Goal: Information Seeking & Learning: Find specific fact

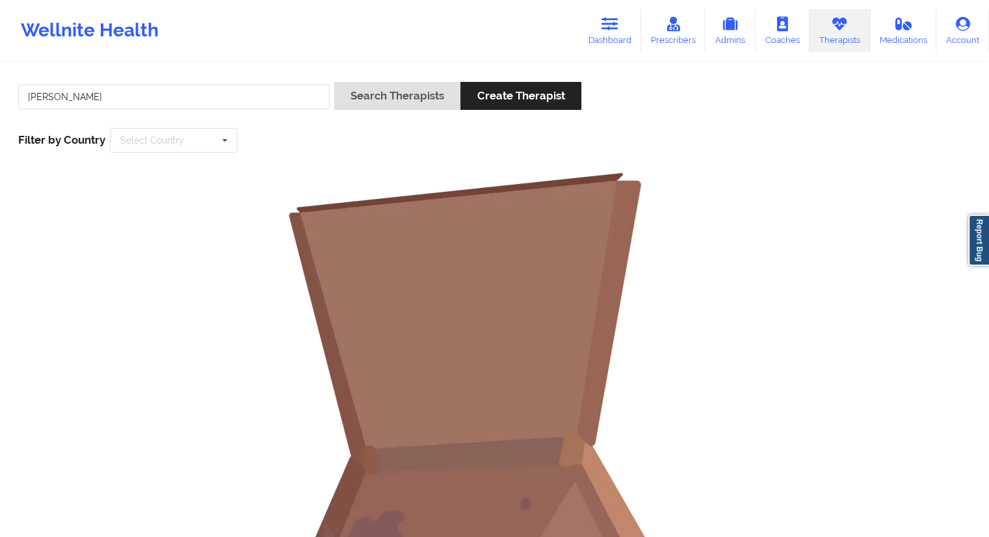
click at [185, 91] on input "[PERSON_NAME]" at bounding box center [173, 96] width 311 height 25
click at [607, 37] on link "Dashboard" at bounding box center [609, 30] width 62 height 43
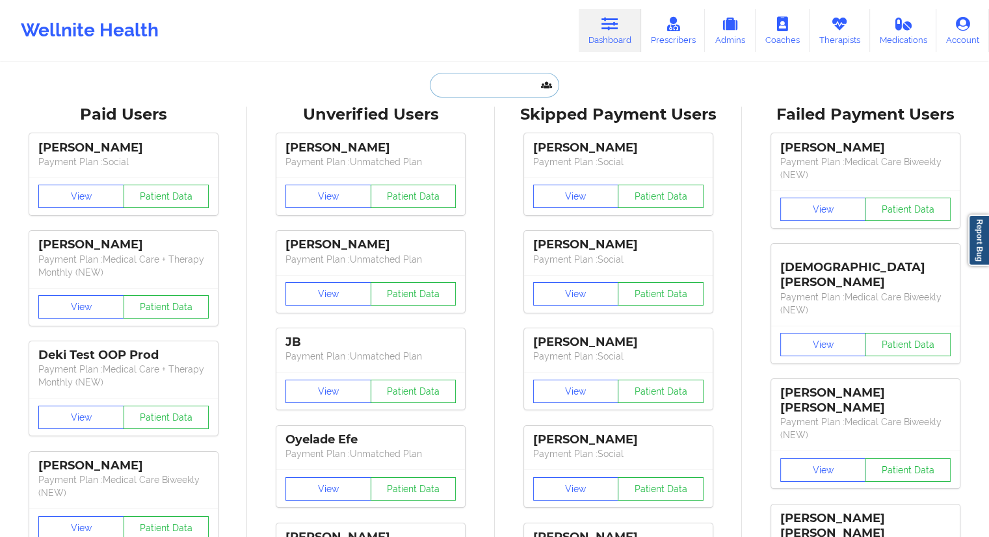
drag, startPoint x: 450, startPoint y: 75, endPoint x: 448, endPoint y: 84, distance: 8.7
click at [450, 76] on input "text" at bounding box center [494, 85] width 129 height 25
paste input "[EMAIL_ADDRESS][DOMAIN_NAME]"
type input "[EMAIL_ADDRESS][DOMAIN_NAME]"
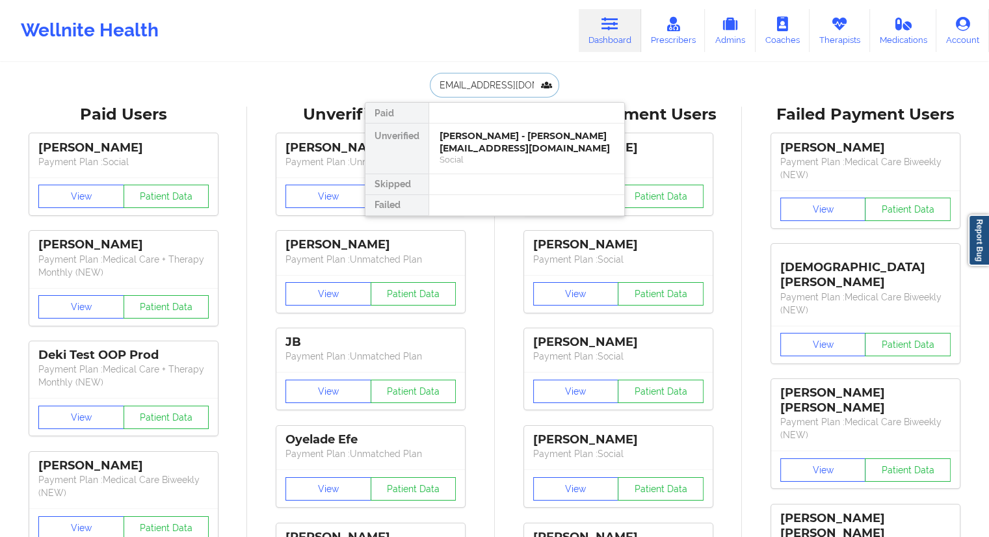
click at [486, 140] on div "[PERSON_NAME] - [PERSON_NAME][EMAIL_ADDRESS][DOMAIN_NAME]" at bounding box center [526, 142] width 174 height 24
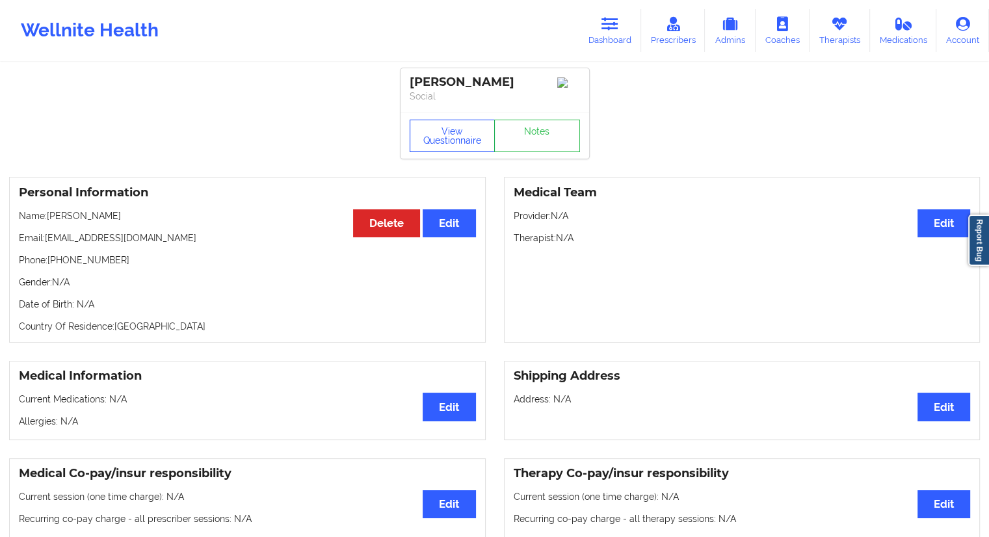
click at [441, 144] on button "View Questionnaire" at bounding box center [452, 136] width 86 height 32
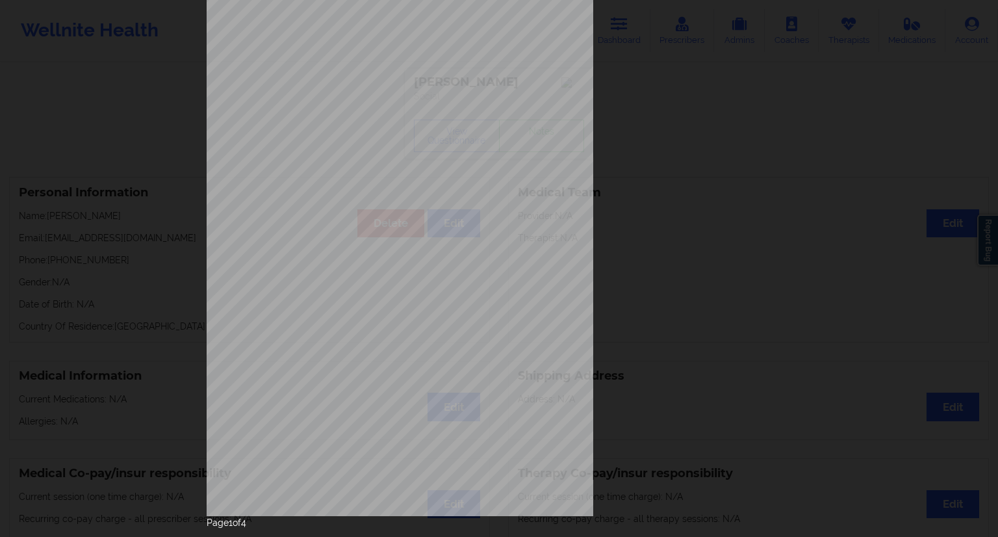
scroll to position [83, 0]
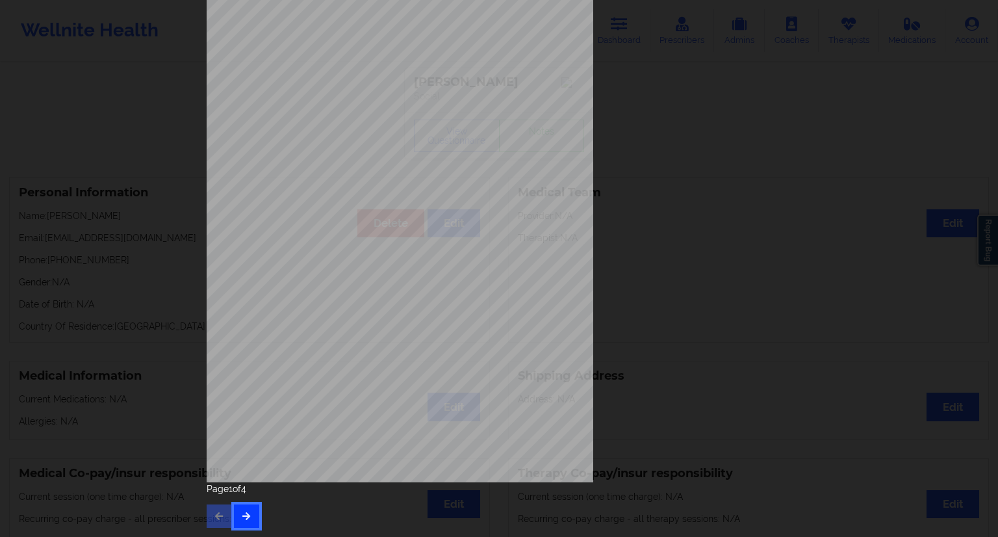
click at [246, 512] on icon "button" at bounding box center [246, 516] width 11 height 8
click at [243, 525] on button "button" at bounding box center [246, 515] width 25 height 23
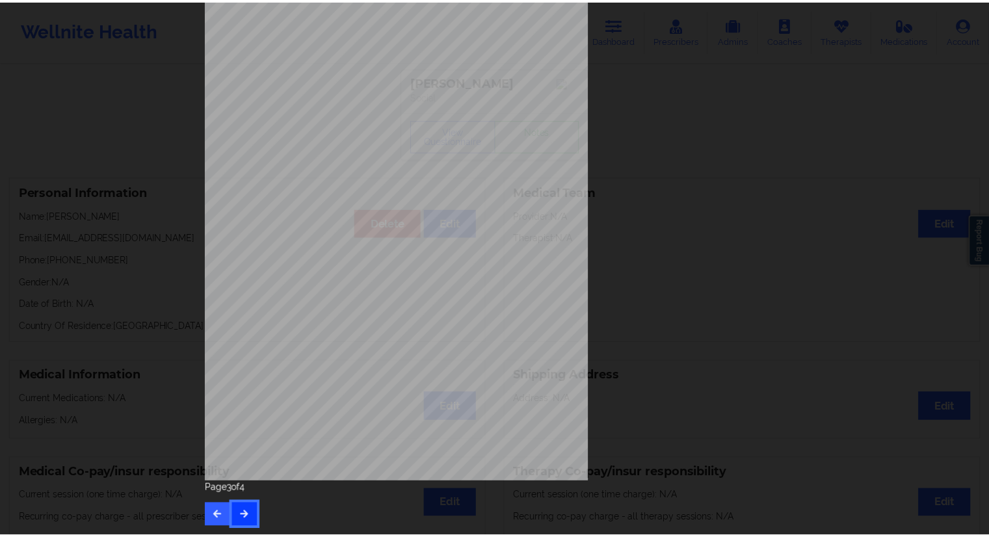
scroll to position [0, 0]
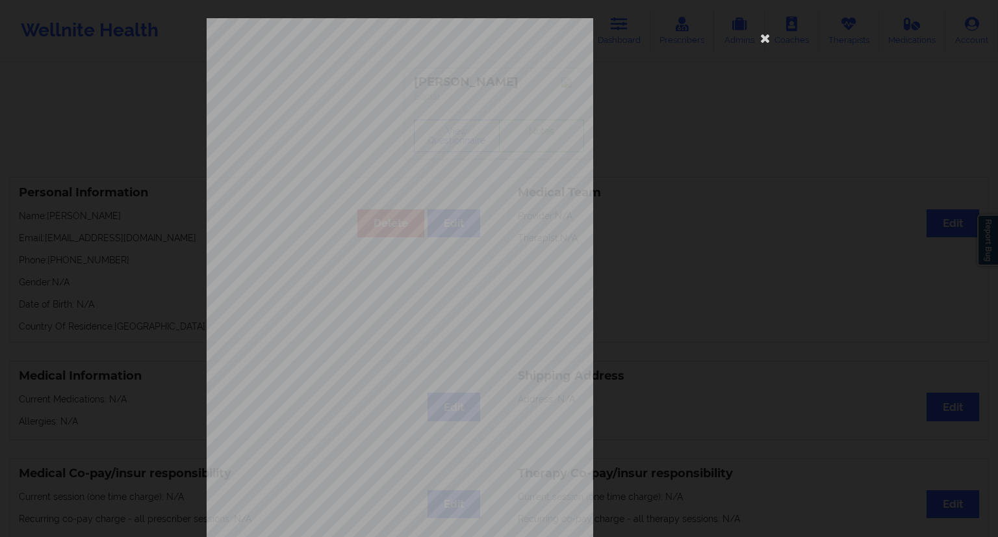
drag, startPoint x: 760, startPoint y: 36, endPoint x: 518, endPoint y: 81, distance: 246.7
click at [761, 36] on icon at bounding box center [765, 37] width 21 height 21
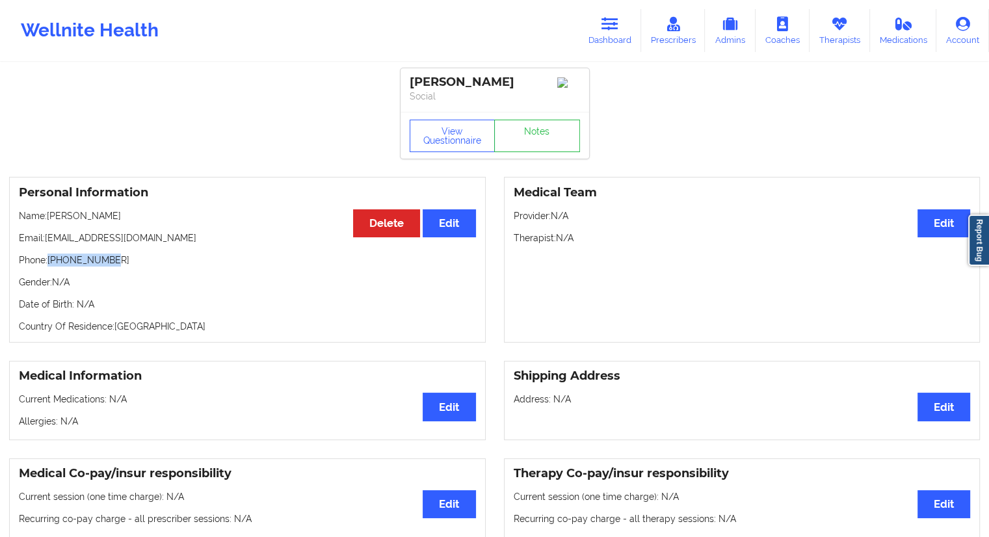
drag, startPoint x: 123, startPoint y: 269, endPoint x: 50, endPoint y: 271, distance: 73.5
click at [50, 266] on p "Phone: [PHONE_NUMBER]" at bounding box center [247, 259] width 457 height 13
copy p "[PHONE_NUMBER]"
drag, startPoint x: 161, startPoint y: 226, endPoint x: 48, endPoint y: 224, distance: 112.5
click at [48, 222] on p "Name: [PERSON_NAME]" at bounding box center [247, 215] width 457 height 13
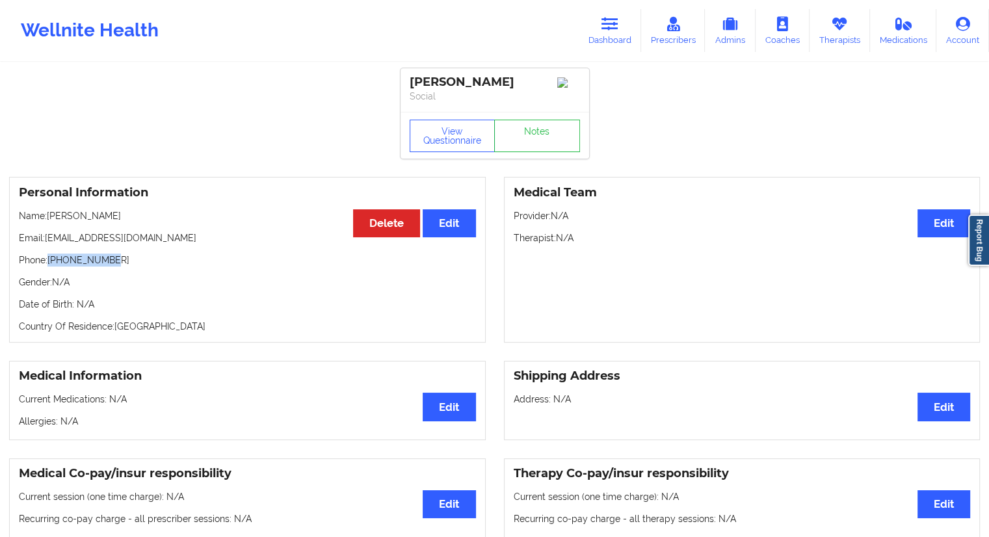
copy p "[PERSON_NAME]"
click at [463, 152] on button "View Questionnaire" at bounding box center [452, 136] width 86 height 32
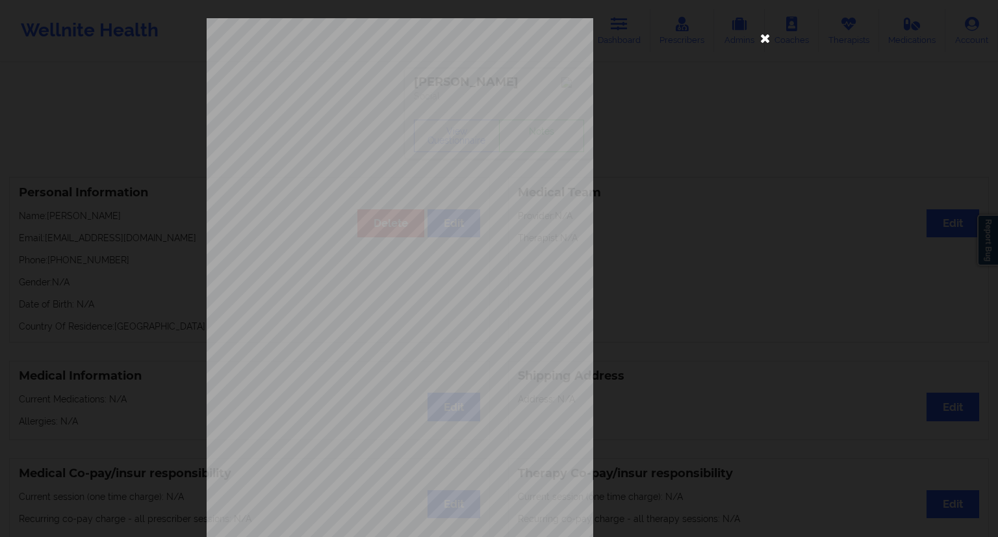
click at [766, 38] on icon at bounding box center [765, 37] width 21 height 21
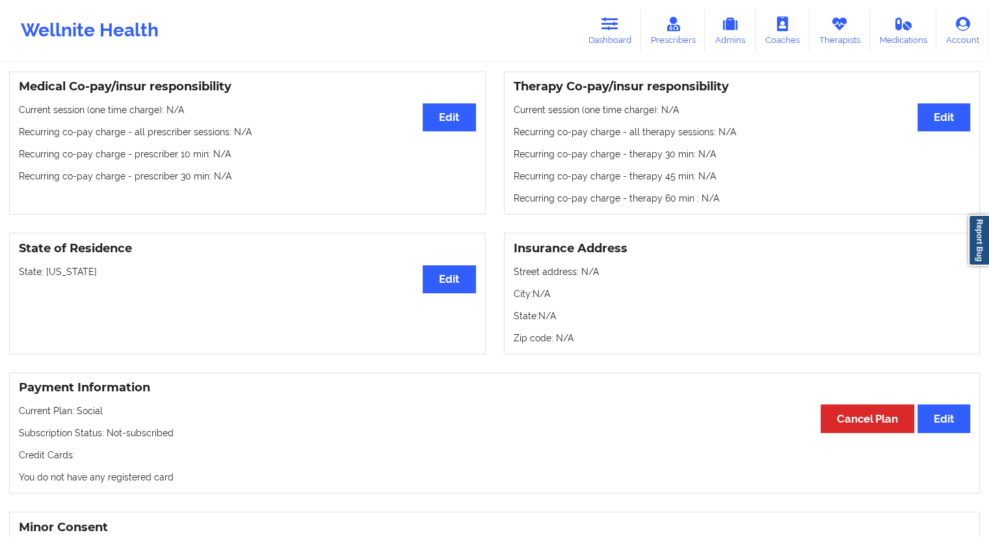
scroll to position [390, 0]
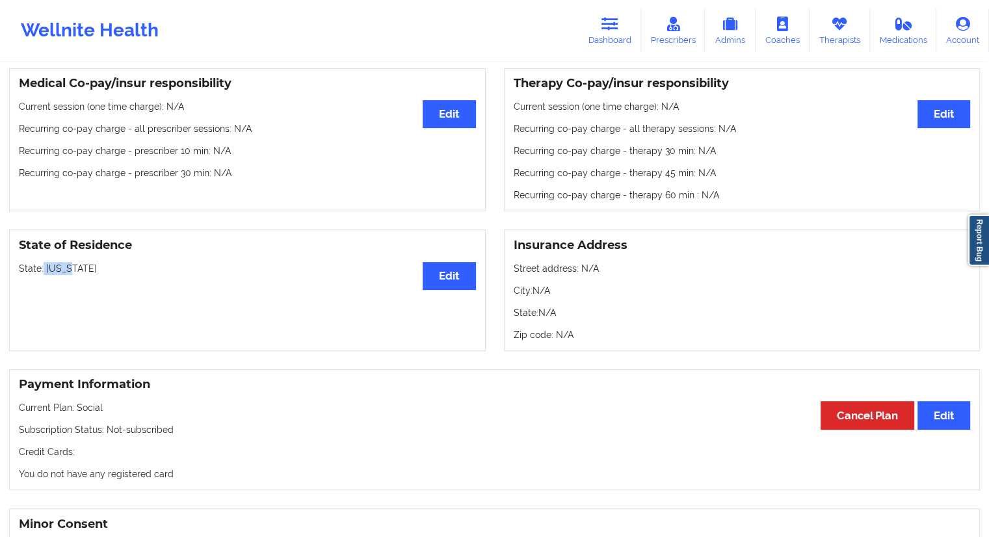
drag, startPoint x: 88, startPoint y: 282, endPoint x: 43, endPoint y: 279, distance: 45.6
click at [43, 275] on p "State: [US_STATE]" at bounding box center [247, 268] width 457 height 13
copy p "[US_STATE]"
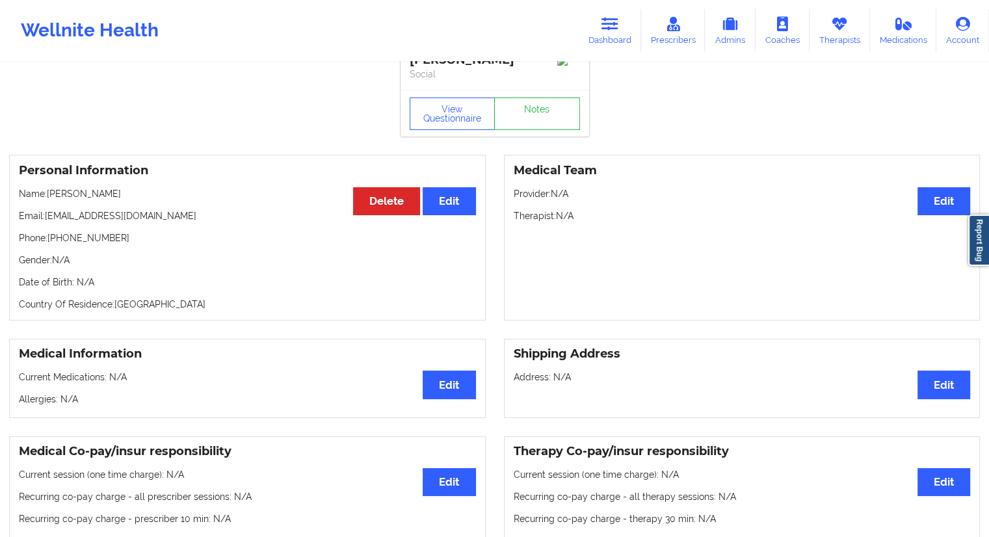
scroll to position [0, 0]
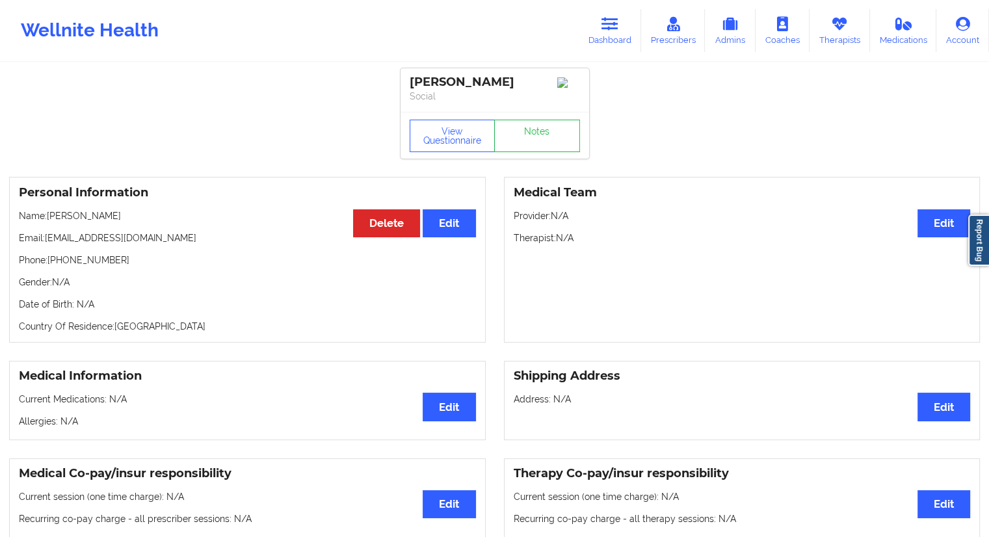
drag, startPoint x: 151, startPoint y: 234, endPoint x: 49, endPoint y: 232, distance: 102.1
click at [49, 222] on p "Name: [PERSON_NAME]" at bounding box center [247, 215] width 457 height 13
copy p "[PERSON_NAME]"
click at [595, 41] on link "Dashboard" at bounding box center [609, 30] width 62 height 43
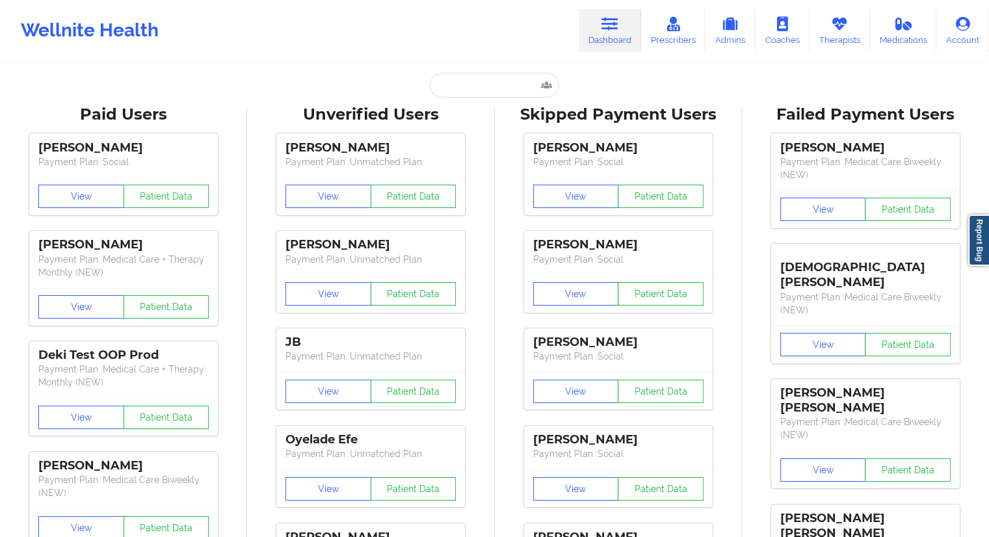
click at [482, 107] on div "Unverified Users" at bounding box center [370, 115] width 229 height 20
click at [471, 96] on input "text" at bounding box center [494, 85] width 129 height 25
paste input "[EMAIL_ADDRESS][DOMAIN_NAME]"
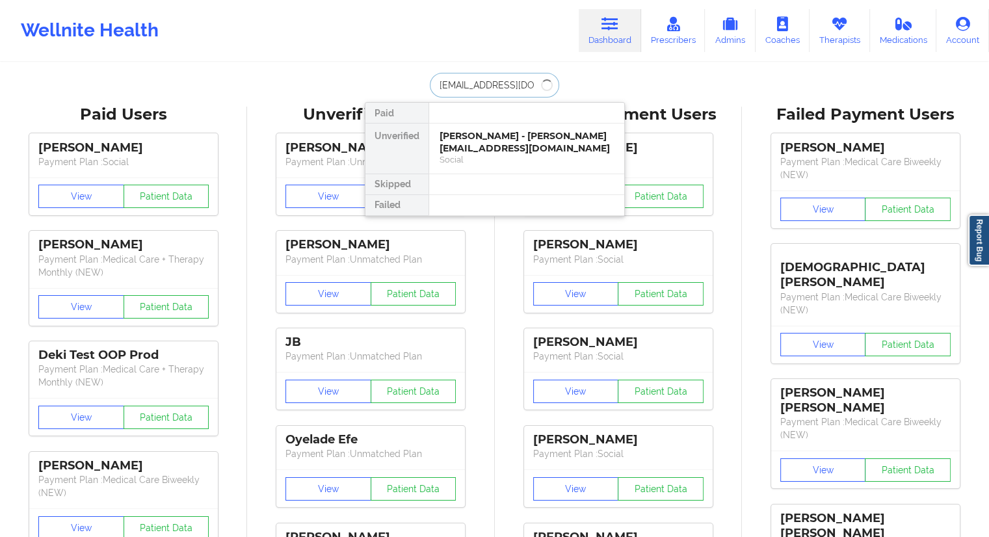
type input "[EMAIL_ADDRESS][DOMAIN_NAME]"
click at [473, 136] on div "[PERSON_NAME] - [EMAIL_ADDRESS][DOMAIN_NAME]" at bounding box center [526, 142] width 174 height 24
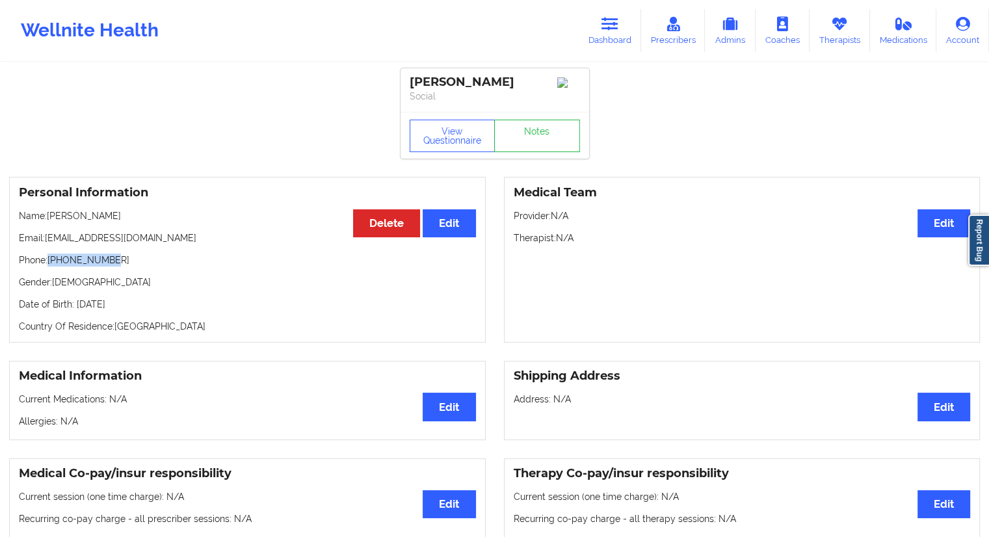
drag, startPoint x: 138, startPoint y: 258, endPoint x: 49, endPoint y: 262, distance: 88.5
click at [49, 262] on p "Phone: [PHONE_NUMBER]" at bounding box center [247, 259] width 457 height 13
copy p "[PHONE_NUMBER]"
click at [469, 149] on button "View Questionnaire" at bounding box center [452, 136] width 86 height 32
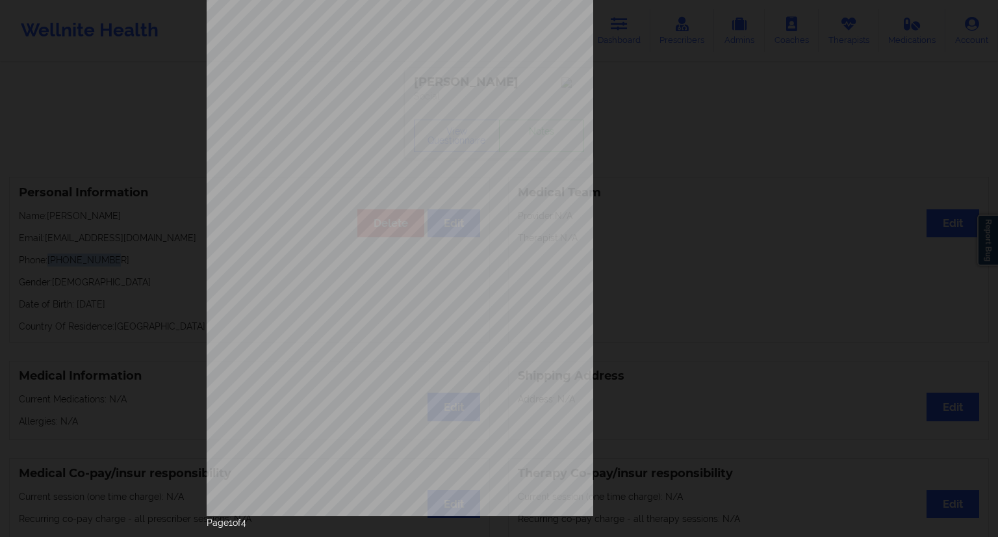
scroll to position [83, 0]
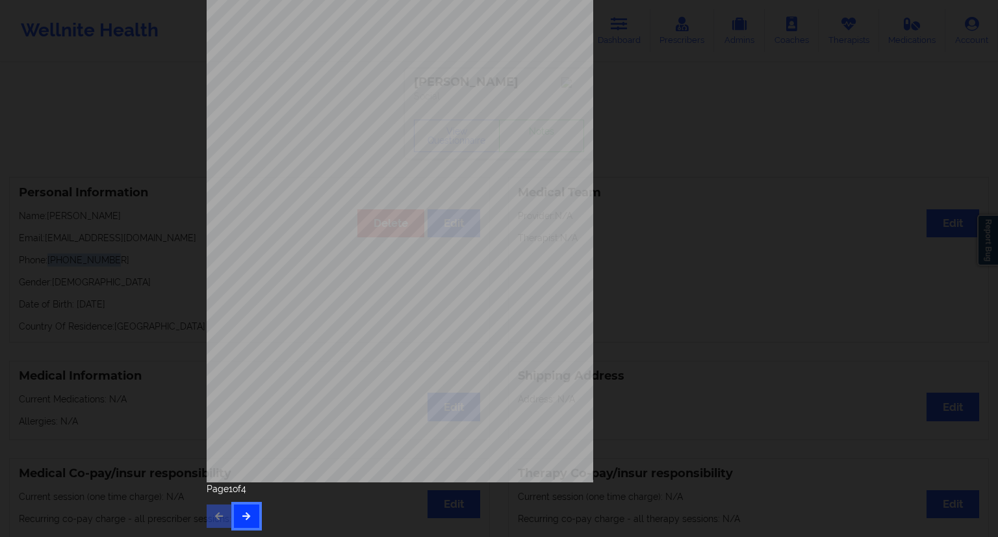
click at [247, 523] on button "button" at bounding box center [246, 515] width 25 height 23
click at [255, 513] on button "button" at bounding box center [246, 515] width 25 height 23
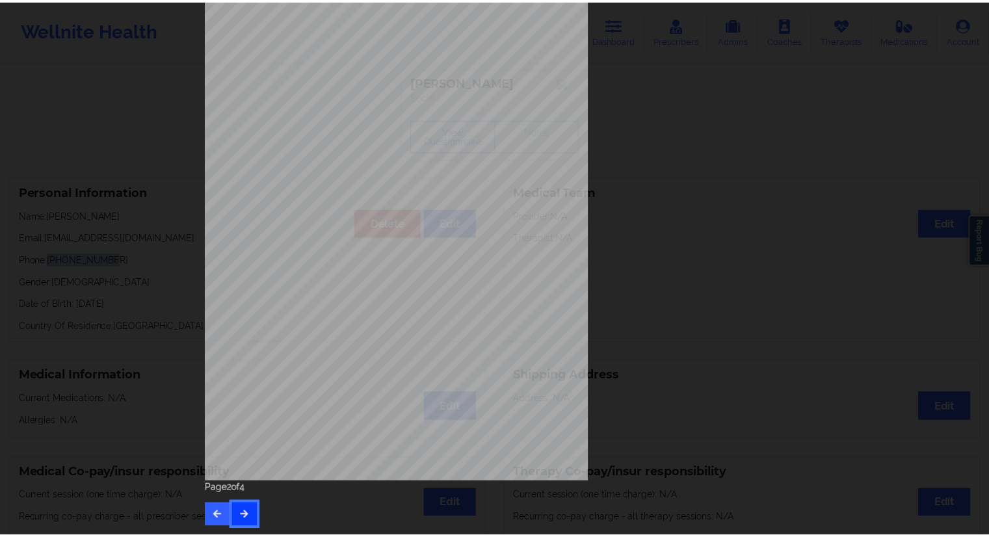
scroll to position [0, 0]
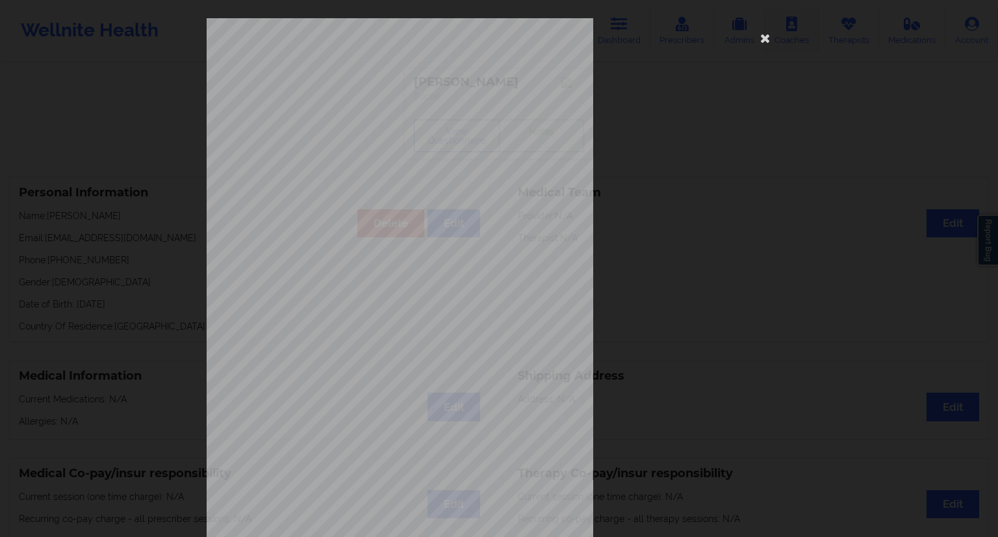
click at [759, 39] on icon at bounding box center [765, 37] width 21 height 21
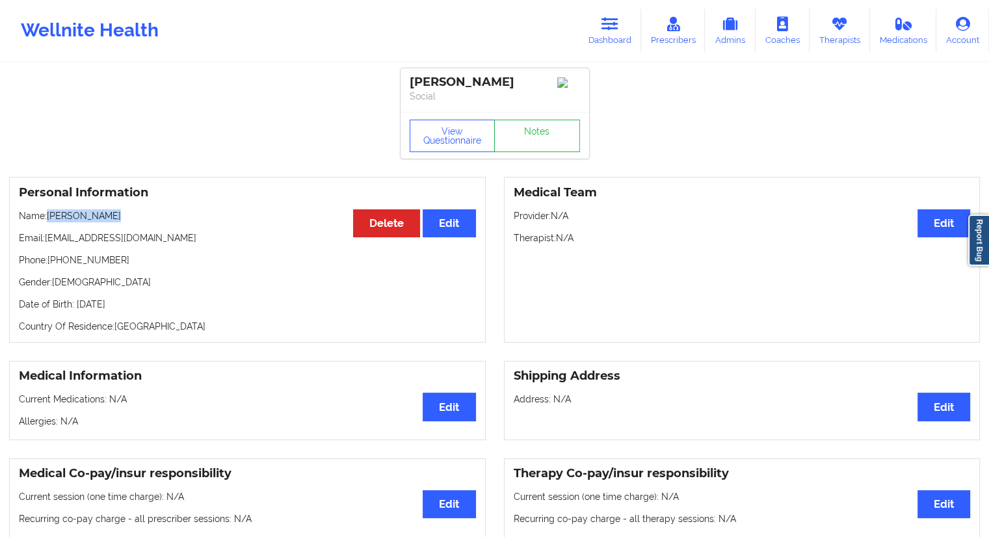
drag, startPoint x: 125, startPoint y: 215, endPoint x: 48, endPoint y: 220, distance: 76.8
click at [48, 220] on p "Name: [PERSON_NAME]" at bounding box center [247, 215] width 457 height 13
copy p "[PERSON_NAME]"
drag, startPoint x: 833, startPoint y: 33, endPoint x: 733, endPoint y: 60, distance: 103.8
click at [833, 33] on link "Therapists" at bounding box center [839, 30] width 60 height 43
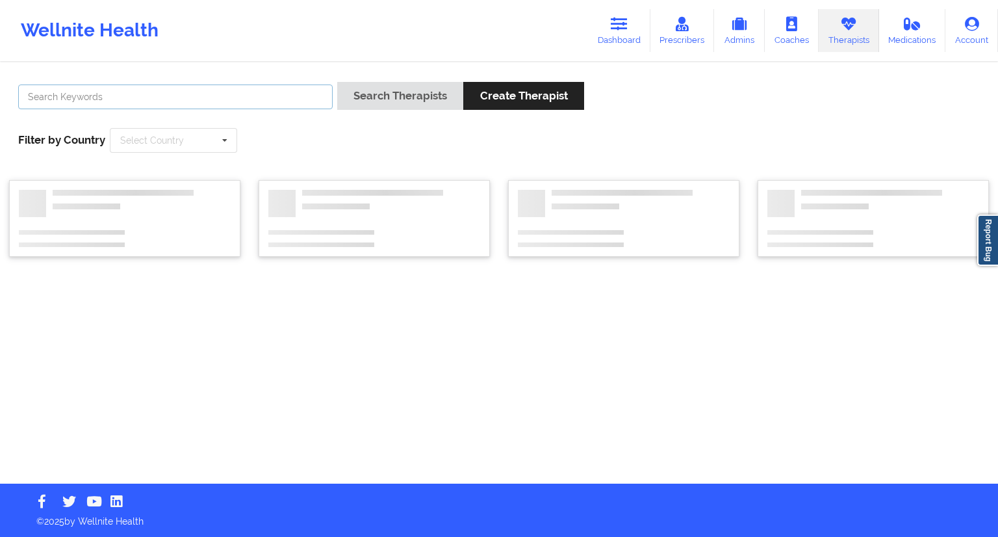
click at [114, 99] on input "text" at bounding box center [175, 96] width 315 height 25
paste input "Vitus Onusuru"
click at [369, 97] on button "Search Therapists" at bounding box center [400, 96] width 126 height 28
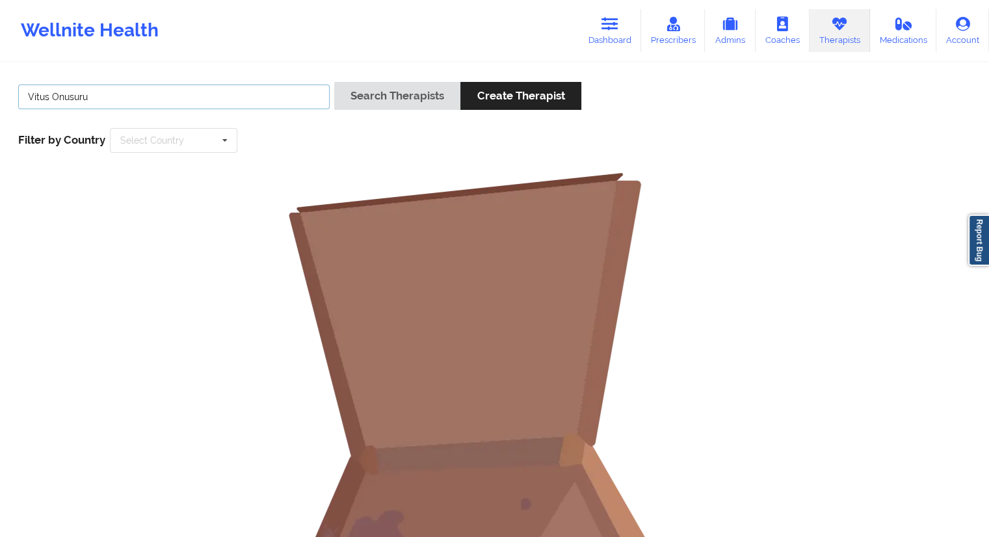
click at [51, 94] on input "Vitus Onusuru" at bounding box center [173, 96] width 311 height 25
click at [84, 97] on input "Onusuru" at bounding box center [173, 96] width 311 height 25
type input "Onusuru"
click at [377, 89] on button "Search Therapists" at bounding box center [397, 96] width 126 height 28
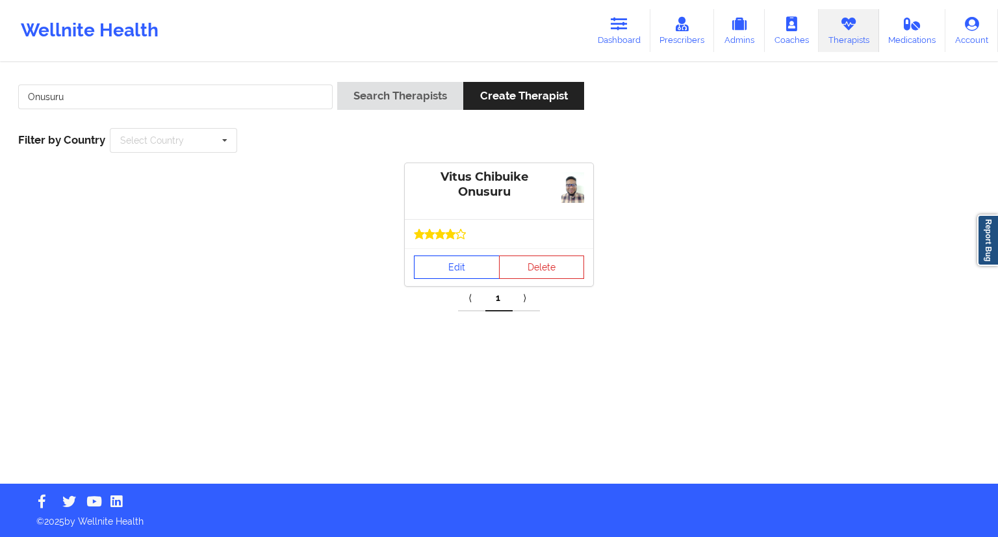
click at [439, 261] on link "Edit" at bounding box center [457, 266] width 86 height 23
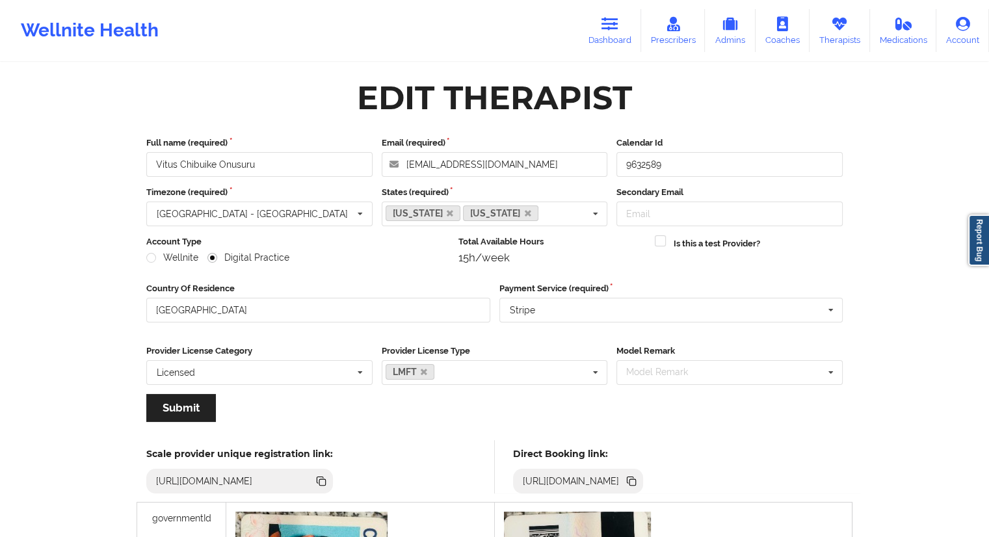
click at [636, 481] on icon at bounding box center [632, 482] width 6 height 6
click at [844, 34] on link "Therapists" at bounding box center [839, 30] width 60 height 43
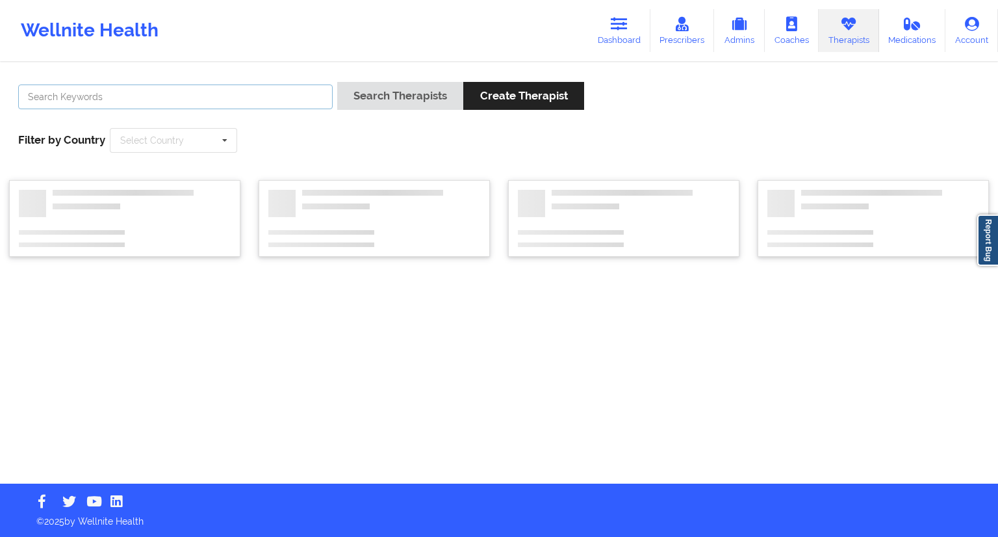
click at [140, 96] on input "text" at bounding box center [175, 96] width 315 height 25
paste input "[PERSON_NAME]"
click at [347, 95] on button "Search Therapists" at bounding box center [400, 96] width 126 height 28
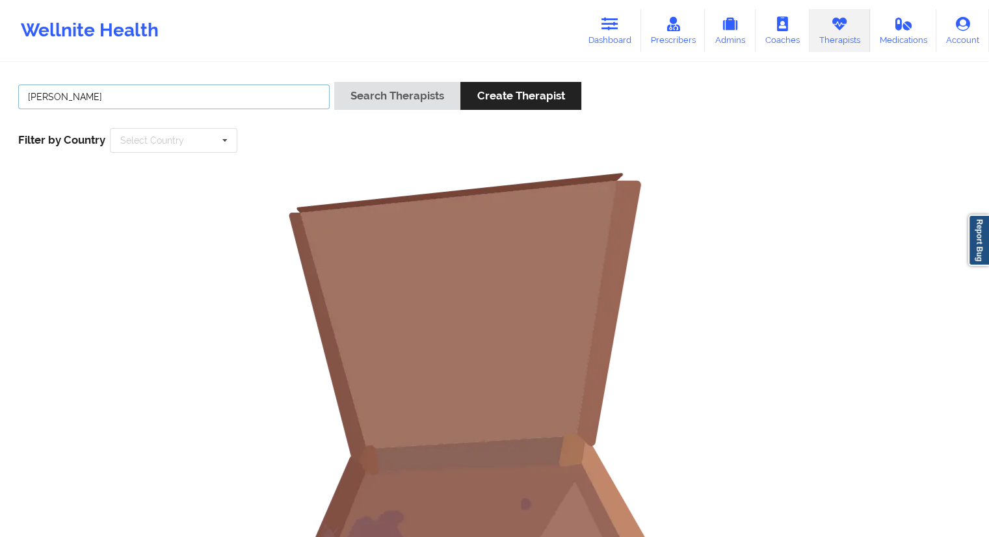
click at [99, 94] on input "[PERSON_NAME]" at bounding box center [173, 96] width 311 height 25
type input "Quisha"
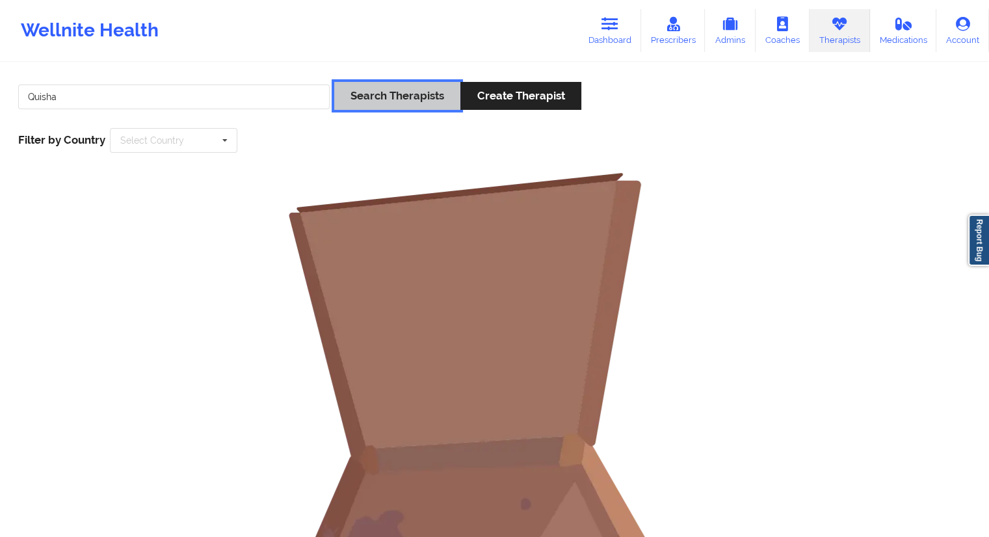
click at [352, 102] on button "Search Therapists" at bounding box center [397, 96] width 126 height 28
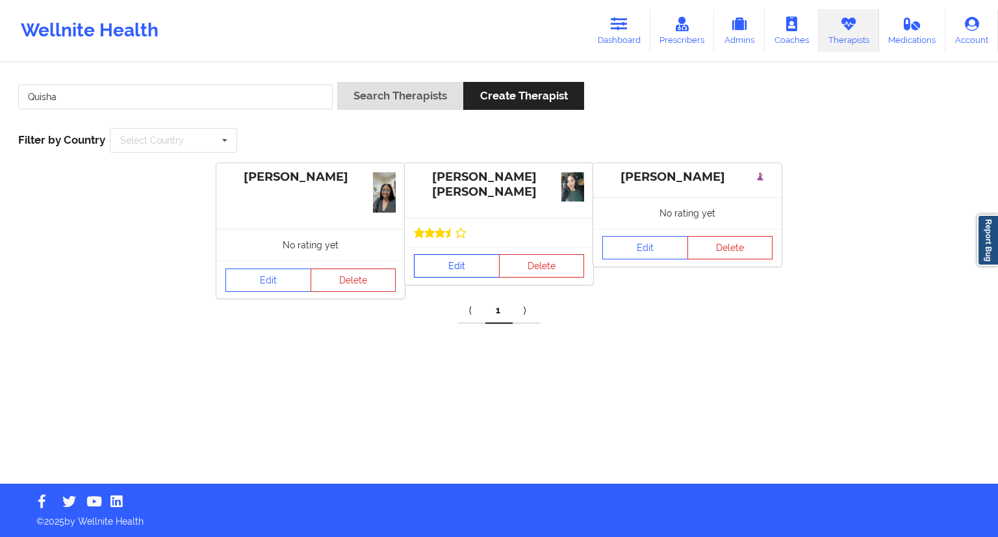
click at [460, 266] on link "Edit" at bounding box center [457, 265] width 86 height 23
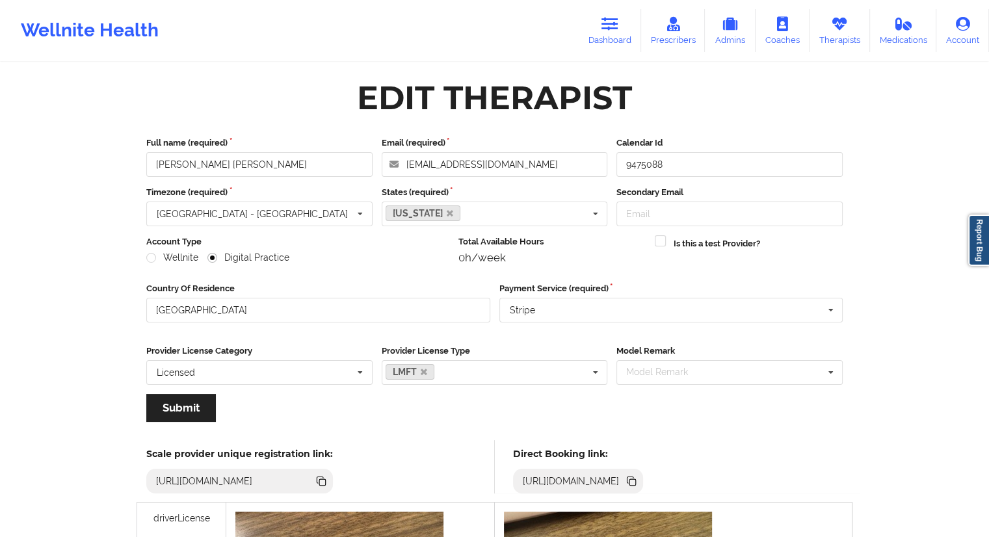
click at [636, 480] on icon at bounding box center [632, 482] width 6 height 6
drag, startPoint x: 618, startPoint y: 32, endPoint x: 604, endPoint y: 29, distance: 14.0
click at [618, 32] on link "Dashboard" at bounding box center [609, 30] width 62 height 43
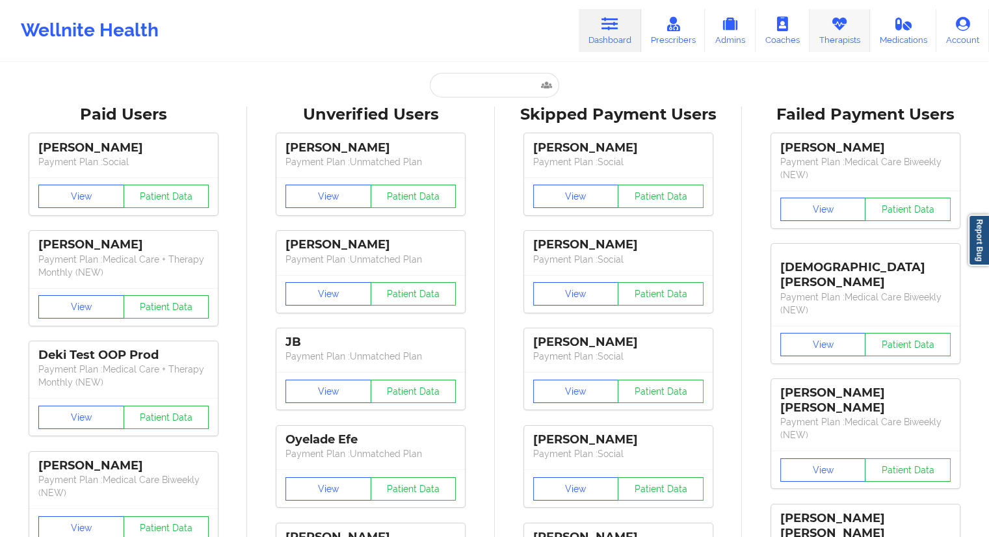
click at [838, 36] on link "Therapists" at bounding box center [839, 30] width 60 height 43
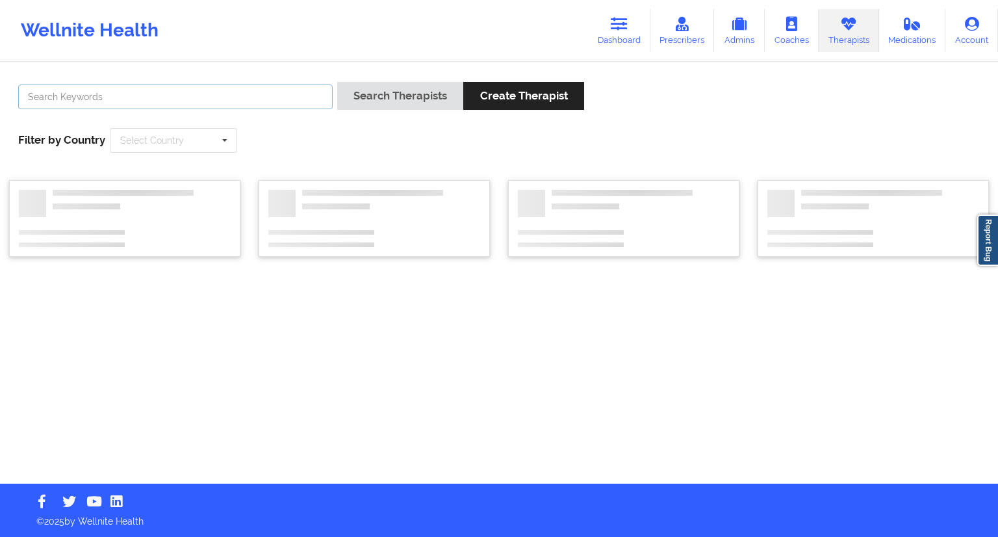
click at [201, 95] on input "text" at bounding box center [175, 96] width 315 height 25
paste input "[PERSON_NAME]"
type input "[PERSON_NAME]"
click at [380, 101] on button "Search Therapists" at bounding box center [400, 96] width 126 height 28
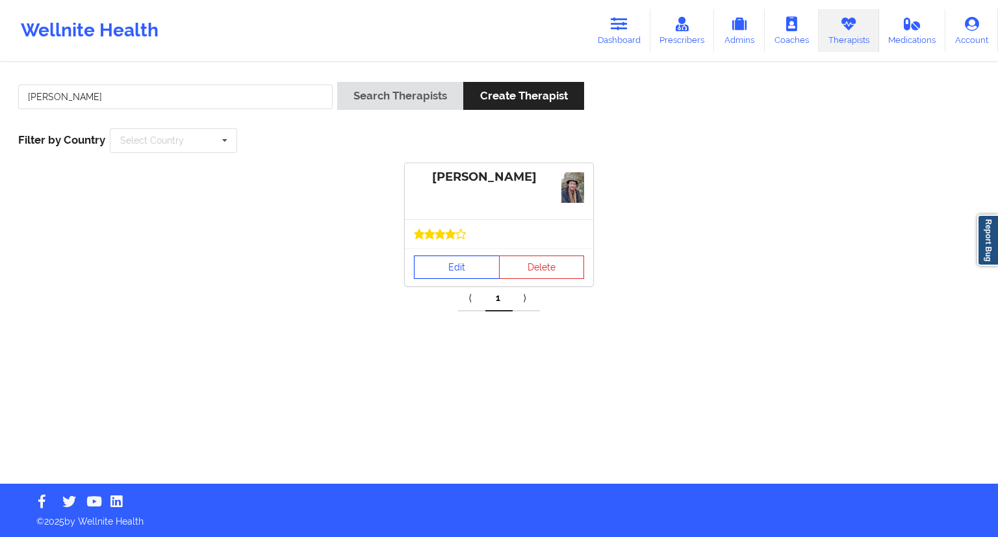
click at [457, 271] on link "Edit" at bounding box center [457, 266] width 86 height 23
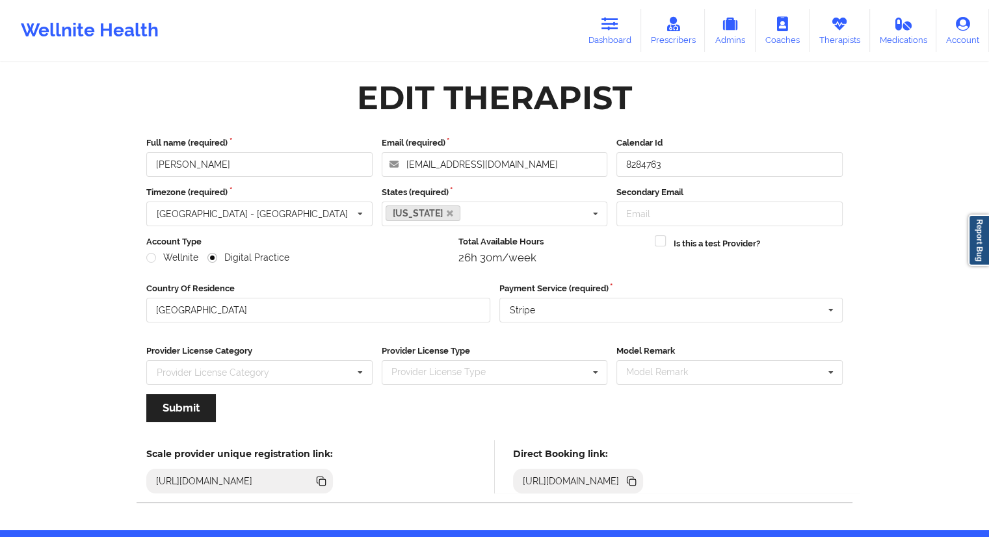
click at [634, 479] on icon at bounding box center [630, 479] width 6 height 6
click at [630, 38] on link "Dashboard" at bounding box center [609, 30] width 62 height 43
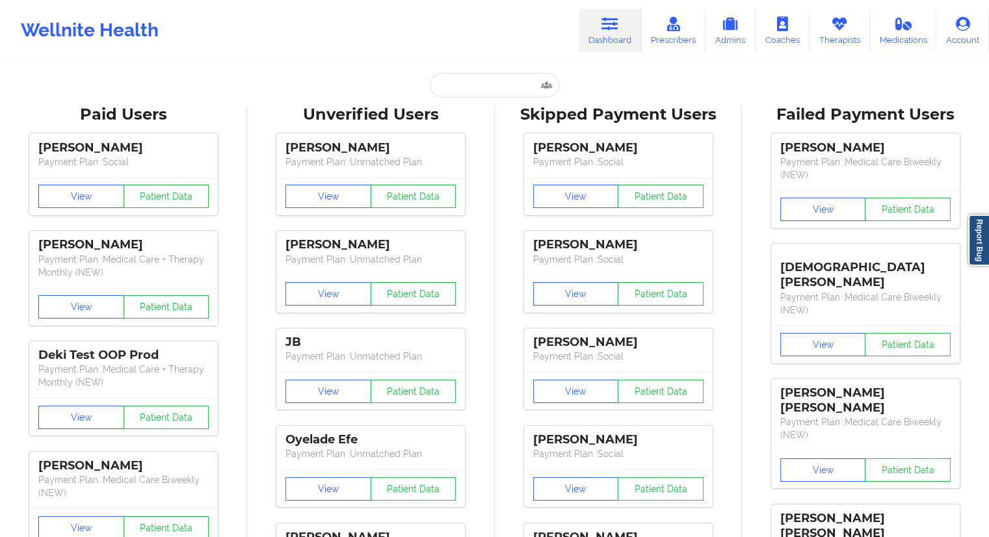
click at [451, 81] on input "text" at bounding box center [494, 85] width 129 height 25
paste input "[PERSON_NAME]"
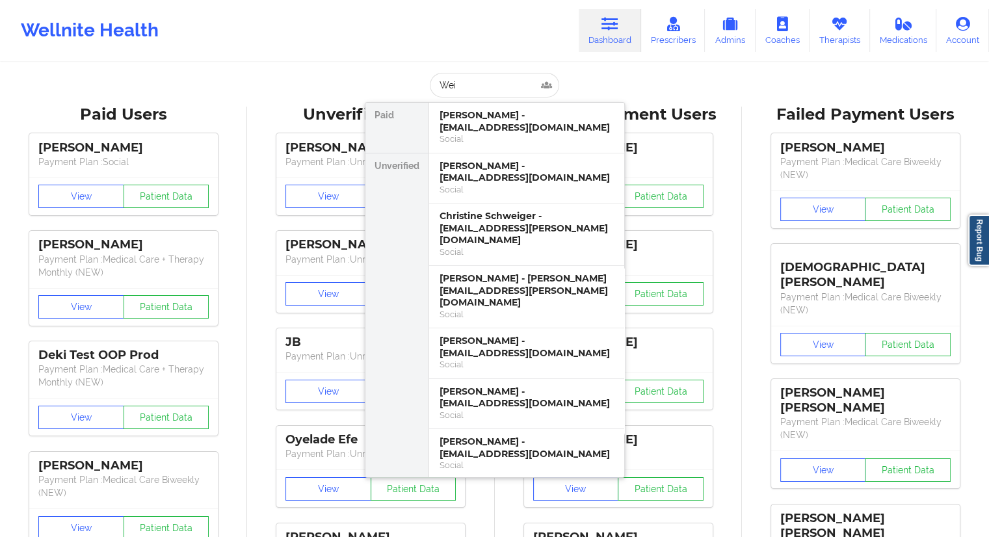
click at [405, 76] on div "[PERSON_NAME] [PERSON_NAME] - [EMAIL_ADDRESS][DOMAIN_NAME] Social Unverified [P…" at bounding box center [495, 85] width 260 height 25
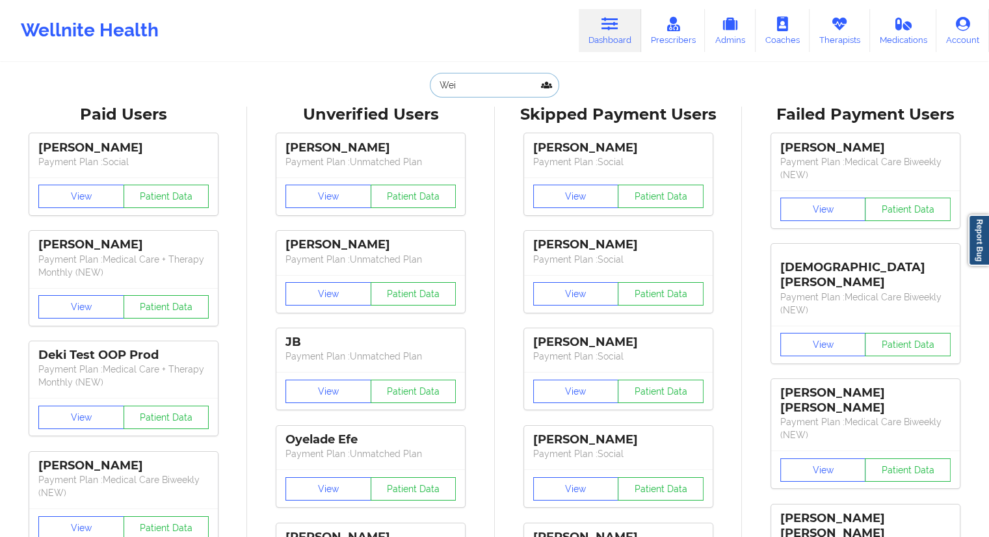
drag, startPoint x: 464, startPoint y: 89, endPoint x: 413, endPoint y: 86, distance: 51.5
click at [413, 86] on div "[PERSON_NAME] [PERSON_NAME] - [EMAIL_ADDRESS][DOMAIN_NAME] Social Unverified [P…" at bounding box center [495, 85] width 260 height 25
paste input "[EMAIL_ADDRESS][DOMAIN_NAME]"
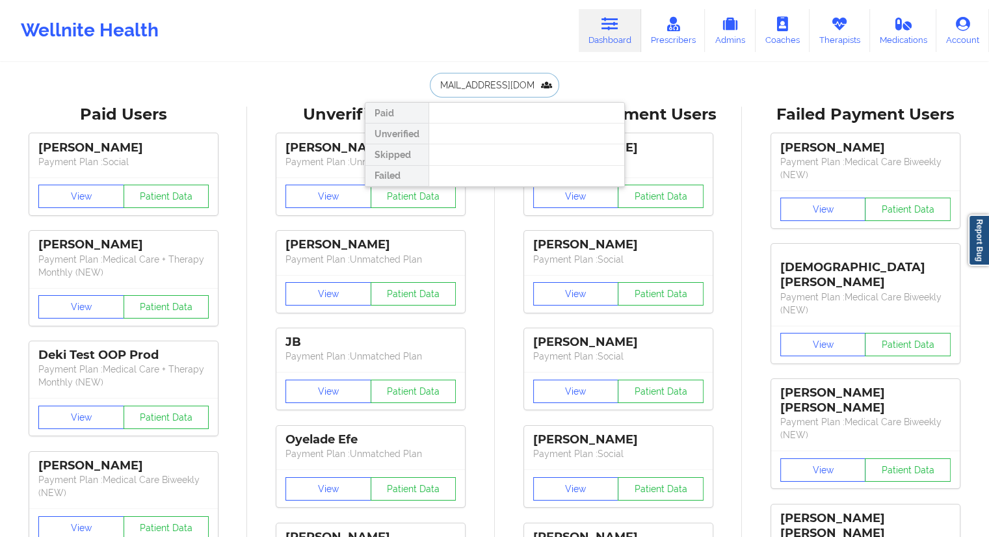
click at [475, 86] on input "[EMAIL_ADDRESS][DOMAIN_NAME]" at bounding box center [494, 85] width 129 height 25
click at [450, 84] on input "[EMAIL_ADDRESS][DOMAIN_NAME]" at bounding box center [494, 85] width 129 height 25
click at [467, 86] on input "[EMAIL_ADDRESS][DOMAIN_NAME]" at bounding box center [494, 85] width 129 height 25
click at [452, 86] on input "[EMAIL_ADDRESS][DOMAIN_NAME]" at bounding box center [494, 85] width 129 height 25
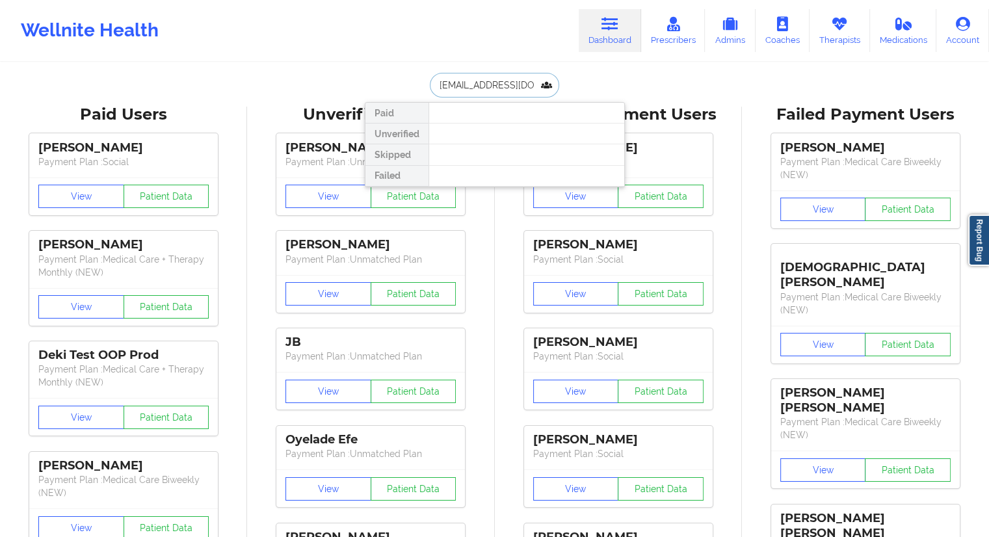
click at [524, 88] on input "[EMAIL_ADDRESS][DOMAIN_NAME]" at bounding box center [494, 85] width 129 height 25
click at [469, 88] on input "[EMAIL_ADDRESS][DOMAIN_NAME]" at bounding box center [494, 85] width 129 height 25
click at [454, 83] on input "[EMAIL_ADDRESS][DOMAIN_NAME]" at bounding box center [494, 85] width 129 height 25
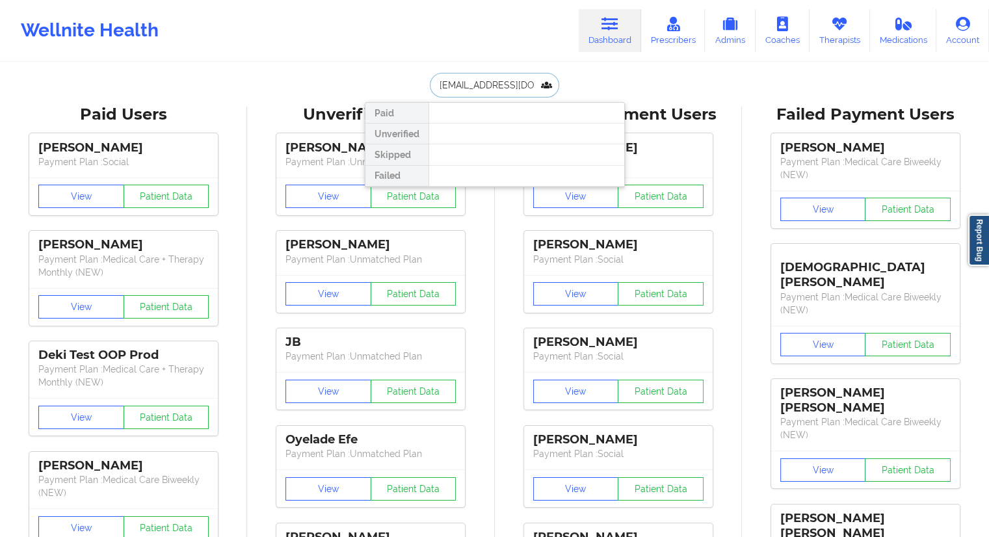
paste input "text"
type input "[EMAIL_ADDRESS][DOMAIN_NAME]"
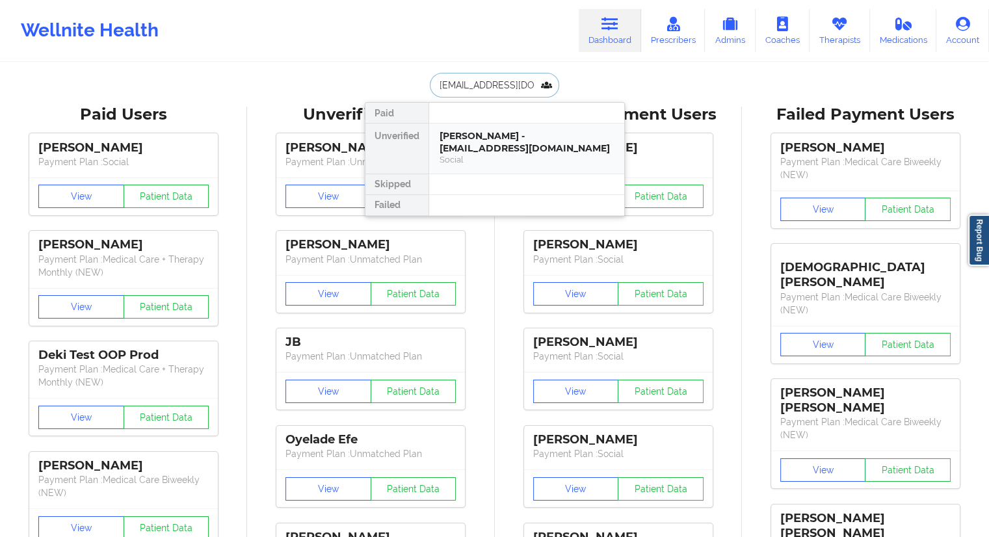
click at [469, 154] on div "Social" at bounding box center [526, 159] width 174 height 11
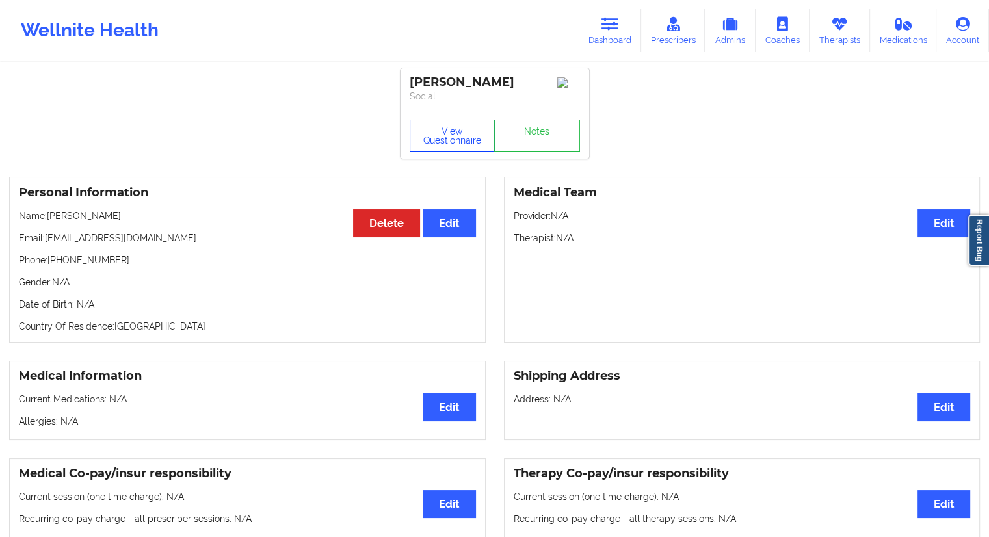
click at [463, 144] on button "View Questionnaire" at bounding box center [452, 136] width 86 height 32
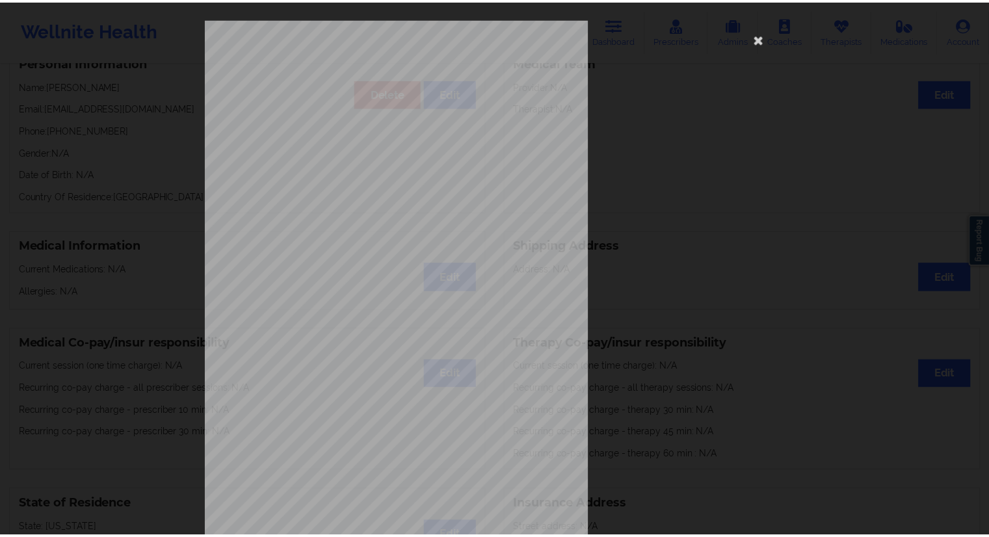
scroll to position [130, 0]
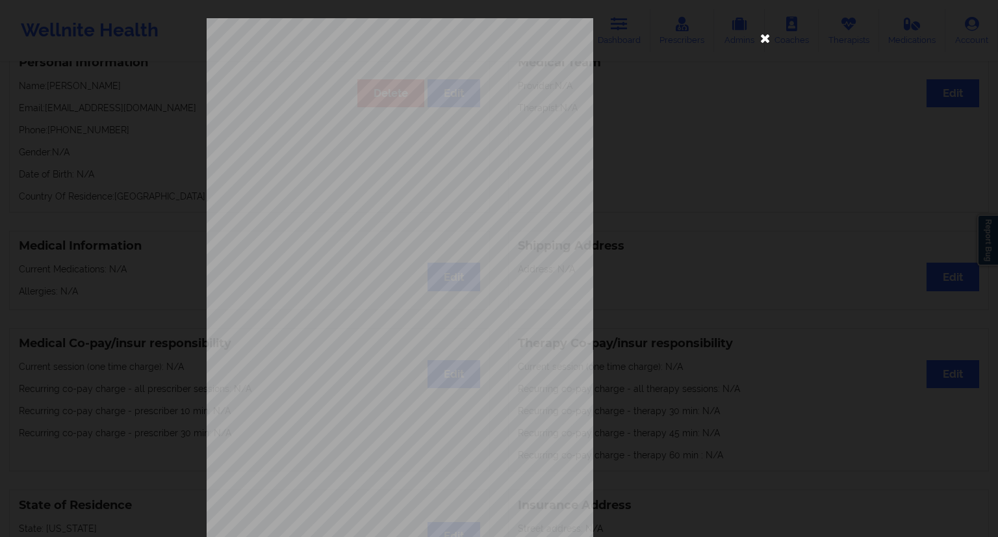
click at [765, 32] on icon at bounding box center [765, 37] width 21 height 21
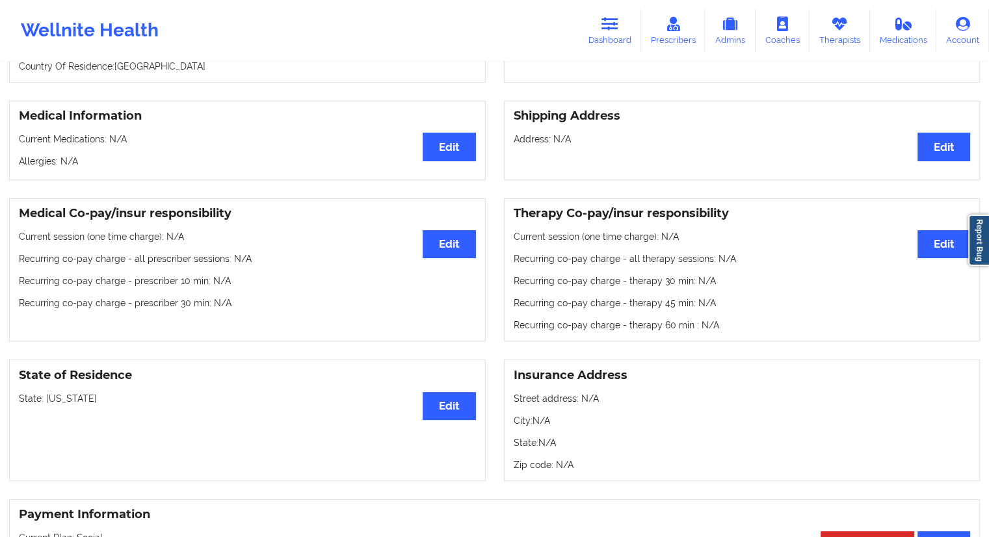
scroll to position [0, 0]
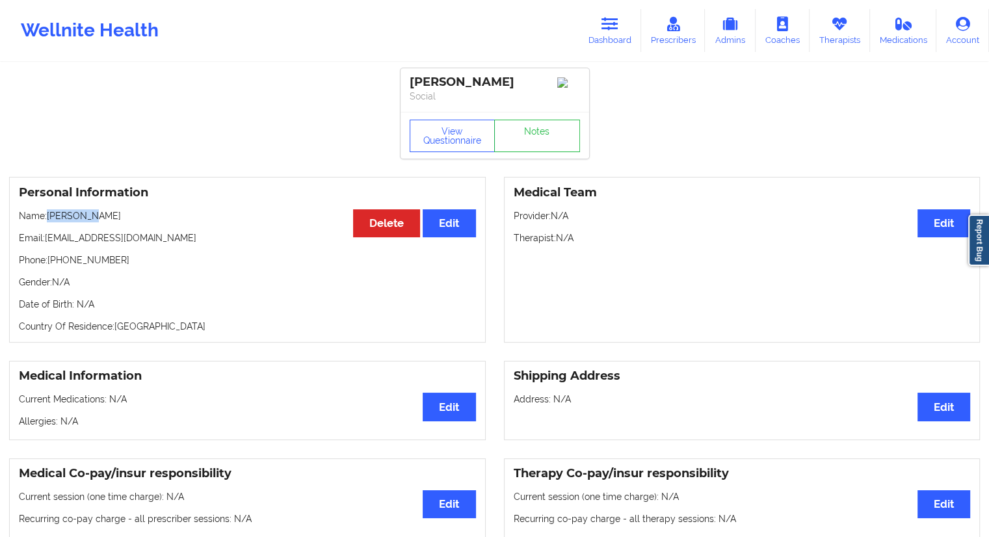
drag, startPoint x: 97, startPoint y: 218, endPoint x: 49, endPoint y: 218, distance: 47.5
click at [49, 218] on p "Name: [PERSON_NAME]" at bounding box center [247, 215] width 457 height 13
copy p "[PERSON_NAME]"
click at [110, 258] on p "Phone: [PHONE_NUMBER]" at bounding box center [247, 259] width 457 height 13
drag, startPoint x: 143, startPoint y: 239, endPoint x: 47, endPoint y: 240, distance: 95.6
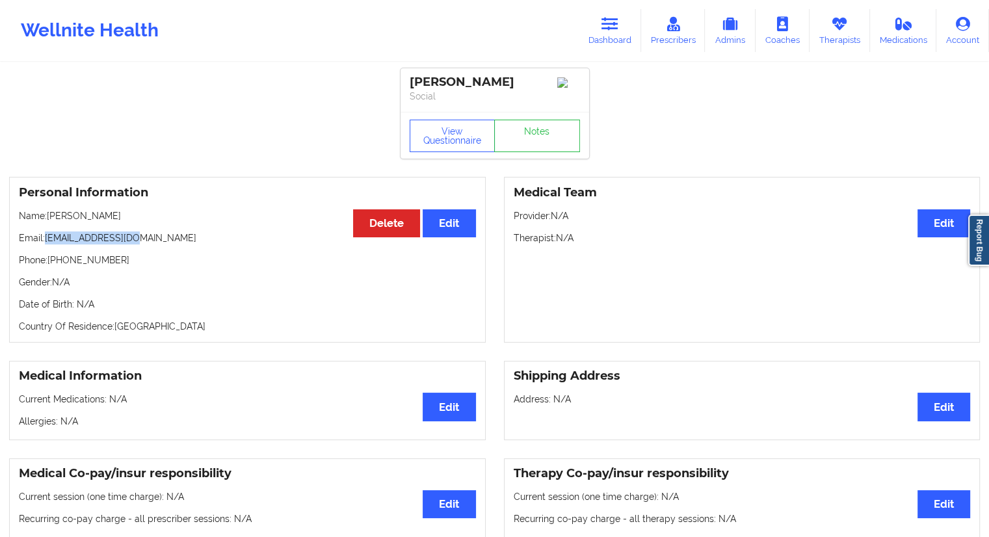
click at [47, 240] on p "Email: [EMAIL_ADDRESS][DOMAIN_NAME]" at bounding box center [247, 237] width 457 height 13
copy p "[EMAIL_ADDRESS][DOMAIN_NAME]"
click at [132, 240] on p "Email: [EMAIL_ADDRESS][DOMAIN_NAME]" at bounding box center [247, 237] width 457 height 13
drag, startPoint x: 149, startPoint y: 241, endPoint x: 44, endPoint y: 245, distance: 105.4
click at [44, 244] on p "Email: [EMAIL_ADDRESS][DOMAIN_NAME]" at bounding box center [247, 237] width 457 height 13
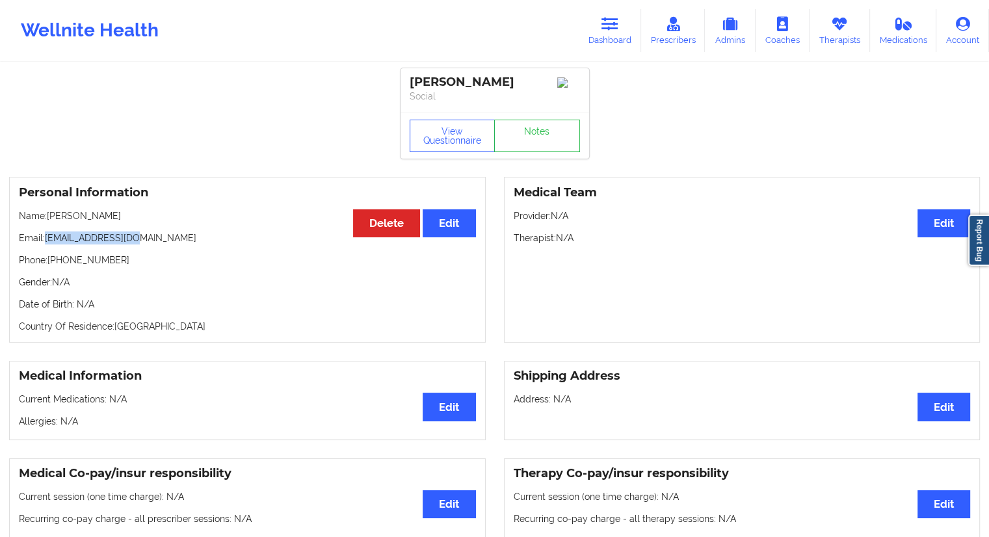
copy p "[EMAIL_ADDRESS][DOMAIN_NAME]"
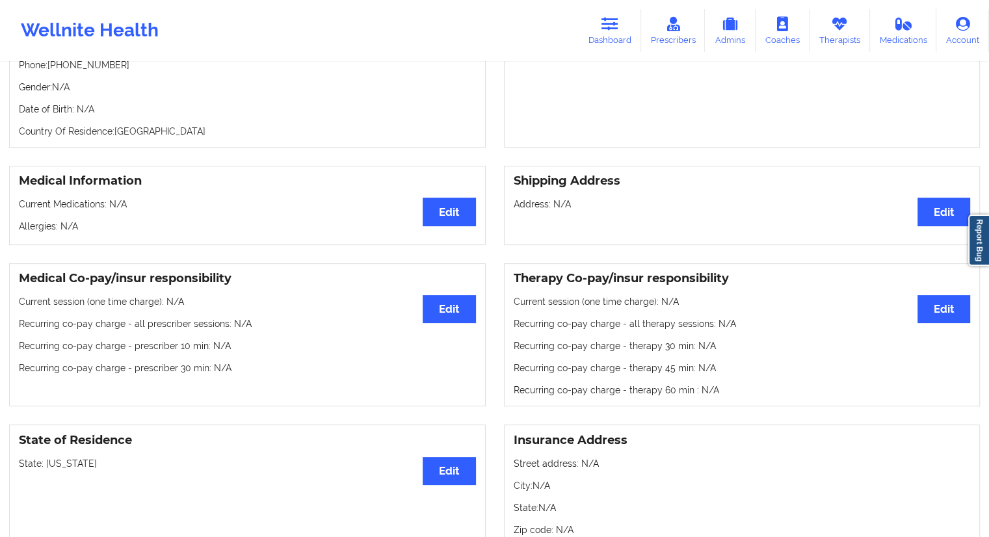
click at [274, 211] on p "Current Medications: N/A" at bounding box center [247, 204] width 457 height 13
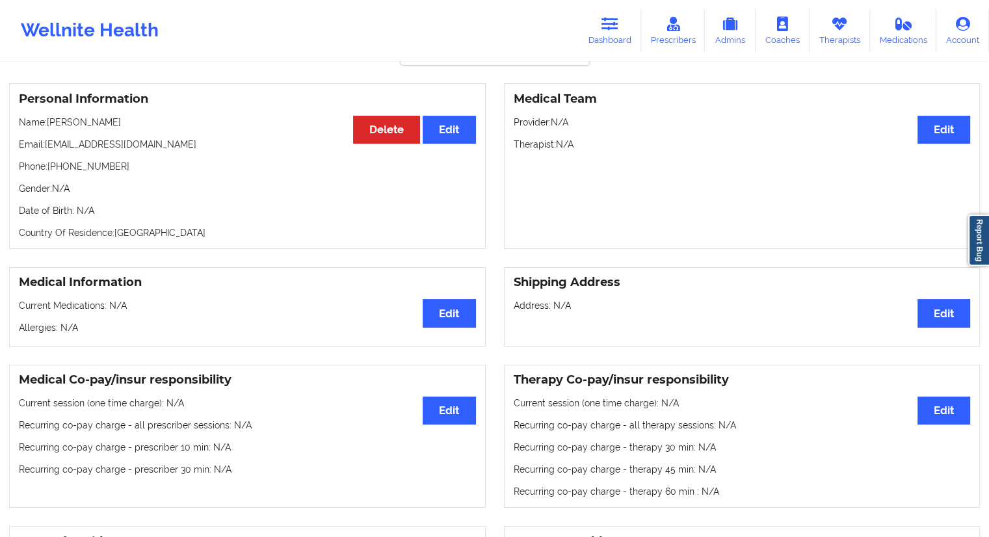
scroll to position [65, 0]
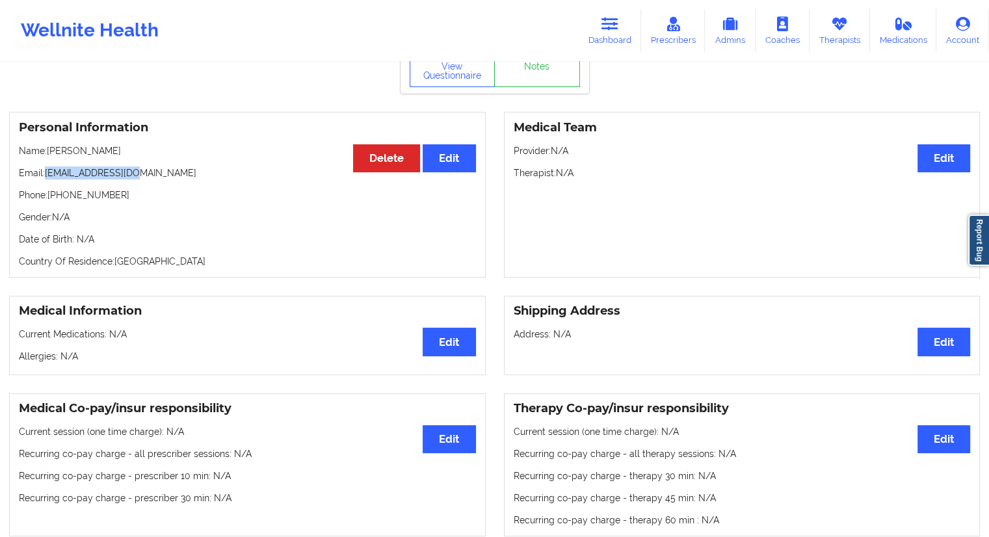
drag, startPoint x: 153, startPoint y: 177, endPoint x: 47, endPoint y: 177, distance: 106.6
click at [47, 177] on p "Email: [EMAIL_ADDRESS][DOMAIN_NAME]" at bounding box center [247, 172] width 457 height 13
drag, startPoint x: 31, startPoint y: 120, endPoint x: 49, endPoint y: 134, distance: 22.7
click at [31, 120] on div "Personal Information Edit Delete Name: [PERSON_NAME] Email: [EMAIL_ADDRESS][DOM…" at bounding box center [247, 195] width 476 height 166
drag, startPoint x: 133, startPoint y: 149, endPoint x: 49, endPoint y: 155, distance: 83.4
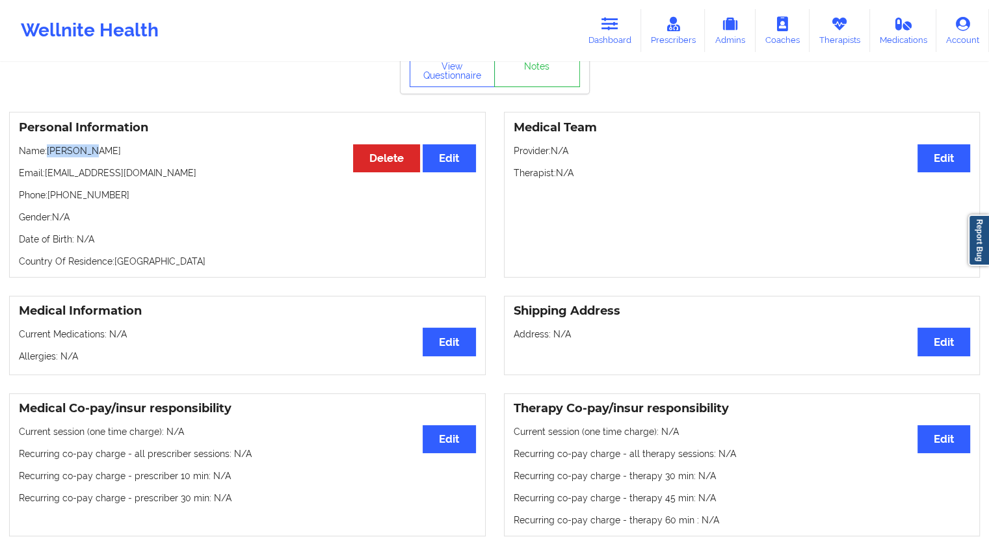
click at [49, 155] on p "Name: [PERSON_NAME]" at bounding box center [247, 150] width 457 height 13
click at [447, 76] on button "View Questionnaire" at bounding box center [452, 71] width 86 height 32
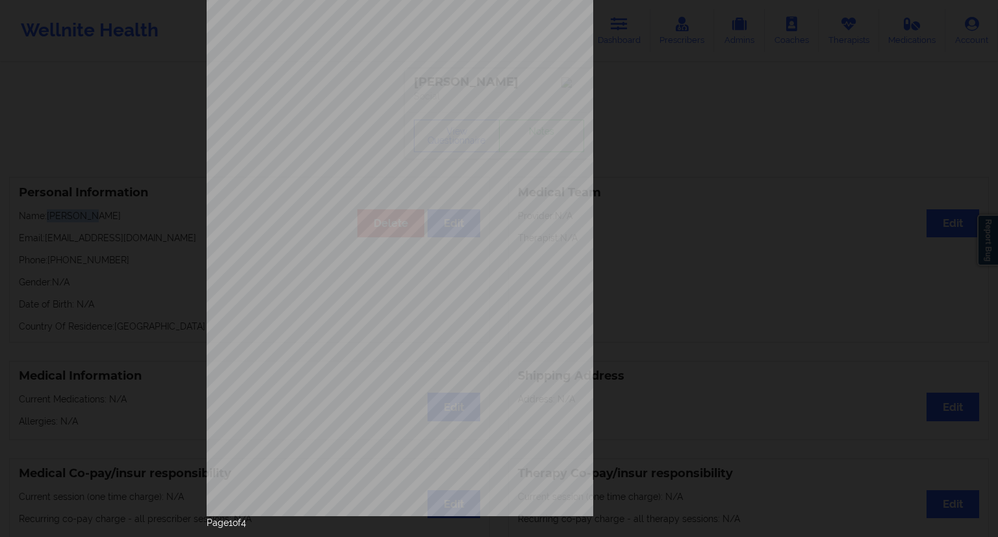
scroll to position [83, 0]
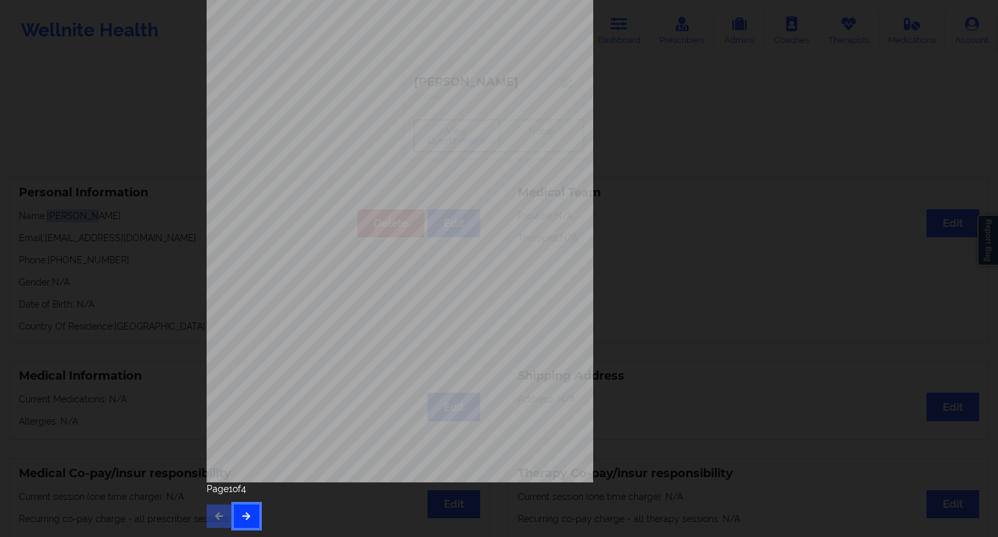
click at [239, 523] on button "button" at bounding box center [246, 515] width 25 height 23
click at [257, 517] on div "Page 2 of 4" at bounding box center [499, 504] width 585 height 45
click at [239, 522] on button "button" at bounding box center [246, 515] width 25 height 23
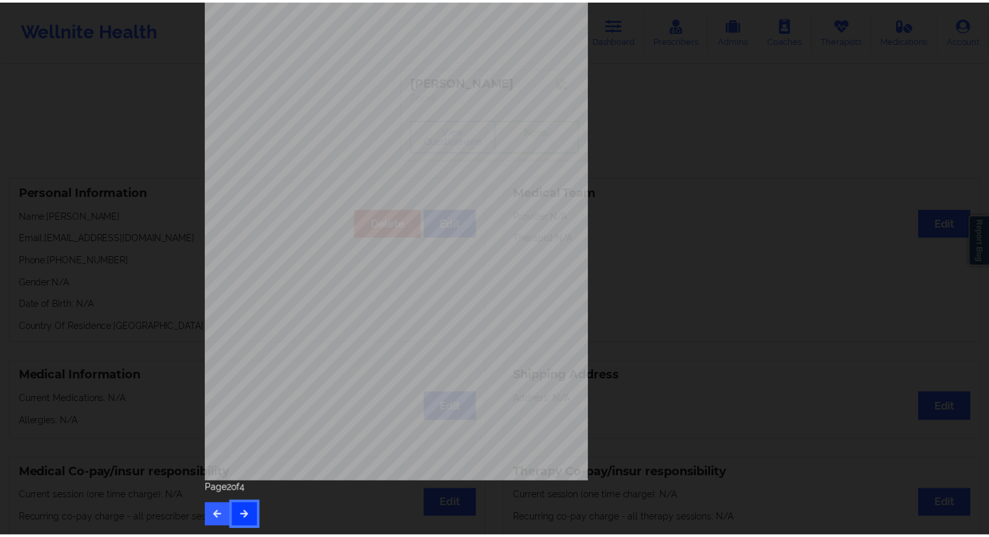
scroll to position [0, 0]
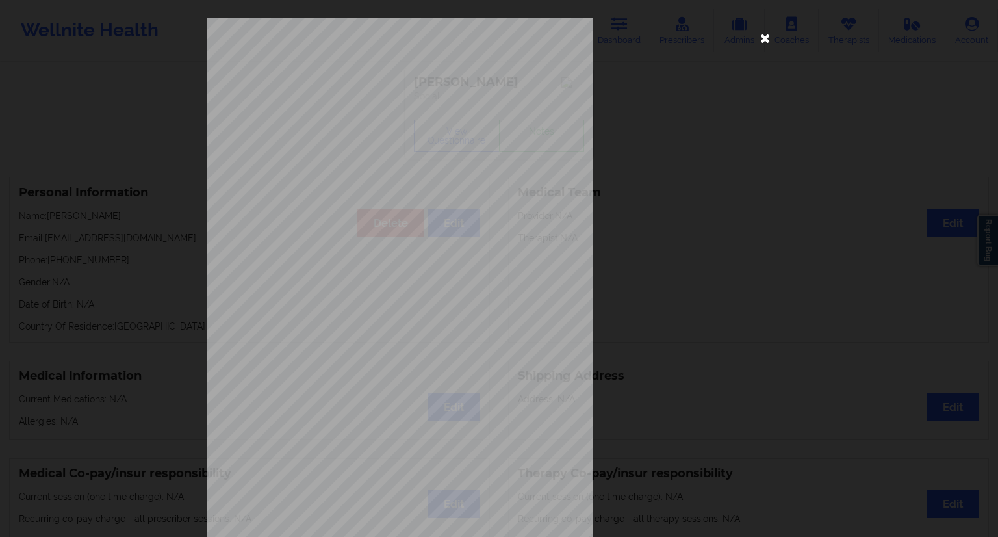
click at [762, 35] on icon at bounding box center [765, 37] width 21 height 21
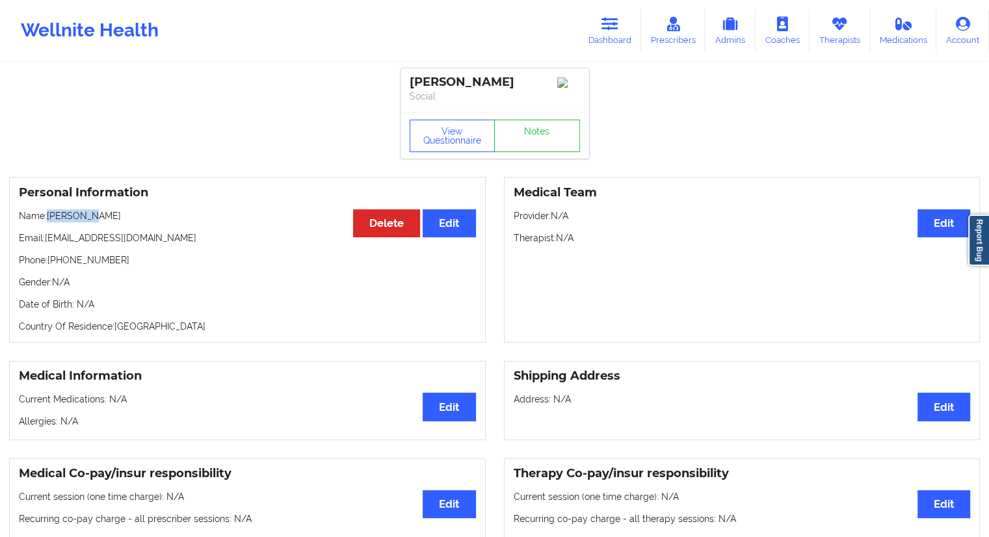
drag, startPoint x: 114, startPoint y: 222, endPoint x: 49, endPoint y: 218, distance: 65.1
click at [49, 218] on p "Name: [PERSON_NAME]" at bounding box center [247, 215] width 457 height 13
click at [824, 39] on link "Therapists" at bounding box center [839, 30] width 60 height 43
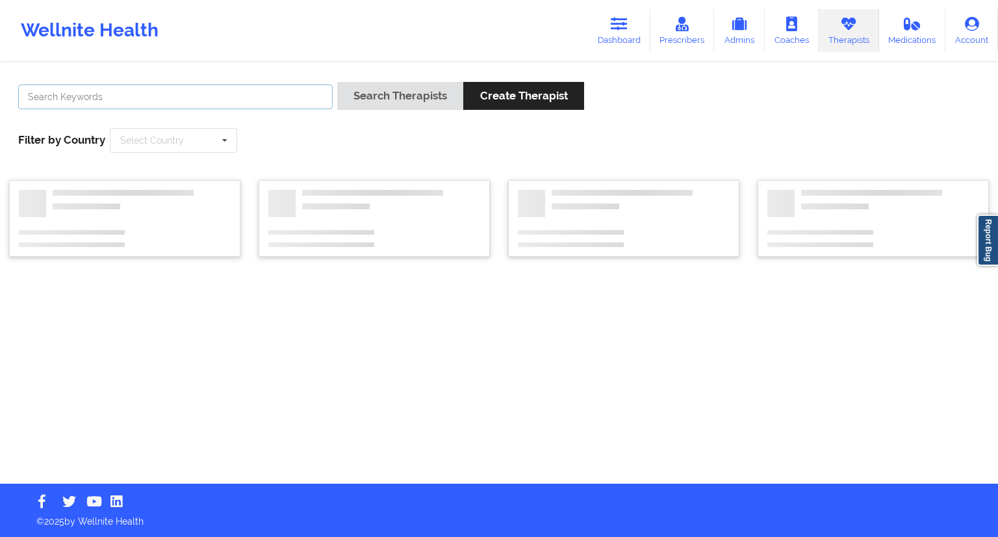
click at [185, 92] on input "text" at bounding box center [175, 96] width 315 height 25
paste input "[PERSON_NAME]"
click at [353, 105] on button "Search Therapists" at bounding box center [400, 96] width 126 height 28
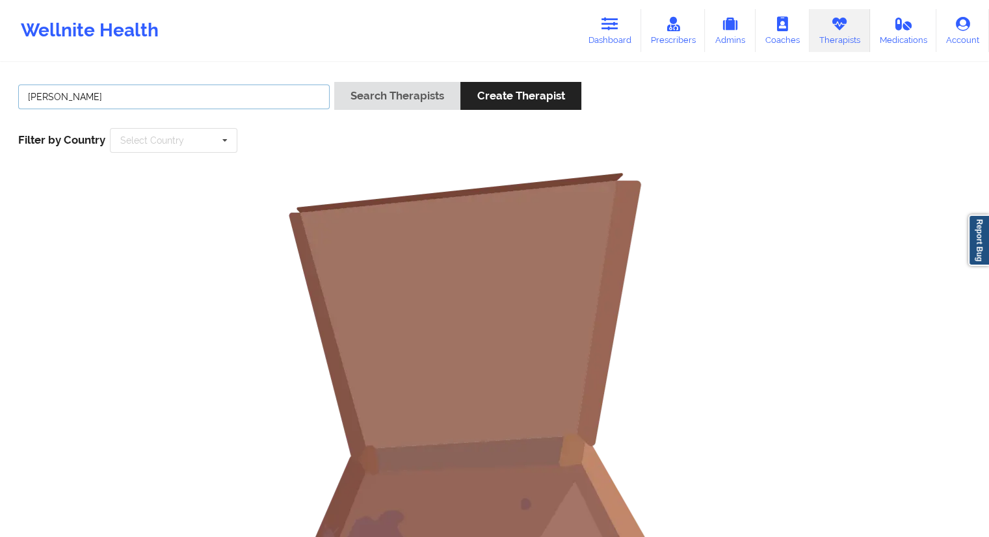
click at [104, 93] on input "[PERSON_NAME]" at bounding box center [173, 96] width 311 height 25
click at [66, 97] on input "[PERSON_NAME]" at bounding box center [173, 96] width 311 height 25
click at [42, 89] on input "[PERSON_NAME]" at bounding box center [173, 96] width 311 height 25
click at [60, 107] on input "[PERSON_NAME]" at bounding box center [173, 96] width 311 height 25
click at [346, 95] on button "Search Therapists" at bounding box center [397, 96] width 126 height 28
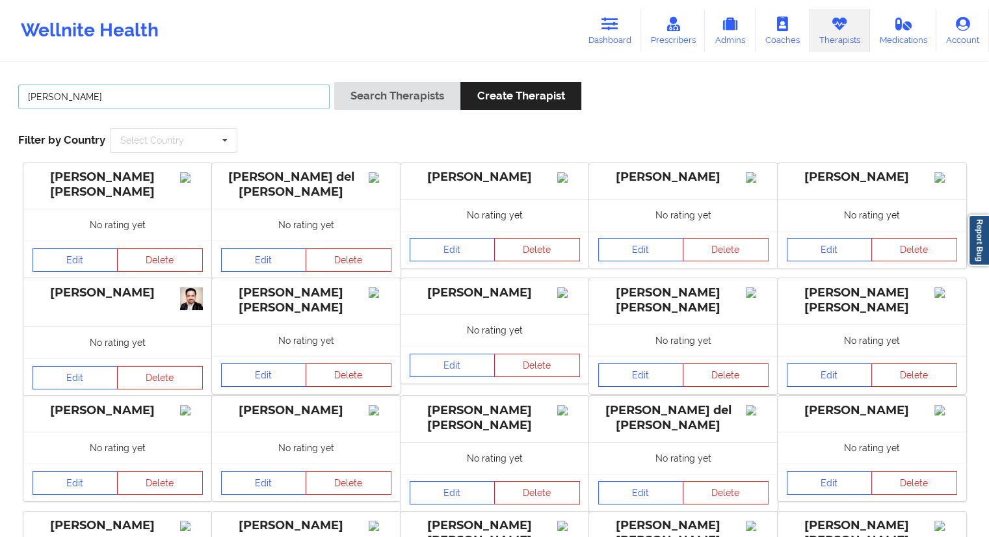
click at [125, 94] on input "[PERSON_NAME]" at bounding box center [173, 96] width 311 height 25
paste input "Carolina"
click at [372, 92] on button "Search Therapists" at bounding box center [397, 96] width 126 height 28
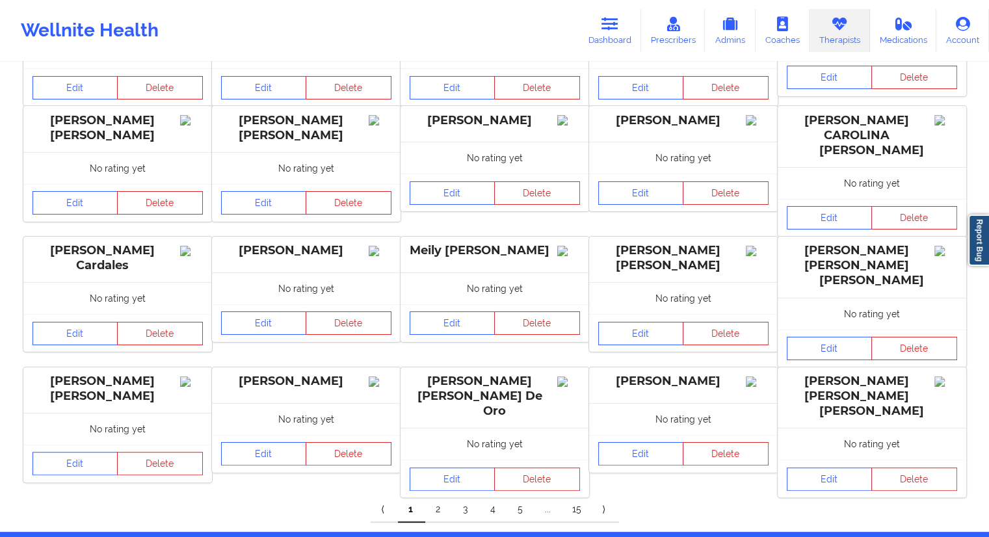
scroll to position [195, 0]
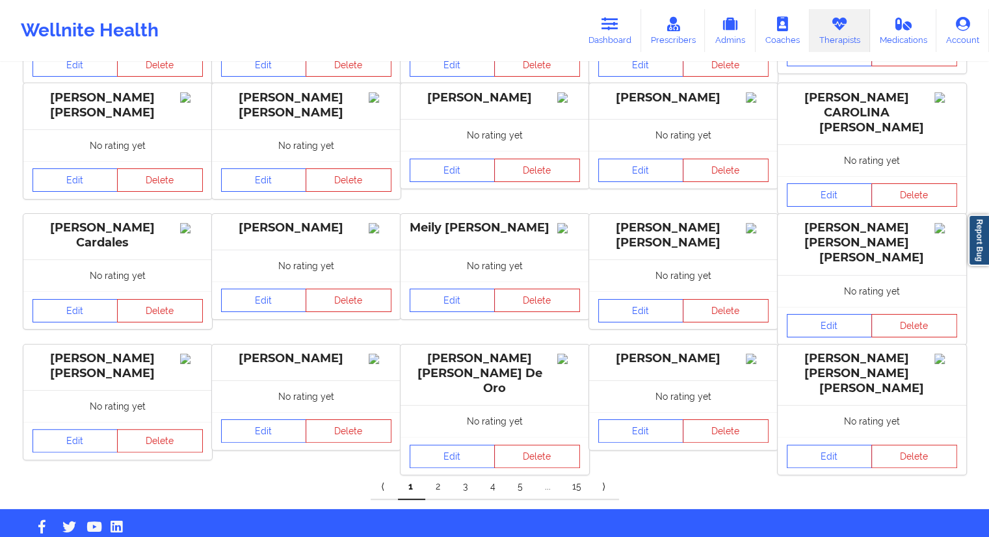
click at [439, 474] on link "2" at bounding box center [438, 487] width 27 height 26
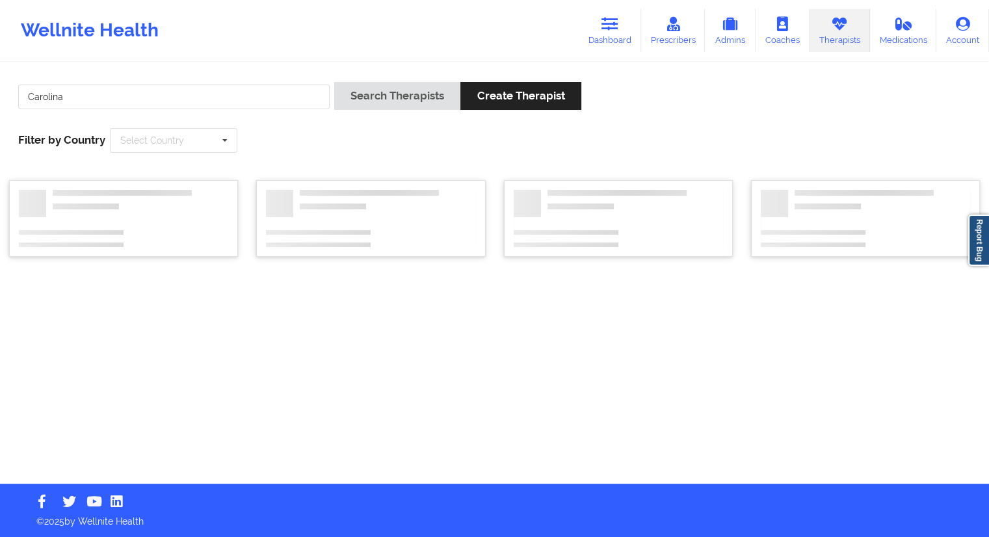
scroll to position [0, 0]
click at [106, 98] on input "Carolina" at bounding box center [175, 96] width 315 height 25
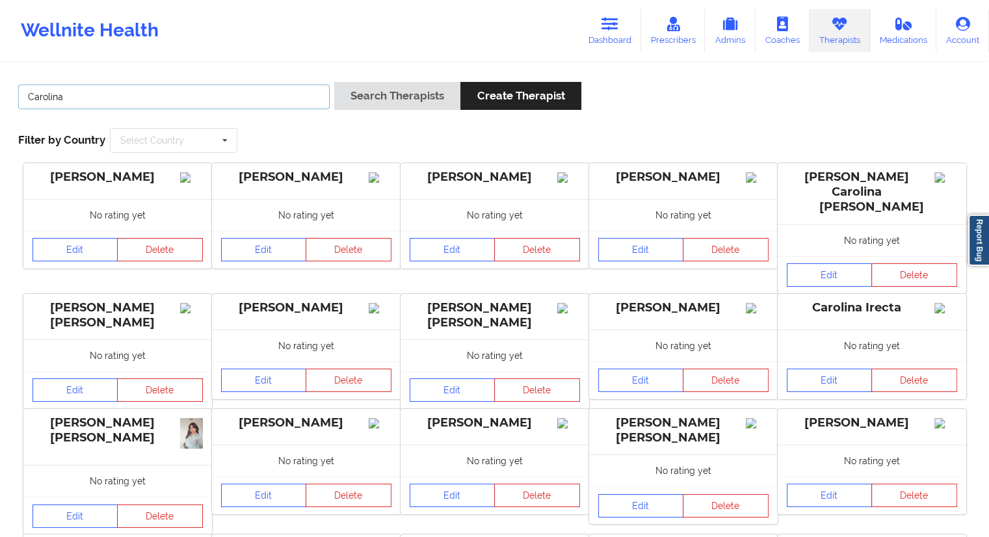
paste input "[PERSON_NAME]"
click at [101, 92] on input "[PERSON_NAME]" at bounding box center [173, 96] width 311 height 25
click at [399, 99] on button "Search Therapists" at bounding box center [397, 96] width 126 height 28
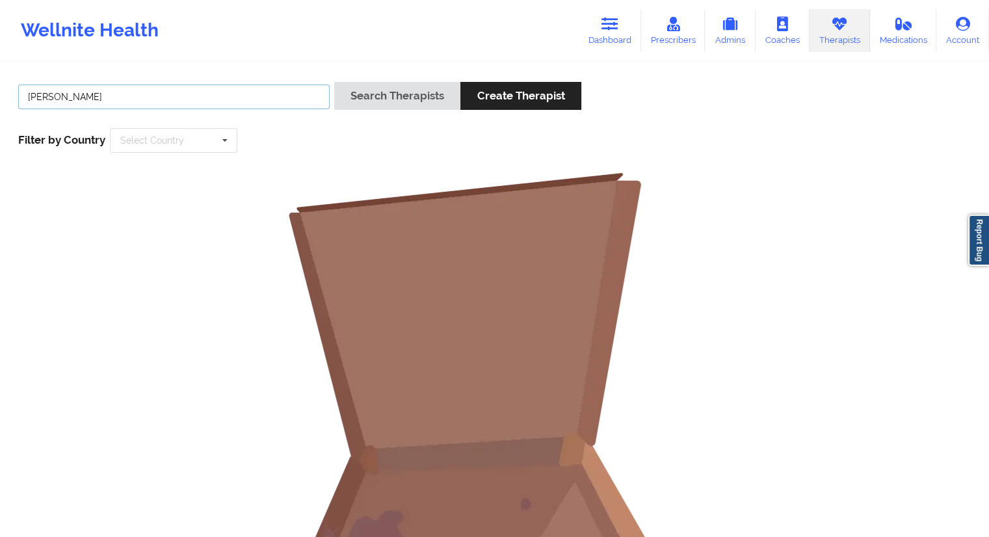
click at [95, 90] on input "[PERSON_NAME]" at bounding box center [173, 96] width 311 height 25
click at [374, 99] on button "Search Therapists" at bounding box center [397, 96] width 126 height 28
click at [64, 99] on input "[PERSON_NAME]" at bounding box center [173, 96] width 311 height 25
click at [88, 97] on input "[PERSON_NAME]" at bounding box center [173, 96] width 311 height 25
click at [390, 103] on button "Search Therapists" at bounding box center [397, 96] width 126 height 28
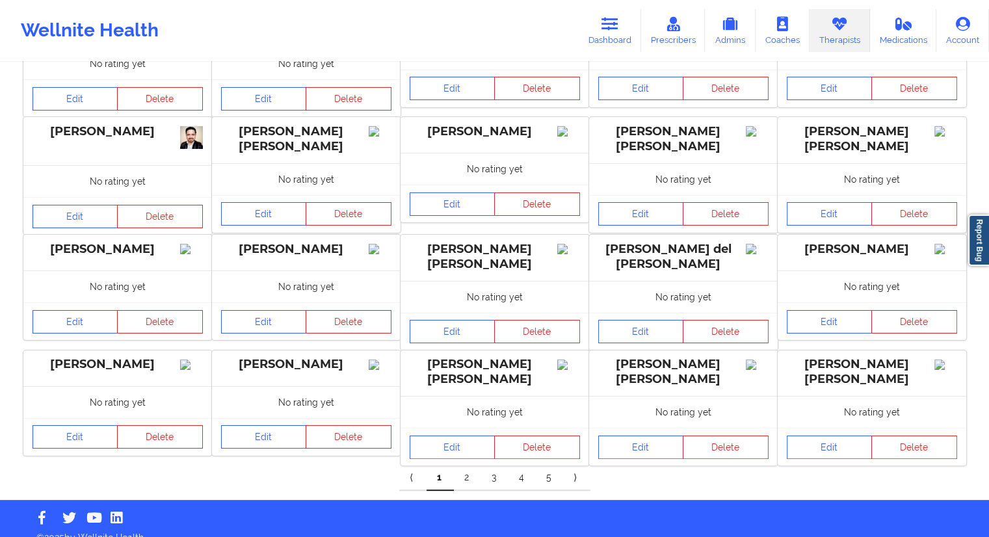
scroll to position [183, 0]
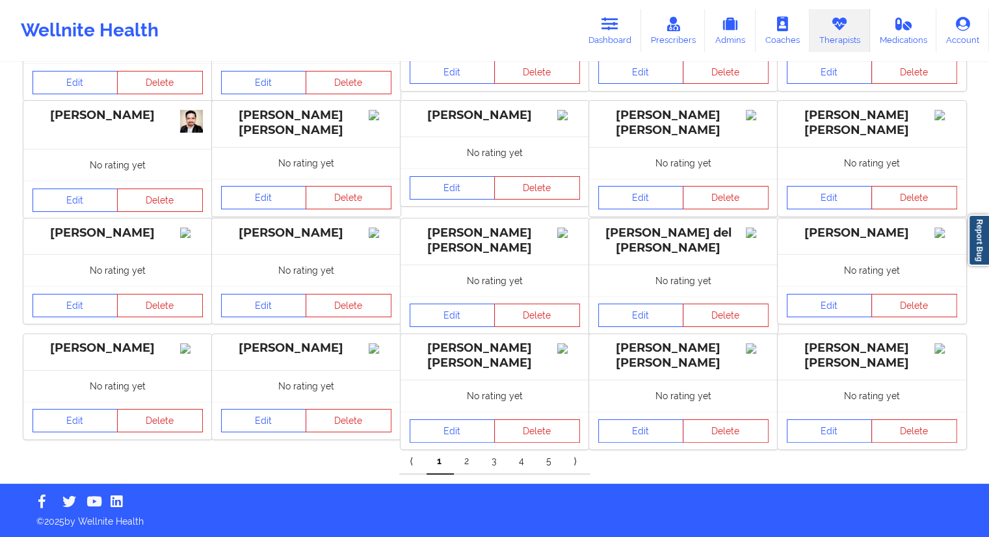
click at [463, 466] on link "2" at bounding box center [467, 461] width 27 height 26
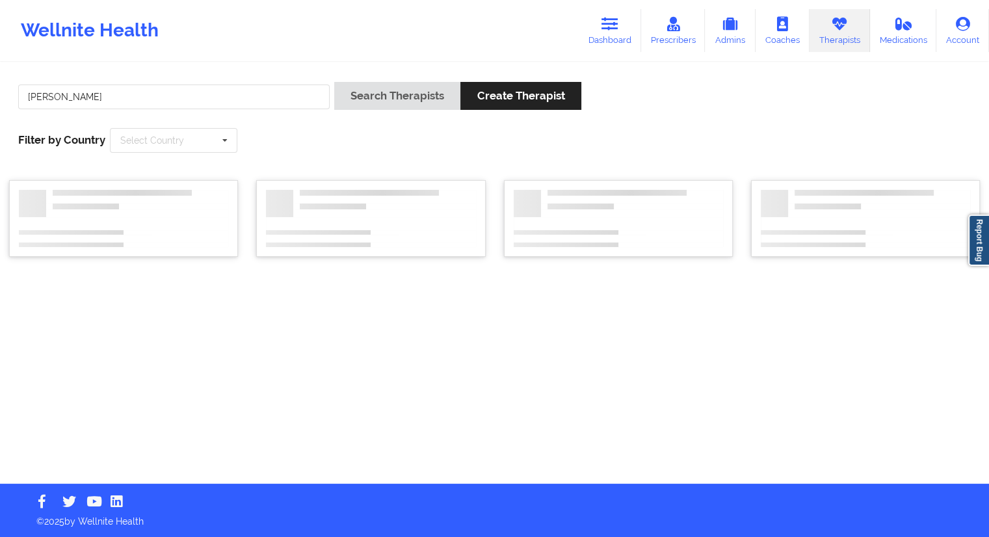
scroll to position [0, 0]
click at [88, 101] on input "[PERSON_NAME]" at bounding box center [175, 96] width 315 height 25
paste input "Carolina"
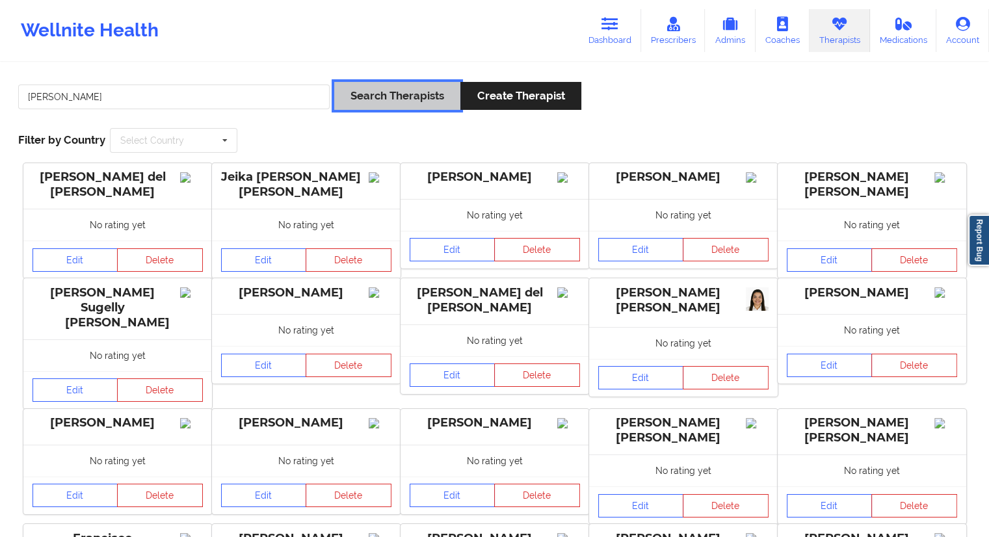
click at [390, 104] on button "Search Therapists" at bounding box center [397, 96] width 126 height 28
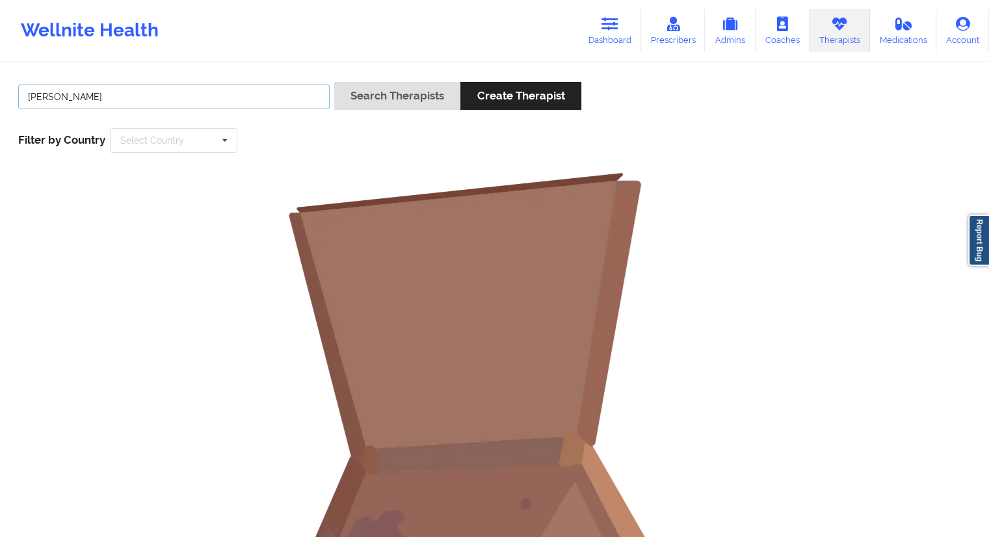
click at [108, 97] on input "[PERSON_NAME]" at bounding box center [173, 96] width 311 height 25
click at [400, 93] on button "Search Therapists" at bounding box center [397, 96] width 126 height 28
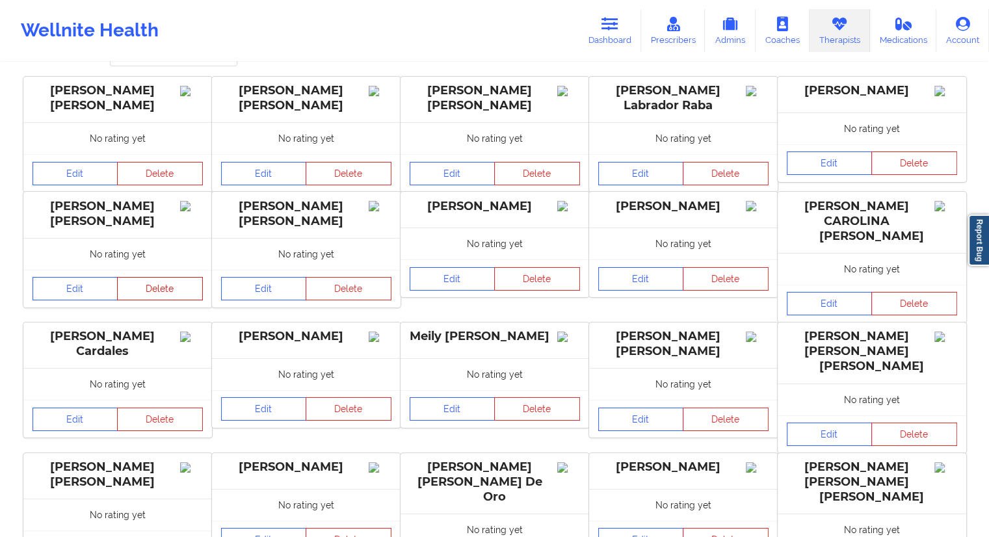
scroll to position [195, 0]
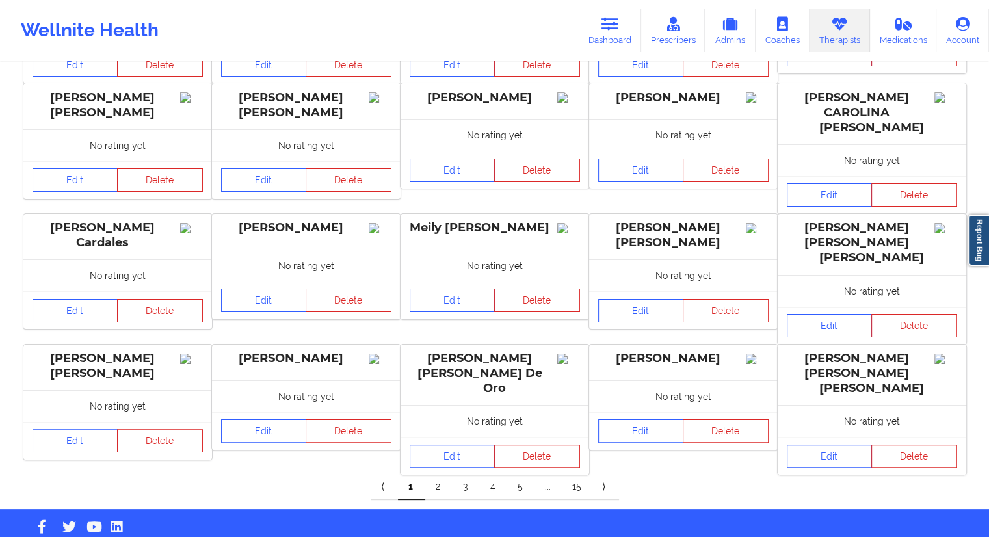
click at [441, 474] on link "2" at bounding box center [438, 487] width 27 height 26
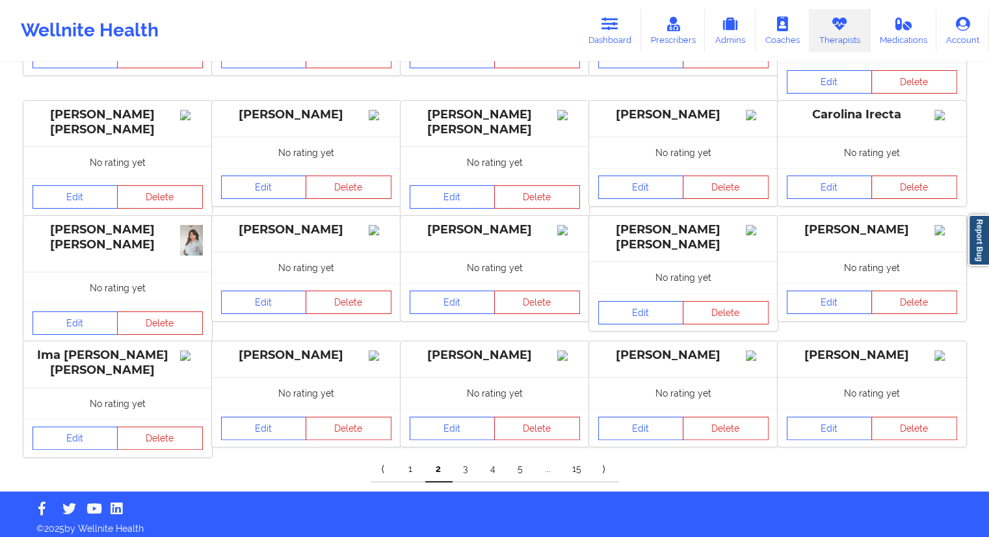
scroll to position [196, 0]
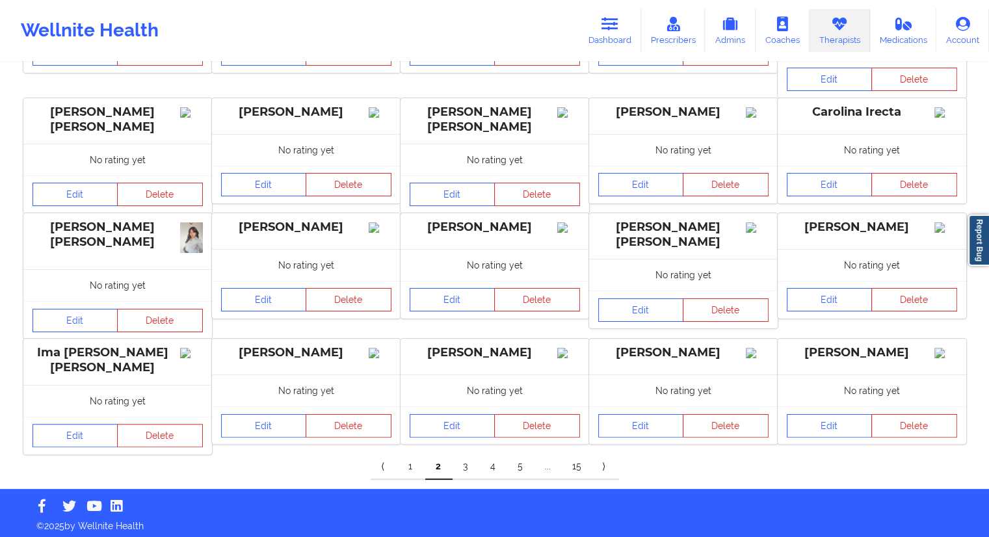
click at [468, 466] on link "3" at bounding box center [465, 467] width 27 height 26
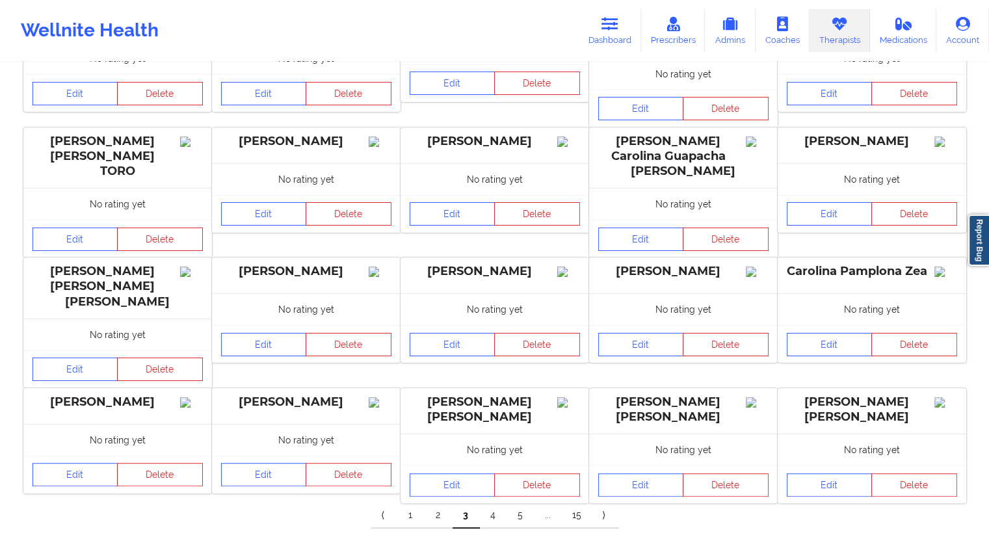
scroll to position [183, 0]
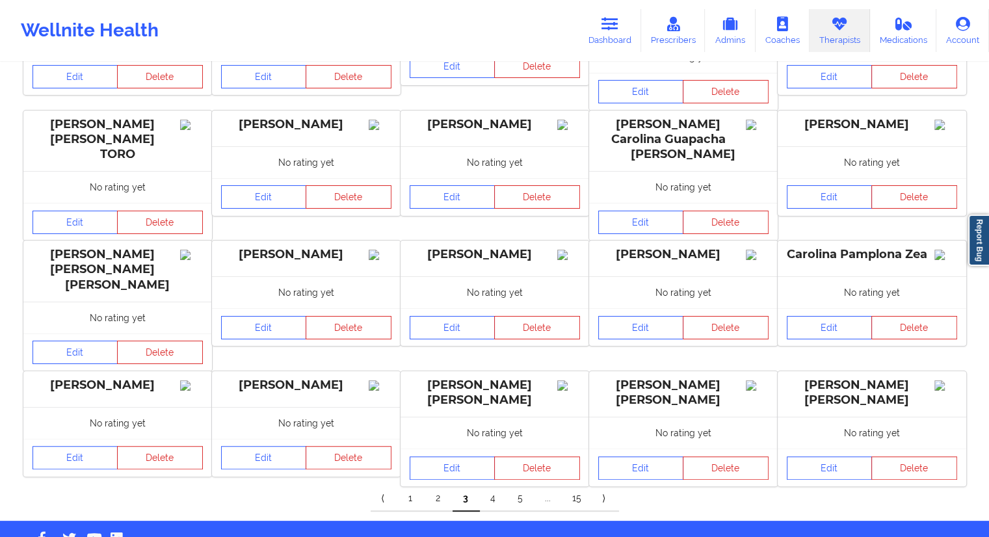
click at [494, 486] on link "4" at bounding box center [493, 499] width 27 height 26
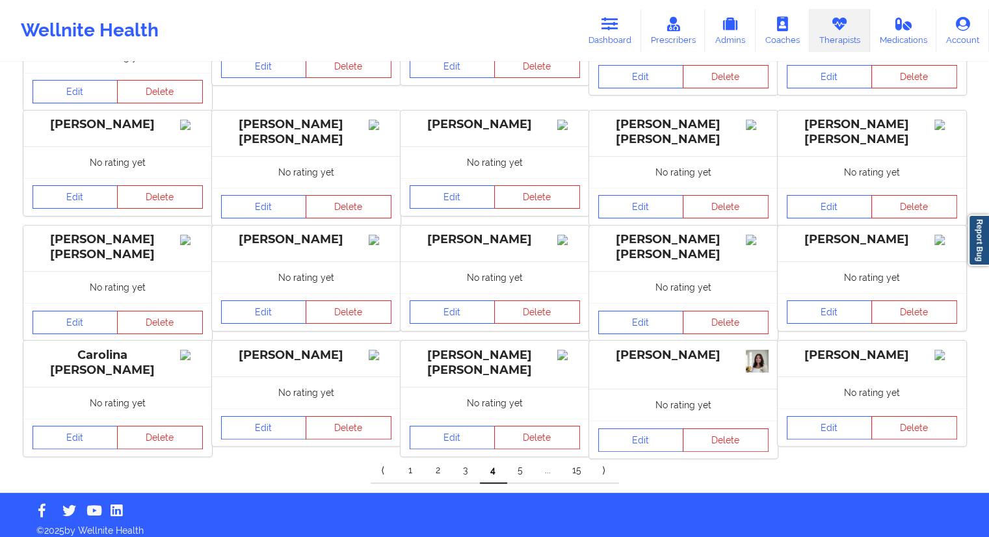
click at [519, 461] on link "5" at bounding box center [520, 471] width 27 height 26
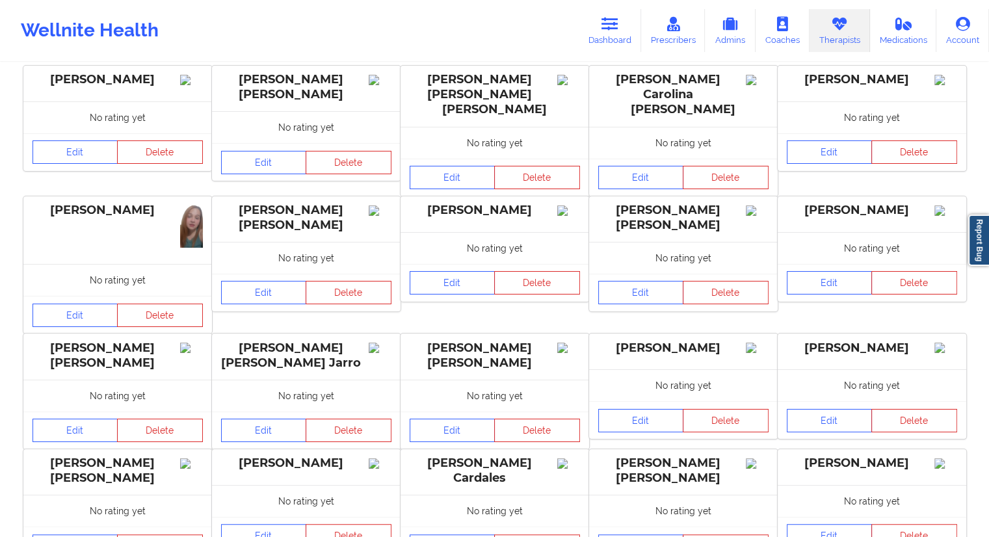
scroll to position [203, 0]
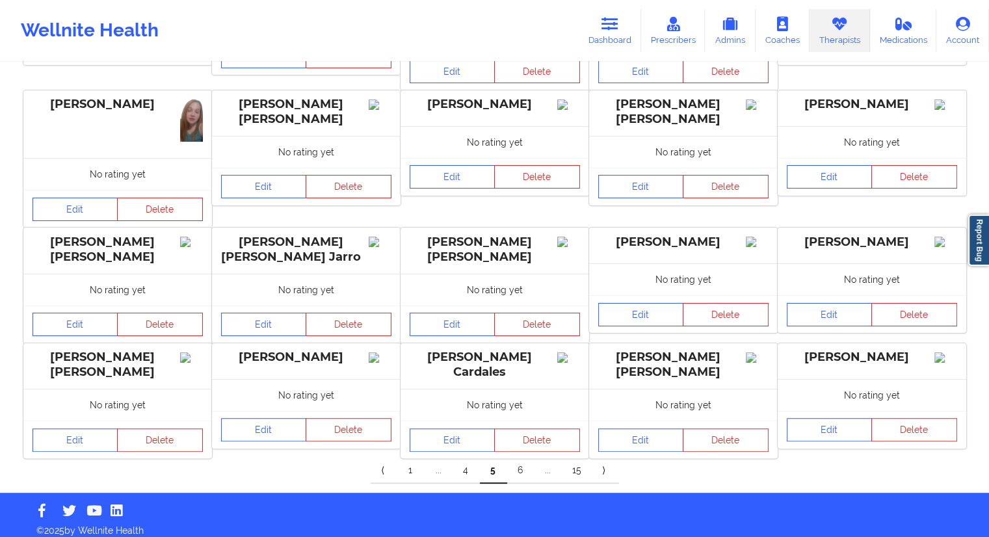
click at [517, 461] on link "6" at bounding box center [520, 471] width 27 height 26
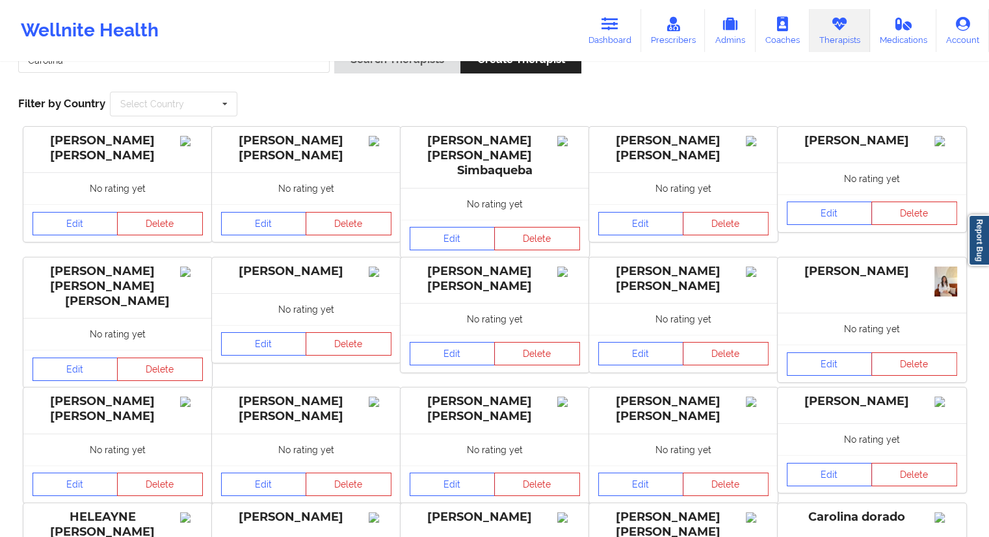
scroll to position [65, 0]
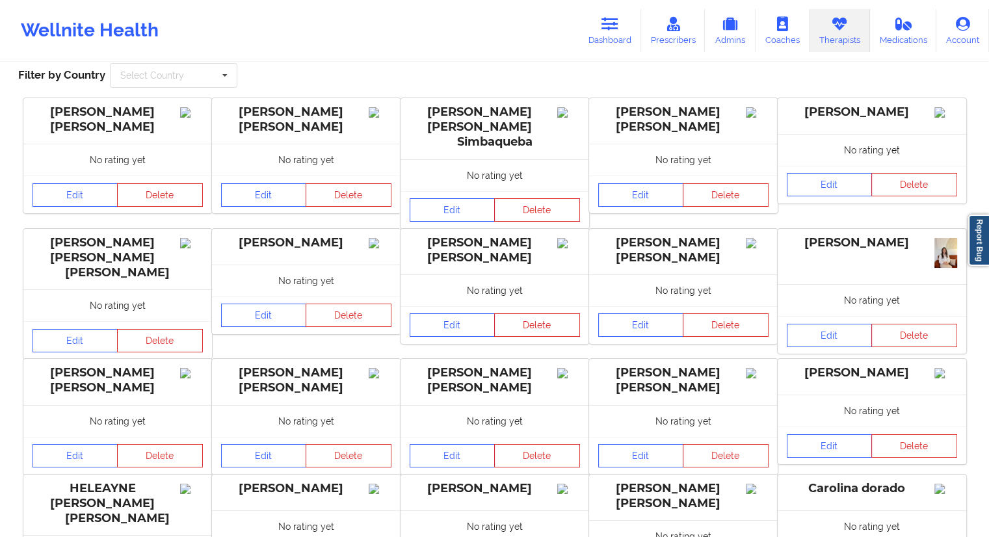
click at [855, 37] on link "Therapists" at bounding box center [839, 30] width 60 height 43
drag, startPoint x: 824, startPoint y: 34, endPoint x: 733, endPoint y: 102, distance: 113.4
click at [825, 34] on link "Therapists" at bounding box center [839, 30] width 60 height 43
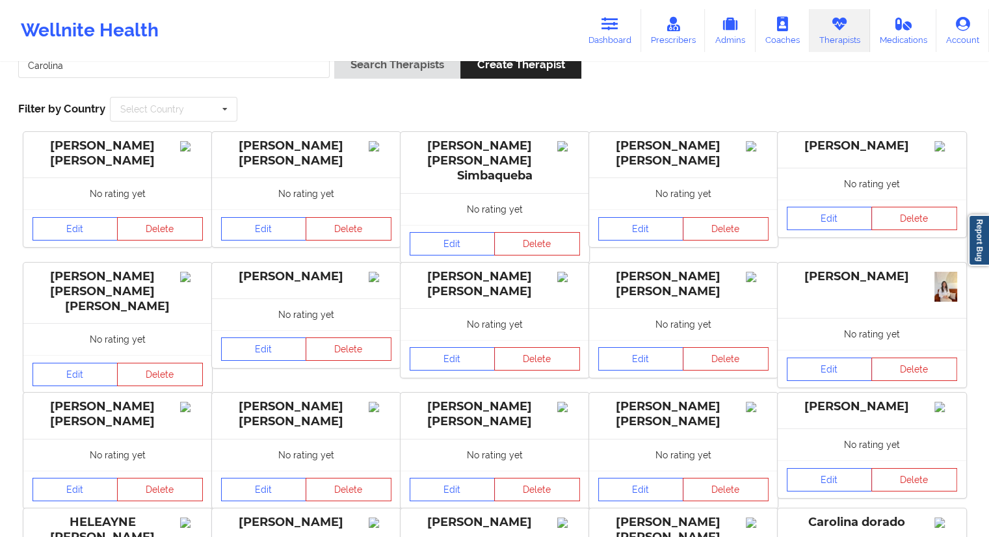
scroll to position [0, 0]
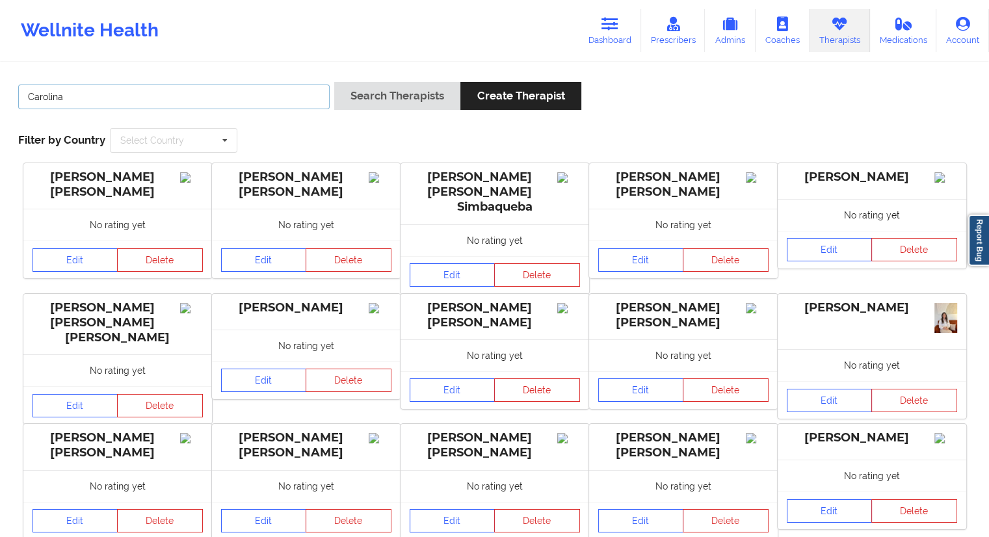
click at [162, 96] on input "Carolina" at bounding box center [173, 96] width 311 height 25
paste input "[PERSON_NAME]"
paste input "text"
type input "[PERSON_NAME]"
click at [369, 105] on button "Search Therapists" at bounding box center [397, 96] width 126 height 28
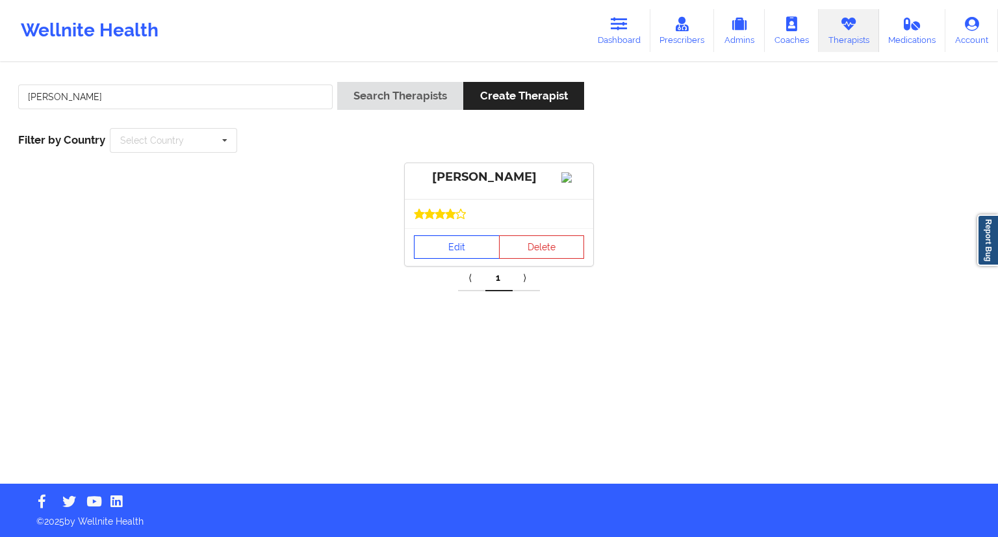
click at [448, 257] on link "Edit" at bounding box center [457, 246] width 86 height 23
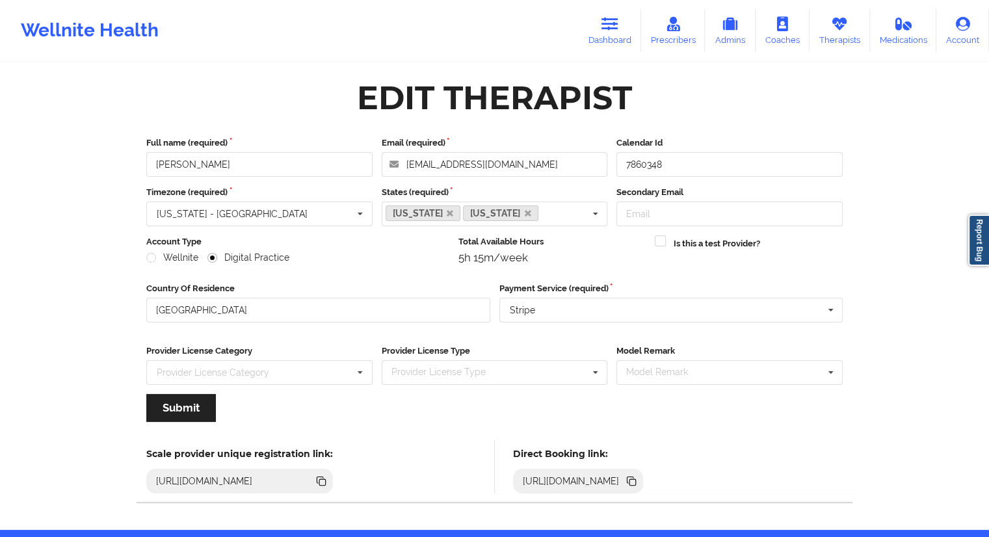
click at [636, 482] on icon at bounding box center [632, 482] width 6 height 6
click at [619, 36] on link "Dashboard" at bounding box center [609, 30] width 62 height 43
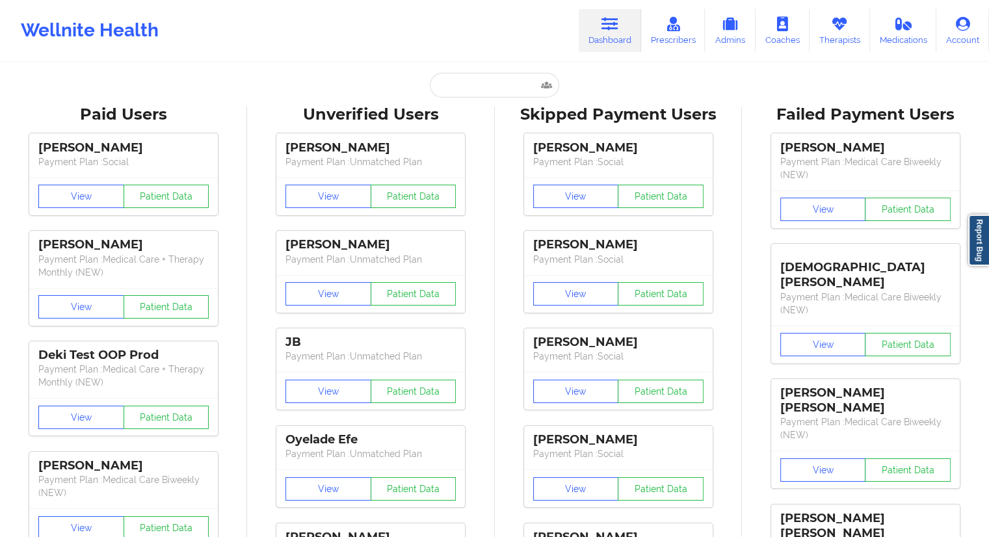
drag, startPoint x: 390, startPoint y: 81, endPoint x: 402, endPoint y: 84, distance: 12.8
click at [391, 81] on div "Paid Unverified [PERSON_NAME] - [EMAIL_ADDRESS][DOMAIN_NAME] Social Skipped Fai…" at bounding box center [495, 85] width 260 height 25
click at [450, 81] on input "text" at bounding box center [494, 85] width 129 height 25
paste input "[EMAIL_ADDRESS][DOMAIN_NAME]"
type input "[EMAIL_ADDRESS][DOMAIN_NAME]"
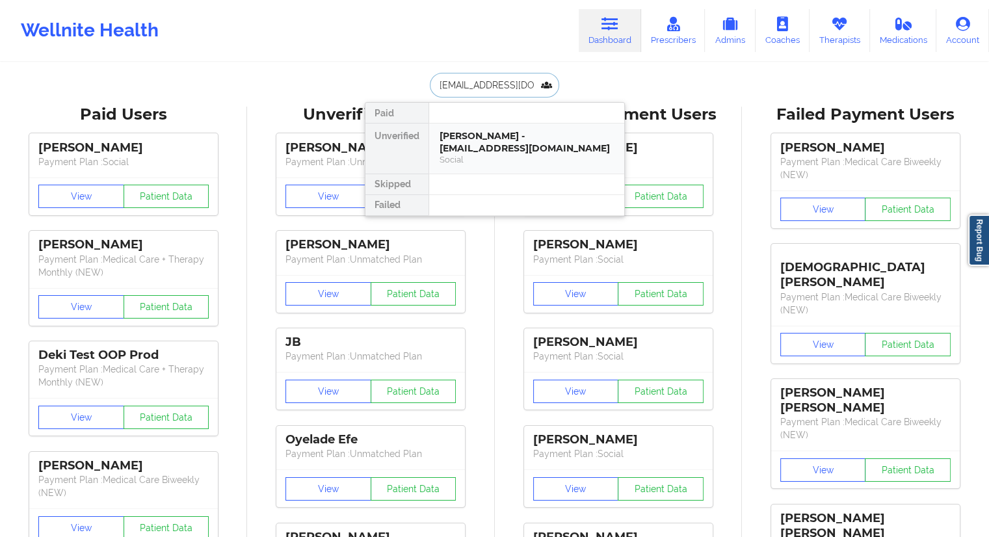
click at [481, 140] on div "[PERSON_NAME] - [EMAIL_ADDRESS][DOMAIN_NAME]" at bounding box center [526, 142] width 174 height 24
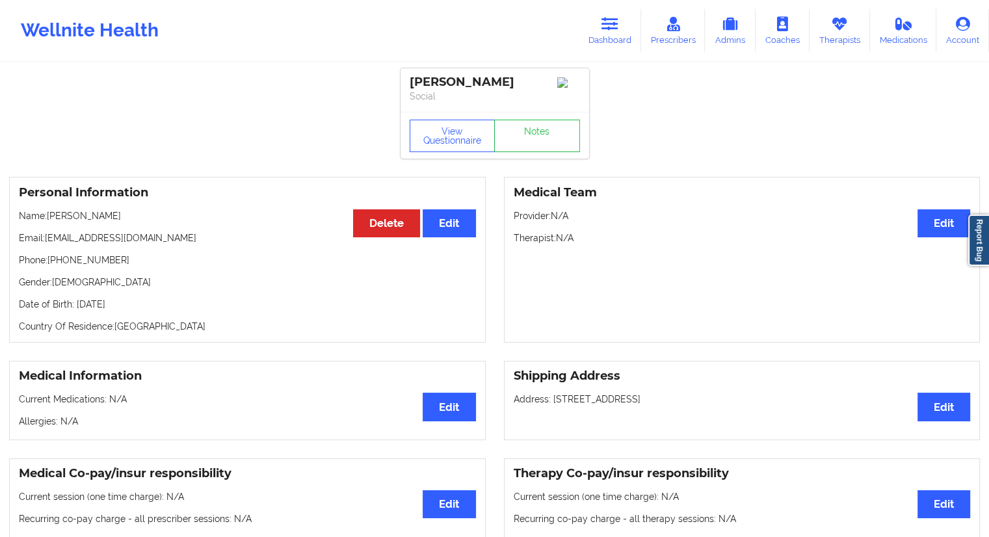
drag, startPoint x: 137, startPoint y: 216, endPoint x: 49, endPoint y: 218, distance: 87.8
click at [49, 218] on p "Name: [PERSON_NAME]" at bounding box center [247, 215] width 457 height 13
drag, startPoint x: 135, startPoint y: 266, endPoint x: 49, endPoint y: 264, distance: 85.8
click at [49, 264] on p "Phone: [PHONE_NUMBER]" at bounding box center [247, 259] width 457 height 13
drag, startPoint x: 134, startPoint y: 245, endPoint x: 69, endPoint y: 244, distance: 65.0
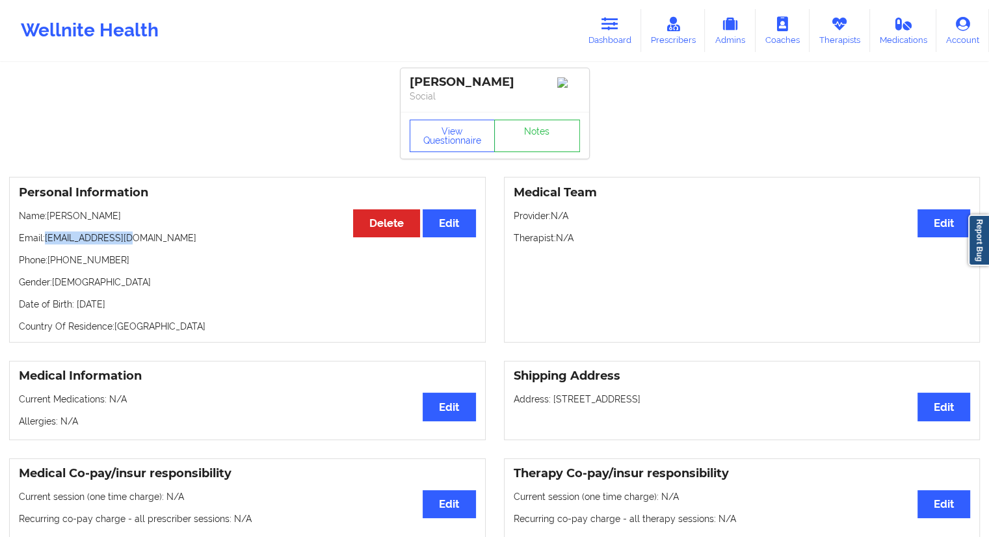
click at [47, 240] on p "Email: [EMAIL_ADDRESS][DOMAIN_NAME]" at bounding box center [247, 237] width 457 height 13
drag, startPoint x: 603, startPoint y: 32, endPoint x: 582, endPoint y: 45, distance: 24.0
click at [603, 33] on link "Dashboard" at bounding box center [609, 30] width 62 height 43
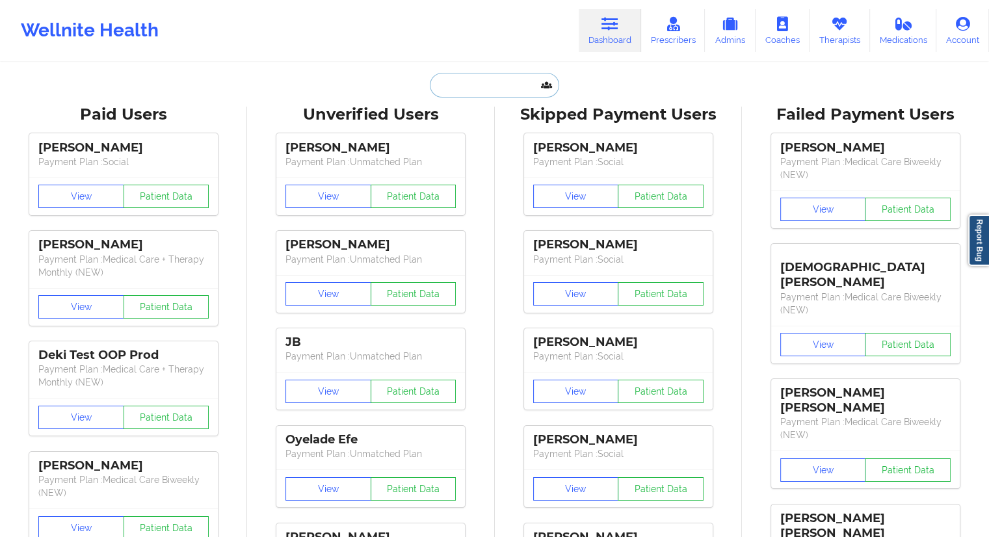
click at [492, 78] on input "text" at bounding box center [494, 85] width 129 height 25
paste input "[EMAIL_ADDRESS][DOMAIN_NAME]"
type input "[EMAIL_ADDRESS][DOMAIN_NAME]"
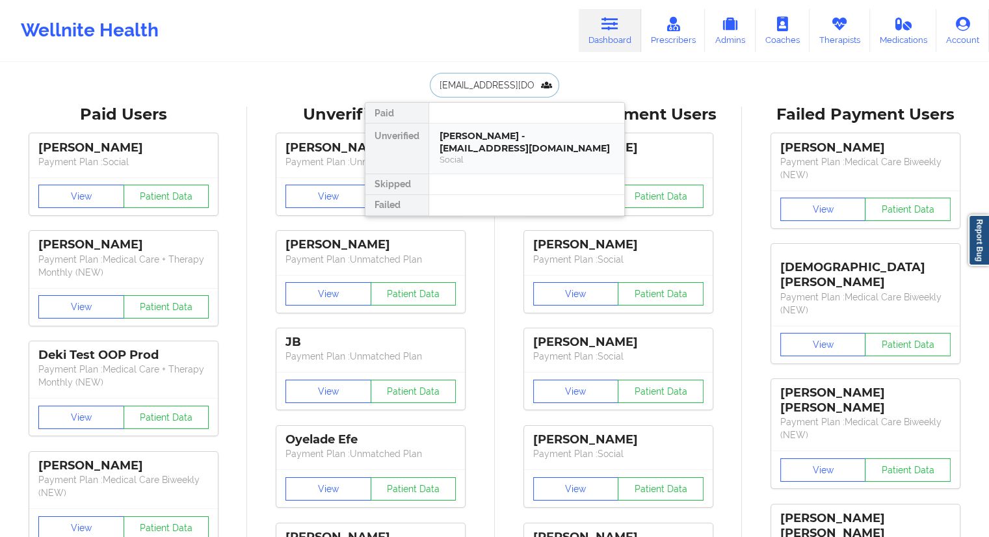
click at [494, 150] on div "[PERSON_NAME] - [EMAIL_ADDRESS][DOMAIN_NAME]" at bounding box center [526, 142] width 174 height 24
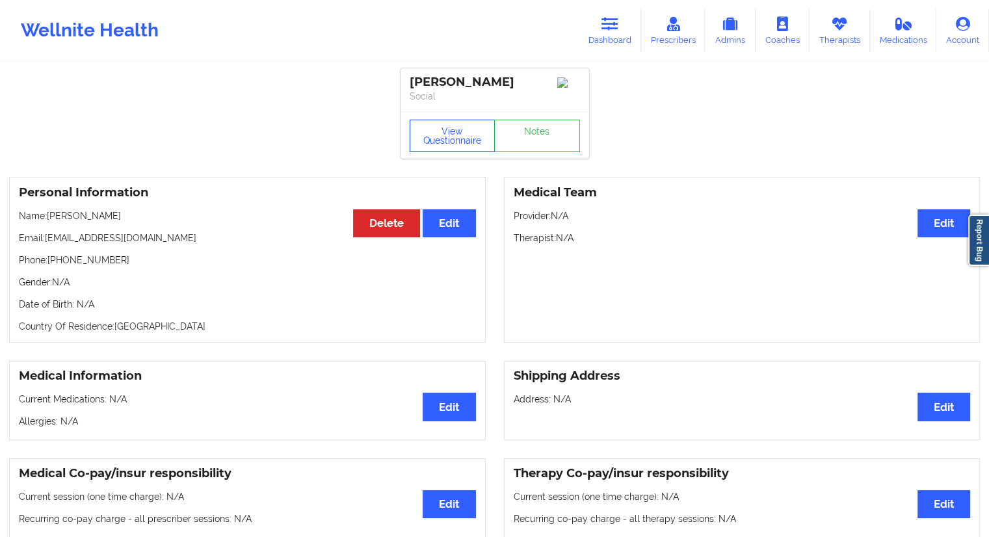
click at [449, 148] on button "View Questionnaire" at bounding box center [452, 136] width 86 height 32
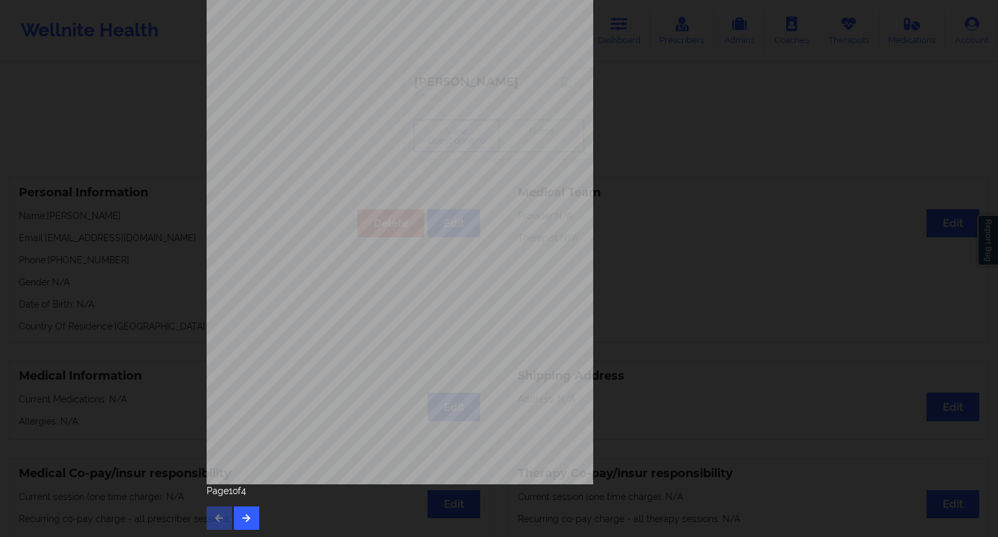
scroll to position [83, 0]
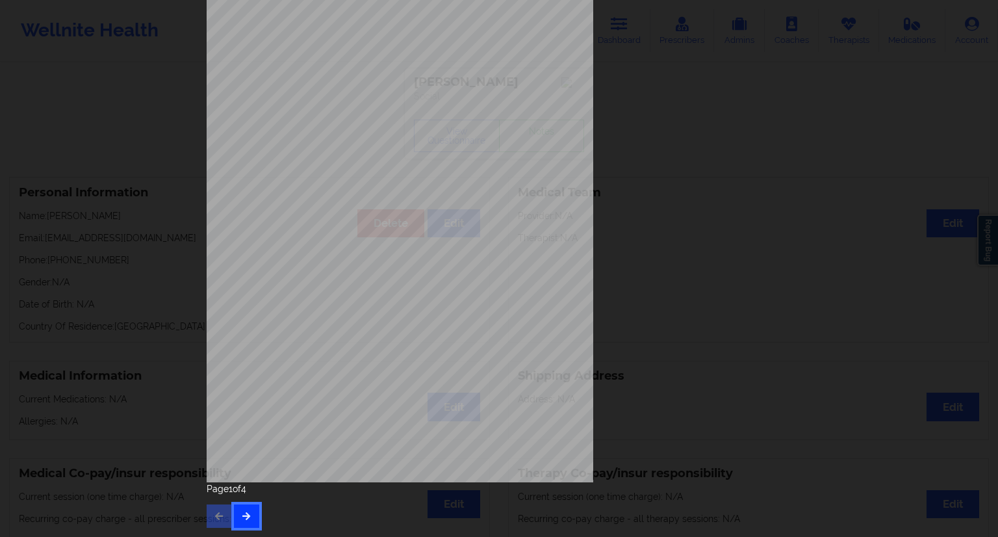
click at [236, 510] on button "button" at bounding box center [246, 515] width 25 height 23
click at [256, 507] on div "Page 2 of 4" at bounding box center [499, 504] width 585 height 45
click at [241, 512] on icon "button" at bounding box center [246, 516] width 11 height 8
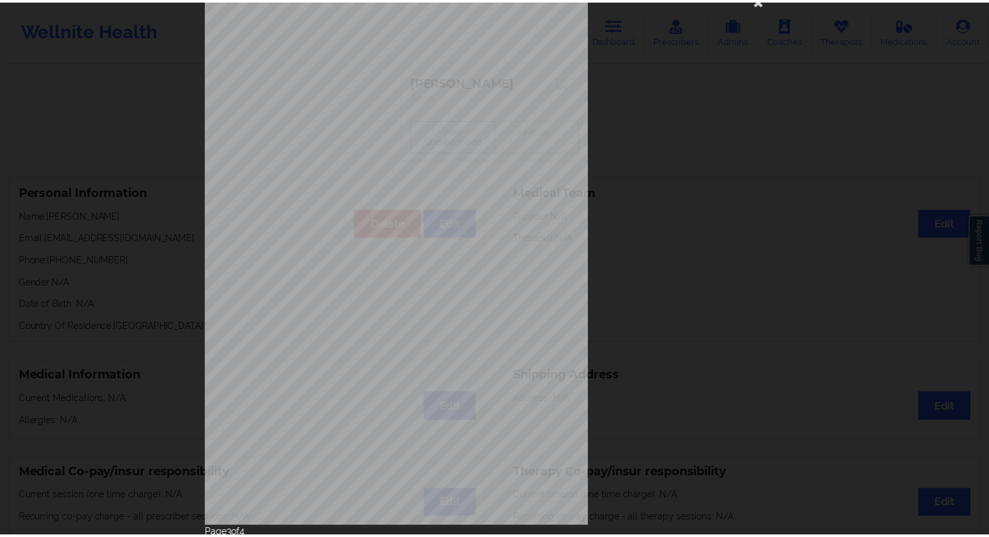
scroll to position [0, 0]
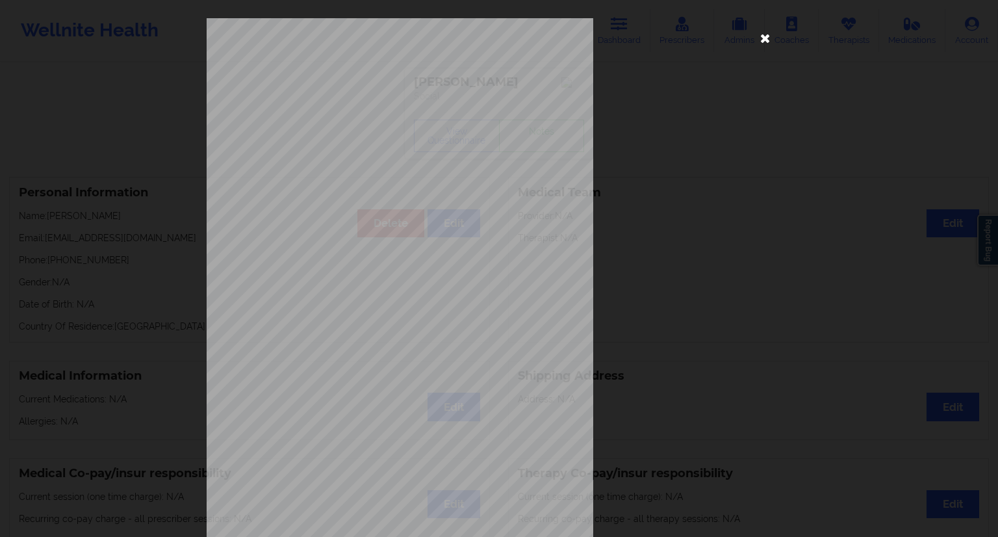
click at [762, 44] on icon at bounding box center [765, 37] width 21 height 21
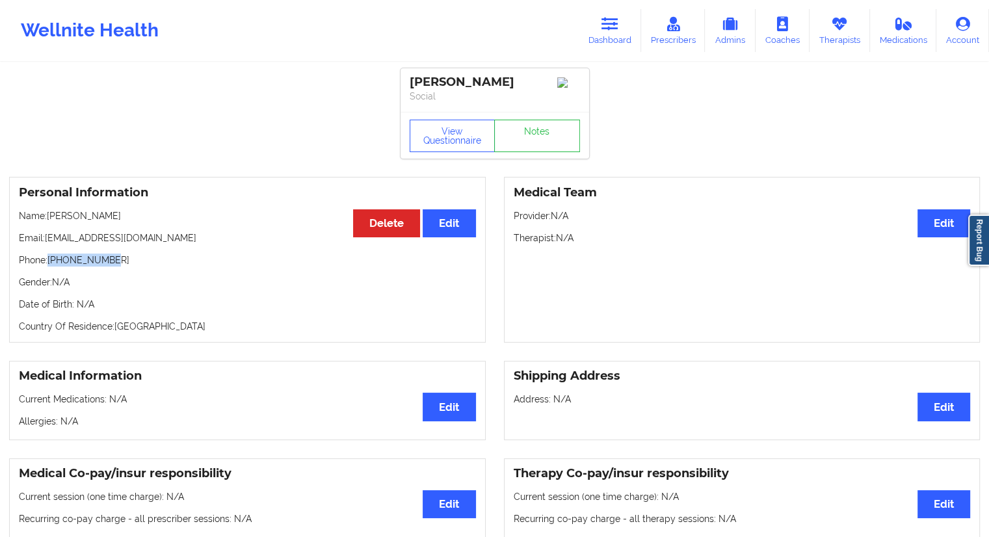
drag, startPoint x: 123, startPoint y: 263, endPoint x: 51, endPoint y: 266, distance: 72.2
click at [51, 266] on p "Phone: [PHONE_NUMBER]" at bounding box center [247, 259] width 457 height 13
drag, startPoint x: 123, startPoint y: 220, endPoint x: 58, endPoint y: 224, distance: 65.8
click at [58, 222] on p "Name: [PERSON_NAME]" at bounding box center [247, 215] width 457 height 13
click at [69, 248] on div "Personal Information Edit Delete Name: [PERSON_NAME] Email: [EMAIL_ADDRESS][DOM…" at bounding box center [247, 260] width 476 height 166
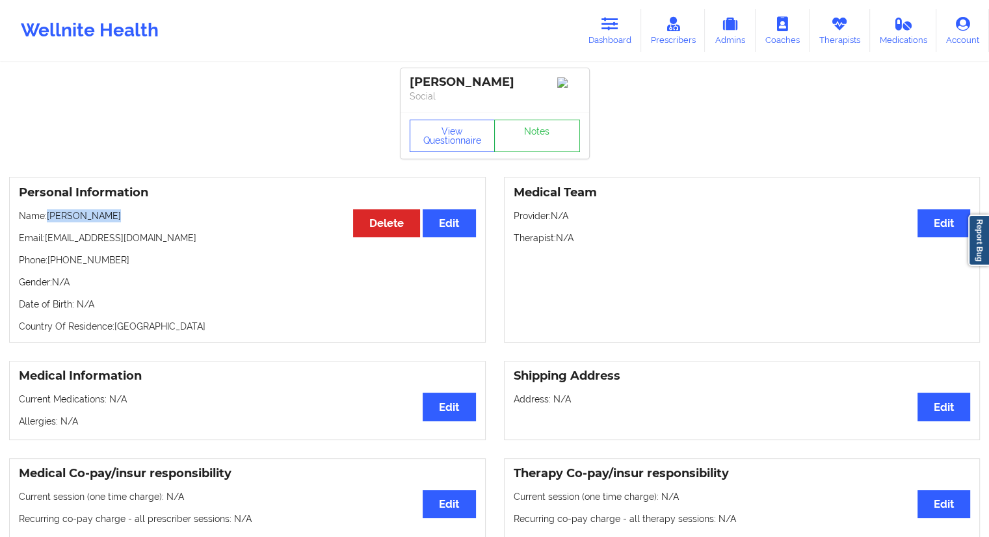
drag, startPoint x: 120, startPoint y: 218, endPoint x: 46, endPoint y: 219, distance: 74.1
click at [46, 219] on p "Name: [PERSON_NAME]" at bounding box center [247, 215] width 457 height 13
click at [629, 27] on link "Dashboard" at bounding box center [609, 30] width 62 height 43
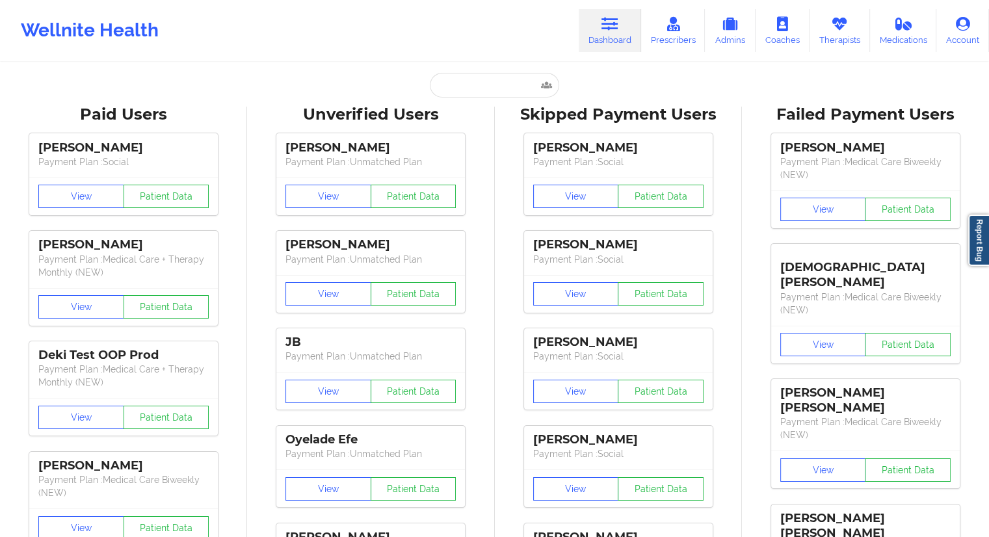
click at [485, 92] on input "text" at bounding box center [494, 85] width 129 height 25
paste input "[EMAIL_ADDRESS][DOMAIN_NAME]"
type input "[EMAIL_ADDRESS][DOMAIN_NAME]"
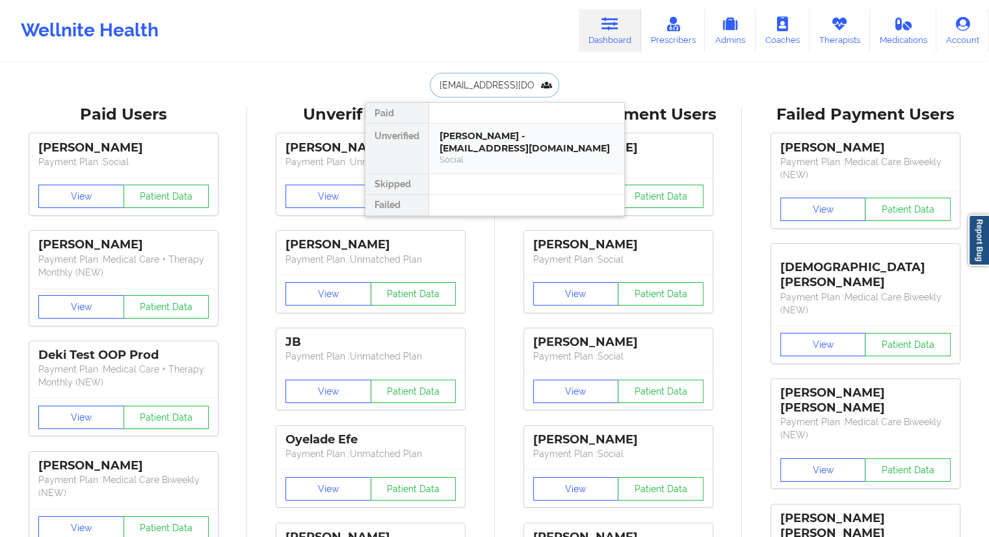
click at [468, 146] on div "[PERSON_NAME] - [EMAIL_ADDRESS][DOMAIN_NAME]" at bounding box center [526, 142] width 174 height 24
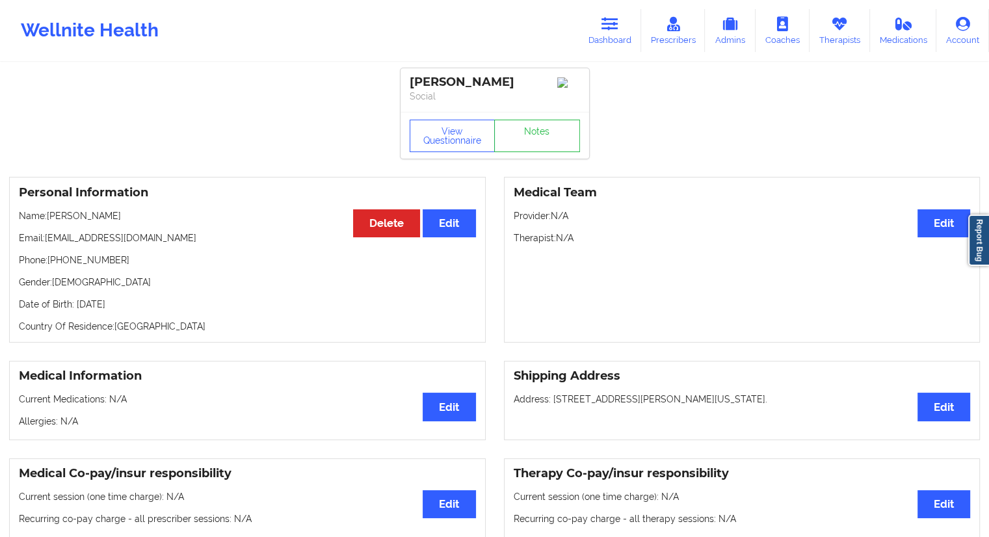
drag, startPoint x: 151, startPoint y: 222, endPoint x: 49, endPoint y: 220, distance: 101.4
click at [49, 220] on p "Name: [PERSON_NAME]" at bounding box center [247, 215] width 457 height 13
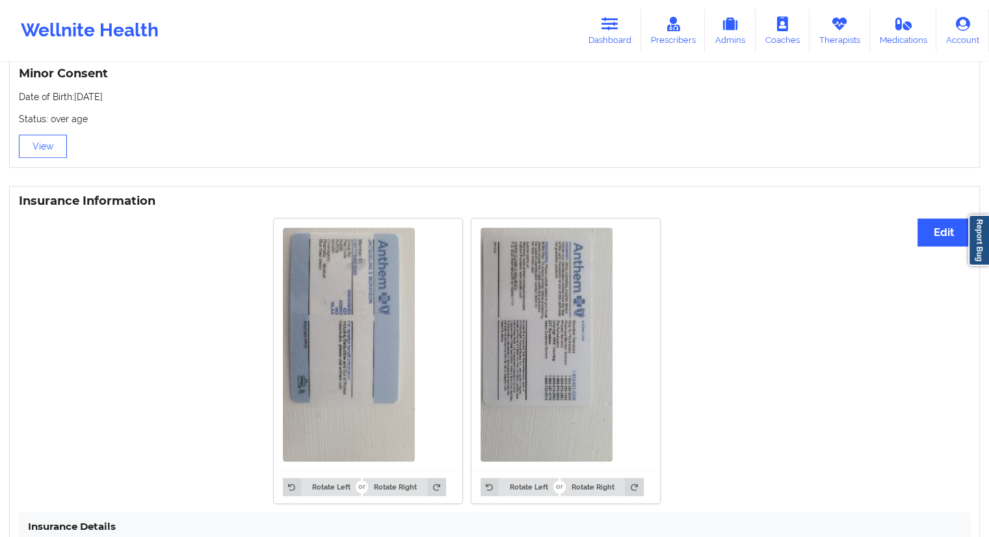
scroll to position [1105, 0]
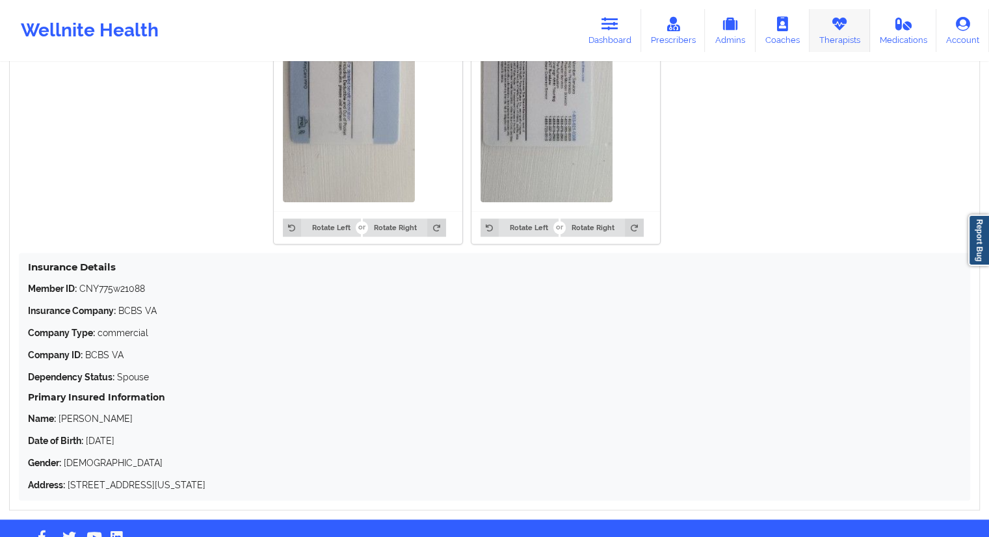
click at [842, 44] on link "Therapists" at bounding box center [839, 30] width 60 height 43
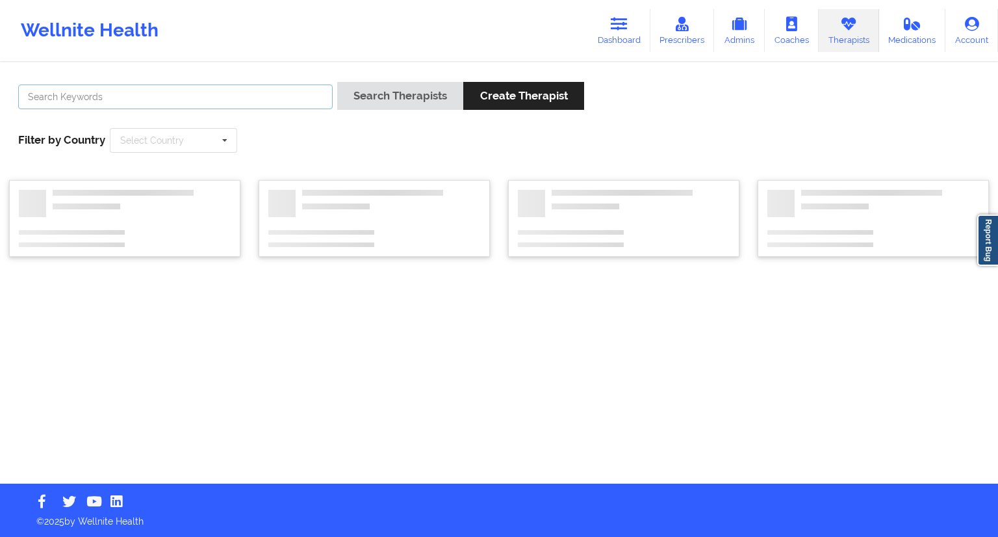
drag, startPoint x: 143, startPoint y: 85, endPoint x: 138, endPoint y: 94, distance: 9.6
click at [143, 86] on input "text" at bounding box center [175, 96] width 315 height 25
paste input "[PERSON_NAME]"
click at [421, 94] on button "Search Therapists" at bounding box center [400, 96] width 126 height 28
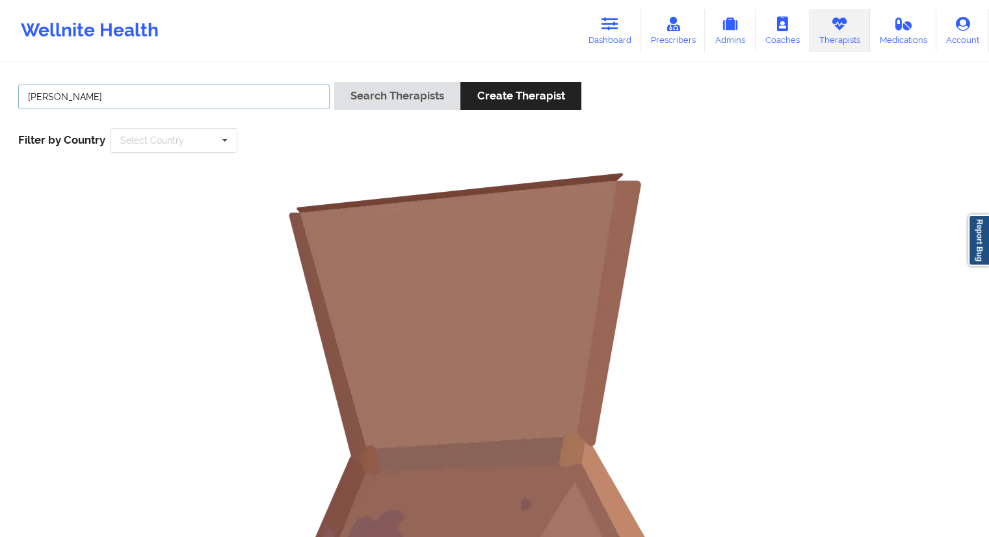
click at [107, 92] on input "[PERSON_NAME]" at bounding box center [173, 96] width 311 height 25
click at [116, 97] on input "[PERSON_NAME]" at bounding box center [173, 96] width 311 height 25
type input "Chermora"
click at [380, 94] on button "Search Therapists" at bounding box center [397, 96] width 126 height 28
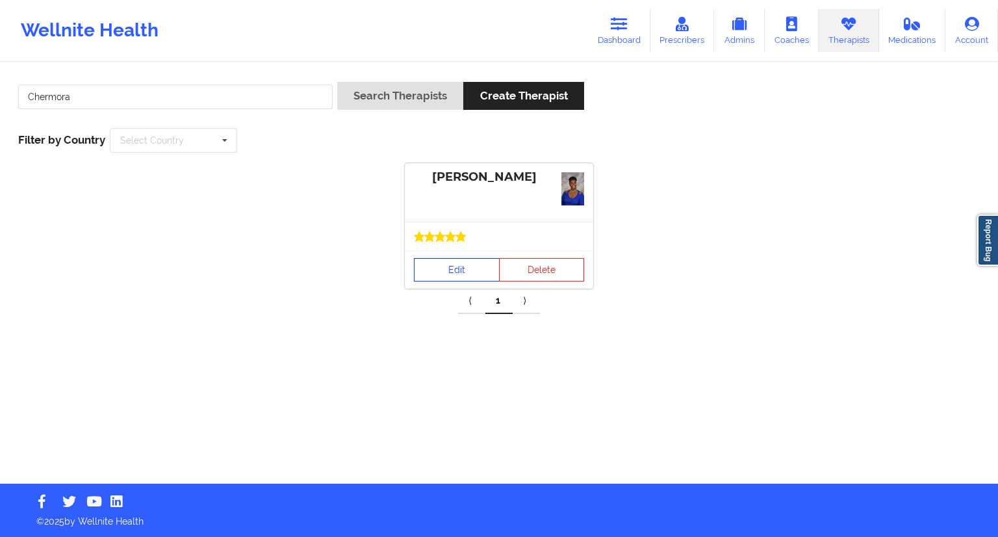
click at [450, 265] on link "Edit" at bounding box center [457, 269] width 86 height 23
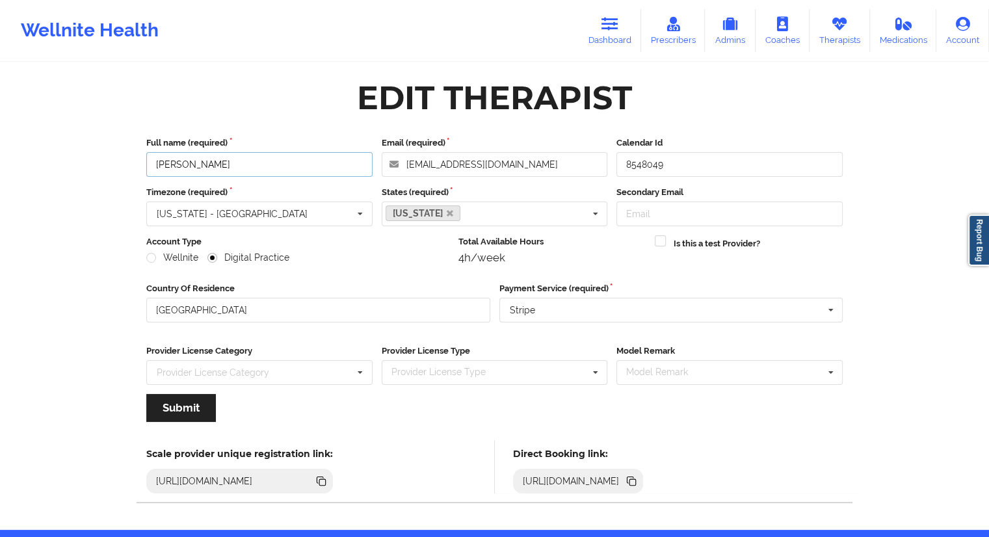
drag, startPoint x: 278, startPoint y: 164, endPoint x: 148, endPoint y: 168, distance: 130.7
click at [148, 168] on input "[PERSON_NAME]" at bounding box center [259, 164] width 226 height 25
click at [238, 109] on div "Edit Therapist" at bounding box center [494, 97] width 714 height 41
click at [636, 484] on icon at bounding box center [632, 482] width 6 height 6
click at [626, 31] on link "Dashboard" at bounding box center [609, 30] width 62 height 43
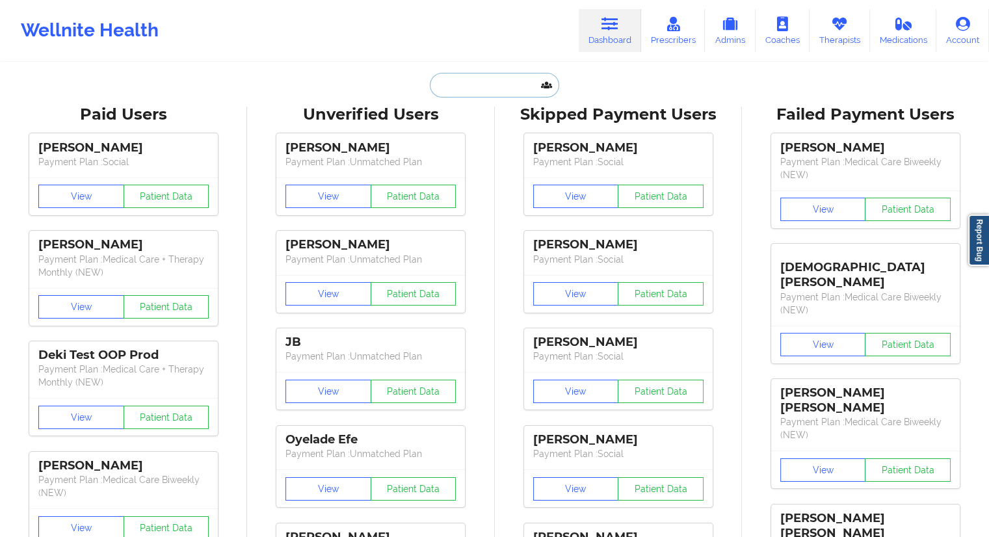
click at [474, 86] on input "text" at bounding box center [494, 85] width 129 height 25
click at [838, 40] on link "Therapists" at bounding box center [839, 30] width 60 height 43
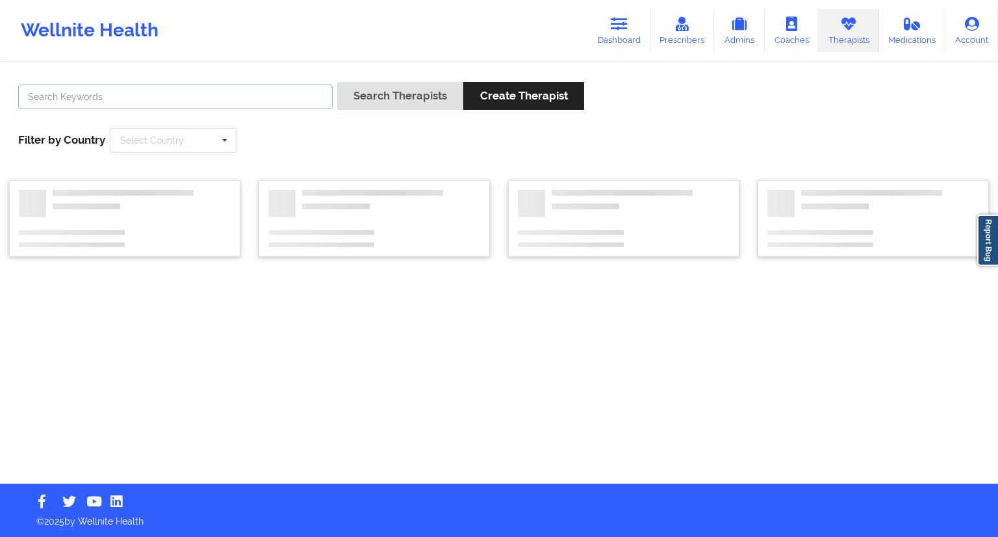
click at [174, 87] on input "text" at bounding box center [175, 96] width 315 height 25
paste input "[PERSON_NAME]"
type input "[PERSON_NAME]"
click at [376, 99] on button "Search Therapists" at bounding box center [400, 96] width 126 height 28
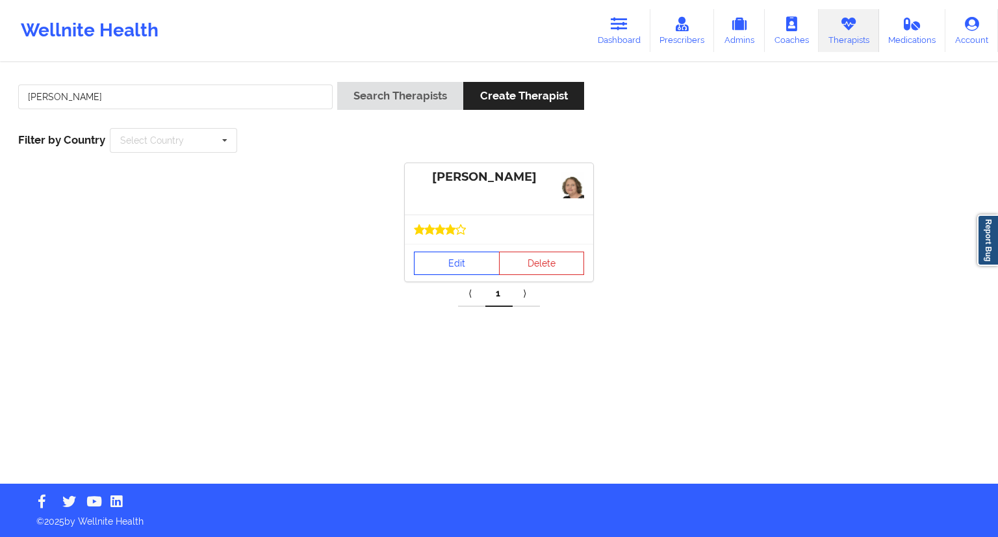
click at [448, 261] on link "Edit" at bounding box center [457, 263] width 86 height 23
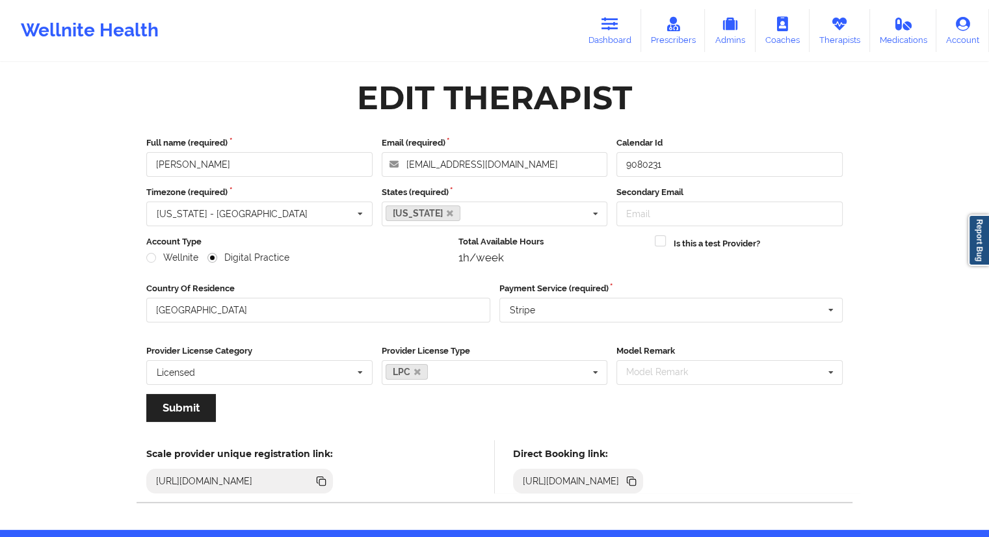
click at [636, 479] on icon at bounding box center [632, 482] width 6 height 6
click at [595, 48] on link "Dashboard" at bounding box center [609, 30] width 62 height 43
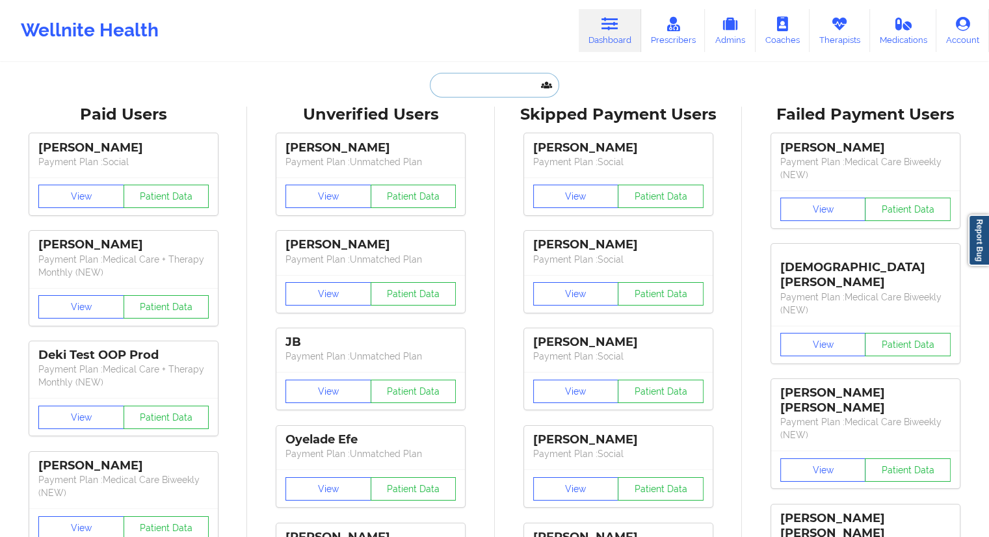
click at [484, 96] on input "text" at bounding box center [494, 85] width 129 height 25
paste input "[EMAIL_ADDRESS][DOMAIN_NAME]"
type input "[EMAIL_ADDRESS][DOMAIN_NAME]"
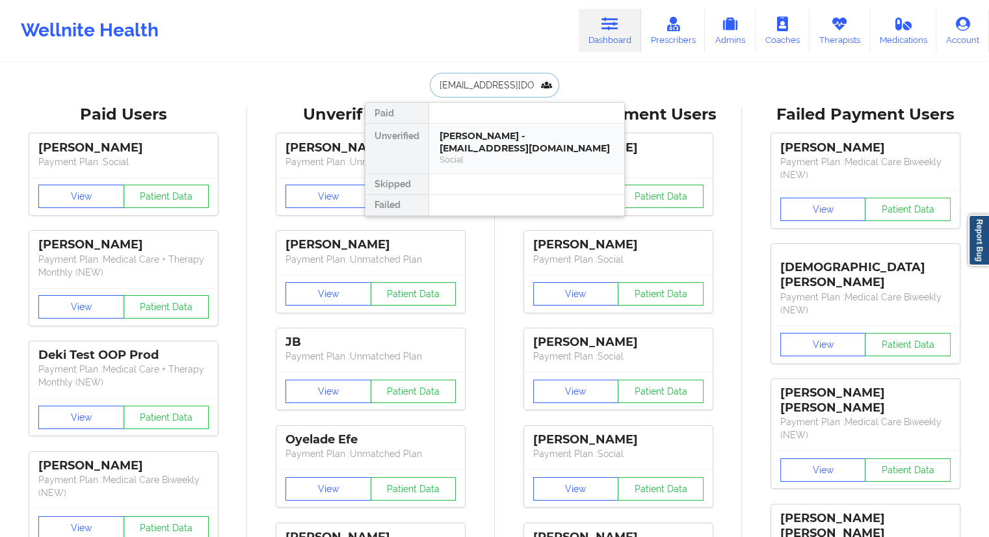
click at [473, 144] on div "[PERSON_NAME] - [EMAIL_ADDRESS][DOMAIN_NAME]" at bounding box center [526, 142] width 174 height 24
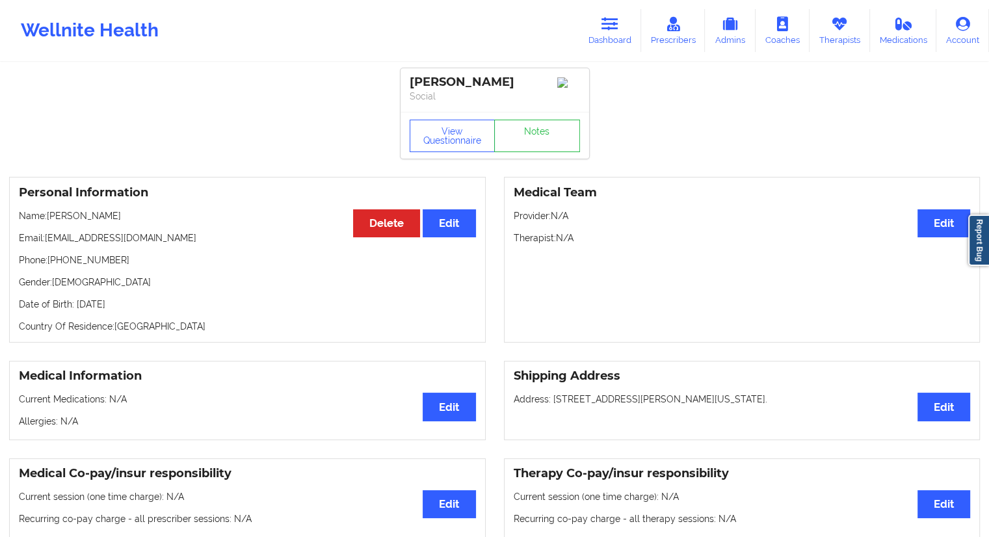
drag, startPoint x: 153, startPoint y: 213, endPoint x: 49, endPoint y: 214, distance: 104.0
click at [49, 214] on p "Name: [PERSON_NAME]" at bounding box center [247, 215] width 457 height 13
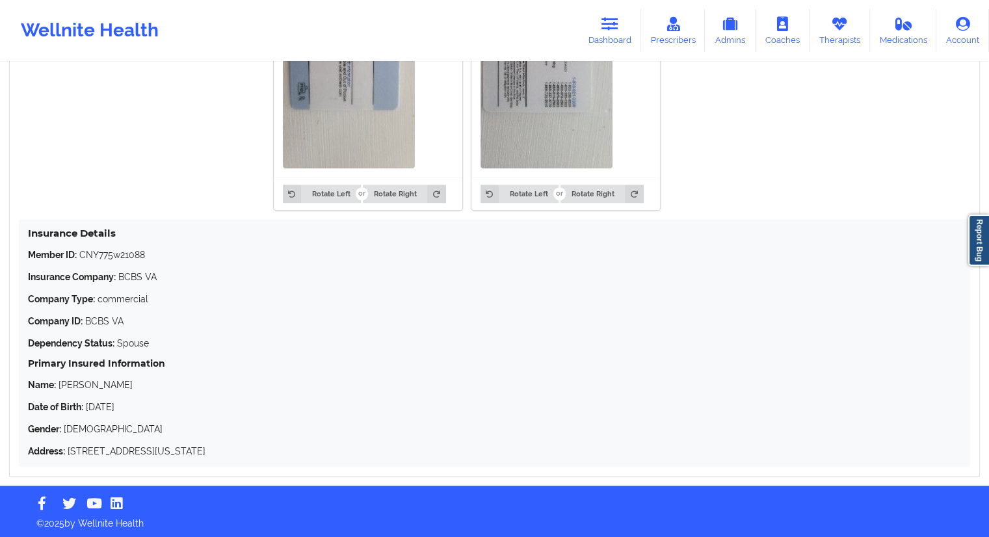
scroll to position [1143, 0]
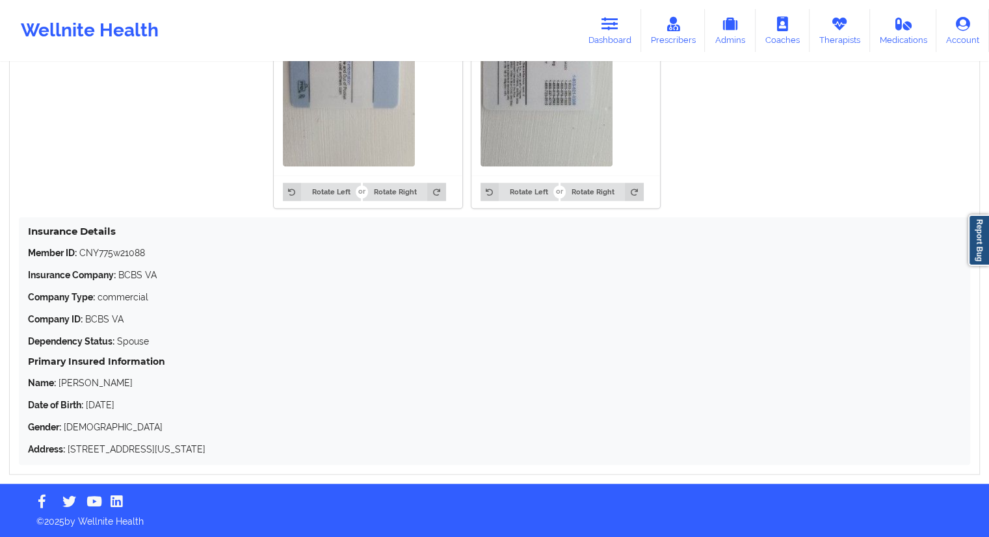
drag, startPoint x: 174, startPoint y: 380, endPoint x: 57, endPoint y: 376, distance: 117.1
click at [57, 376] on p "Name: [PERSON_NAME]" at bounding box center [494, 382] width 933 height 13
click at [128, 324] on p "Company ID: BCBS VA" at bounding box center [494, 319] width 933 height 13
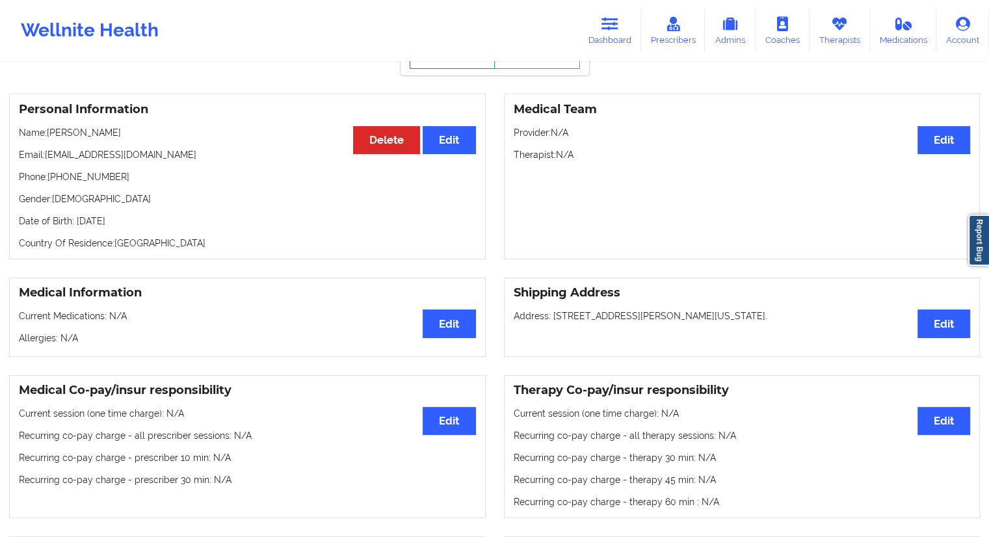
scroll to position [0, 0]
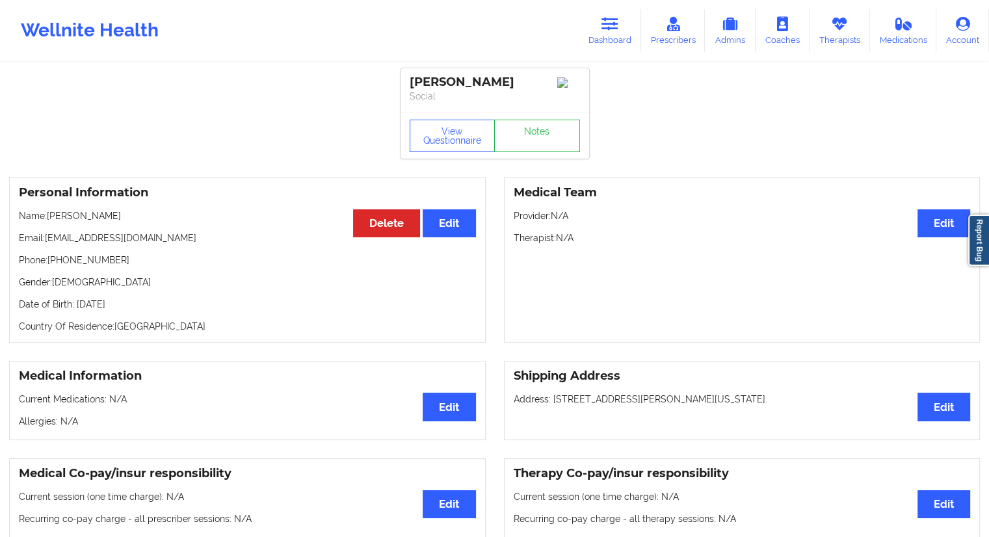
drag, startPoint x: 131, startPoint y: 266, endPoint x: 118, endPoint y: 264, distance: 12.5
click at [118, 265] on p "Phone: [PHONE_NUMBER]" at bounding box center [247, 259] width 457 height 13
drag, startPoint x: 133, startPoint y: 244, endPoint x: 44, endPoint y: 242, distance: 89.1
click at [44, 242] on p "Email: [EMAIL_ADDRESS][DOMAIN_NAME]" at bounding box center [247, 237] width 457 height 13
click at [83, 276] on div "Personal Information Edit Delete Name: [PERSON_NAME] Email: [EMAIL_ADDRESS][DOM…" at bounding box center [247, 260] width 476 height 166
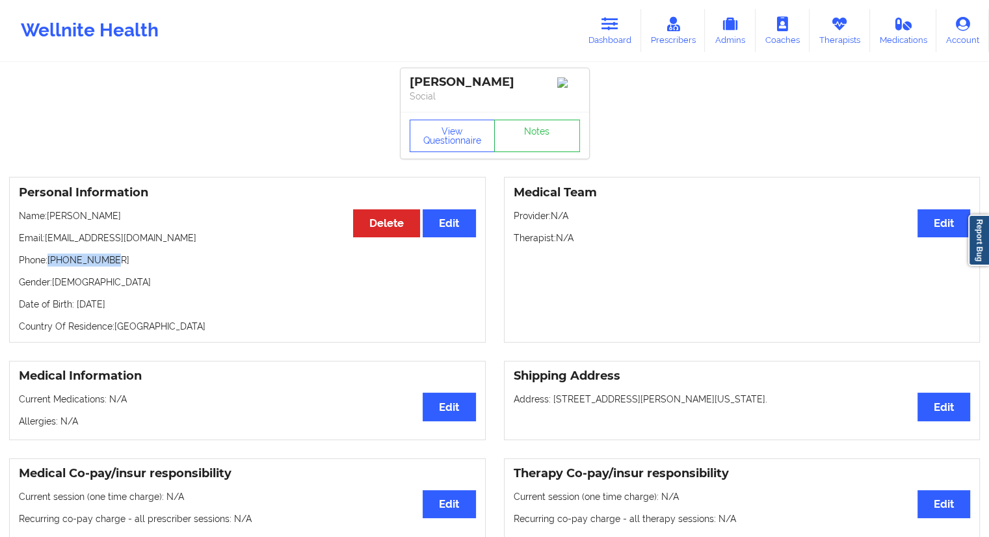
drag, startPoint x: 129, startPoint y: 253, endPoint x: 51, endPoint y: 259, distance: 78.9
click at [51, 259] on div "Personal Information Edit Delete Name: [PERSON_NAME] Email: [EMAIL_ADDRESS][DOM…" at bounding box center [247, 260] width 476 height 166
